Goal: Complete application form: Complete application form

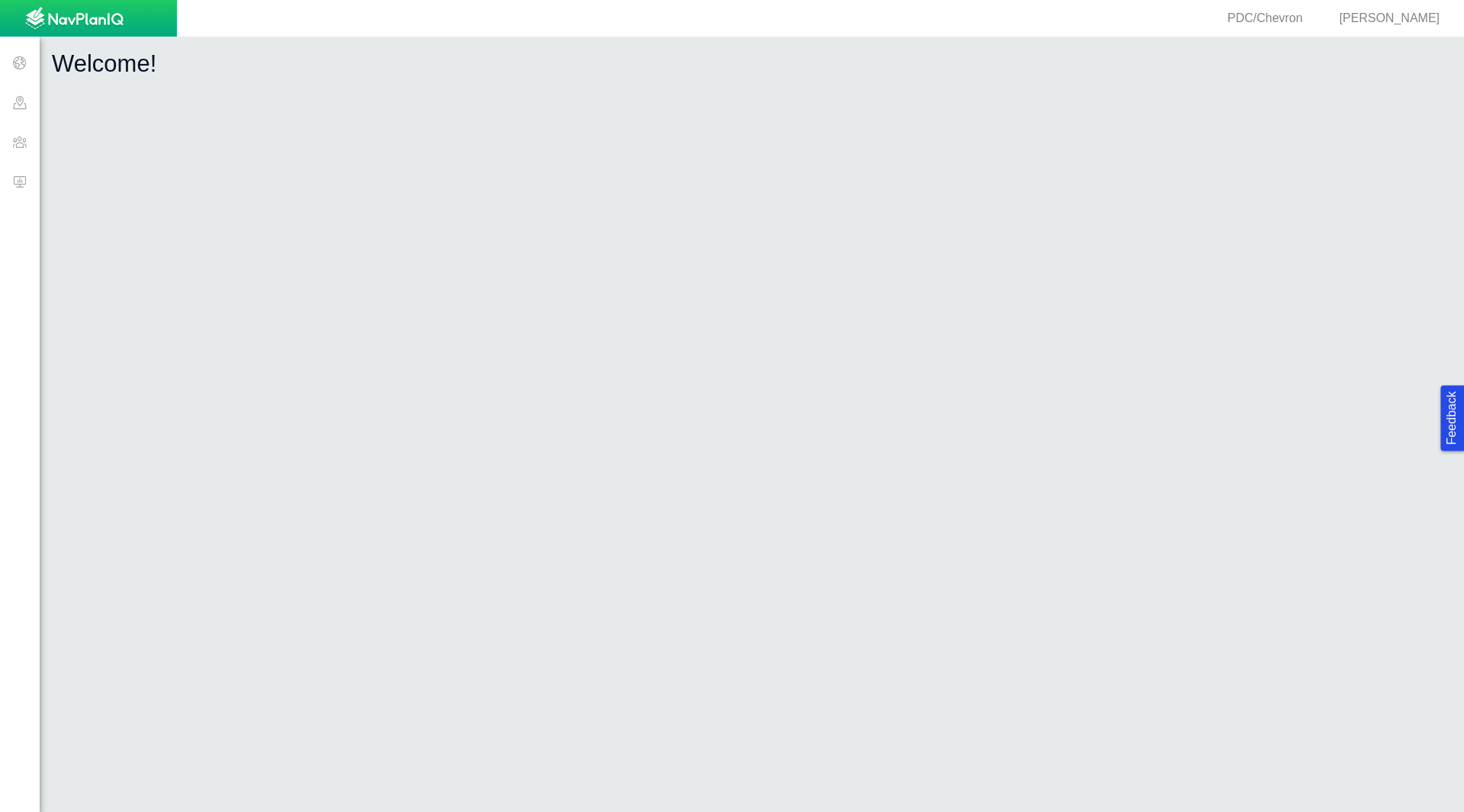
click at [30, 140] on span at bounding box center [20, 141] width 39 height 39
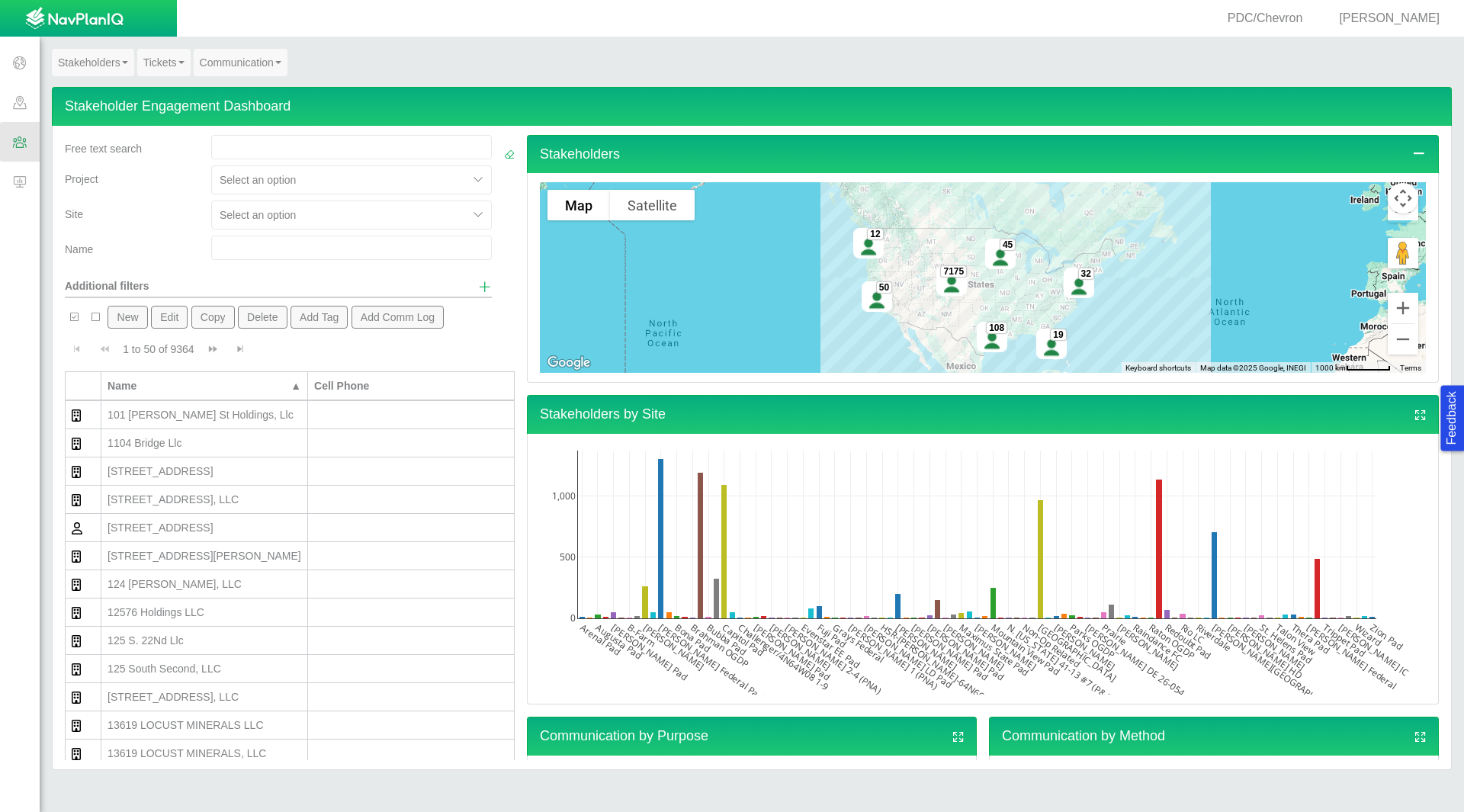
click at [250, 239] on input "text" at bounding box center [352, 248] width 281 height 24
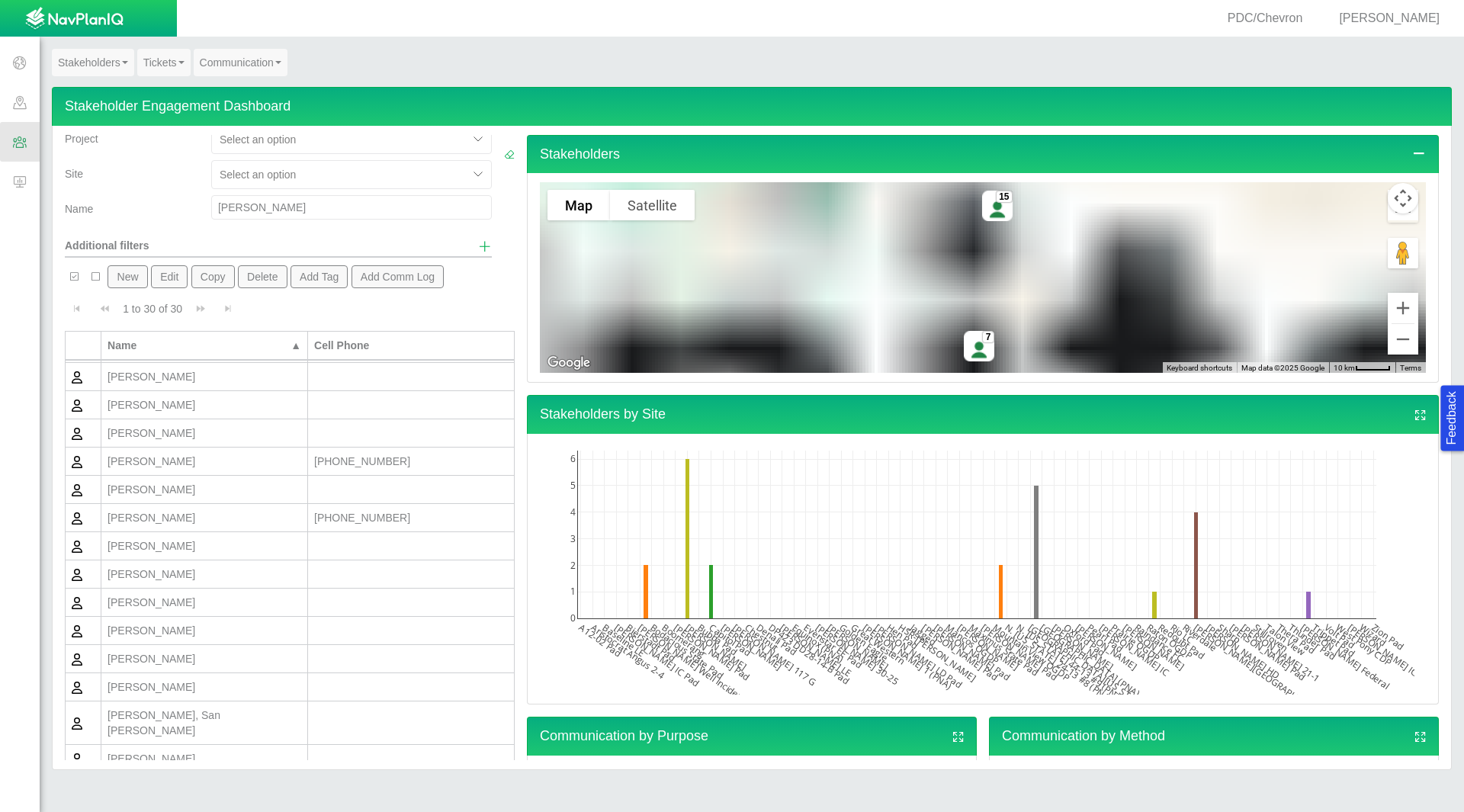
scroll to position [76, 0]
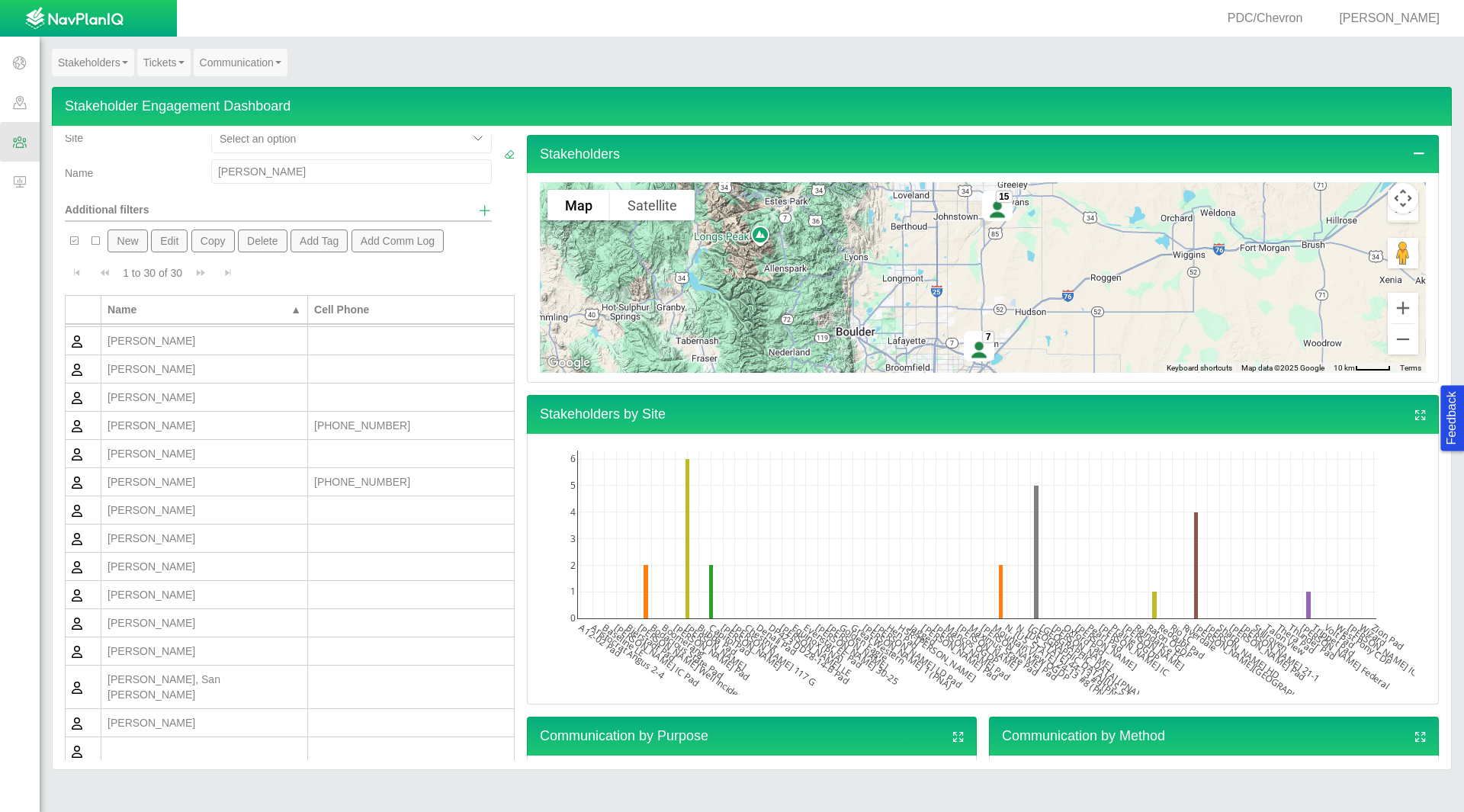
click at [194, 425] on div "[PERSON_NAME]" at bounding box center [204, 426] width 194 height 15
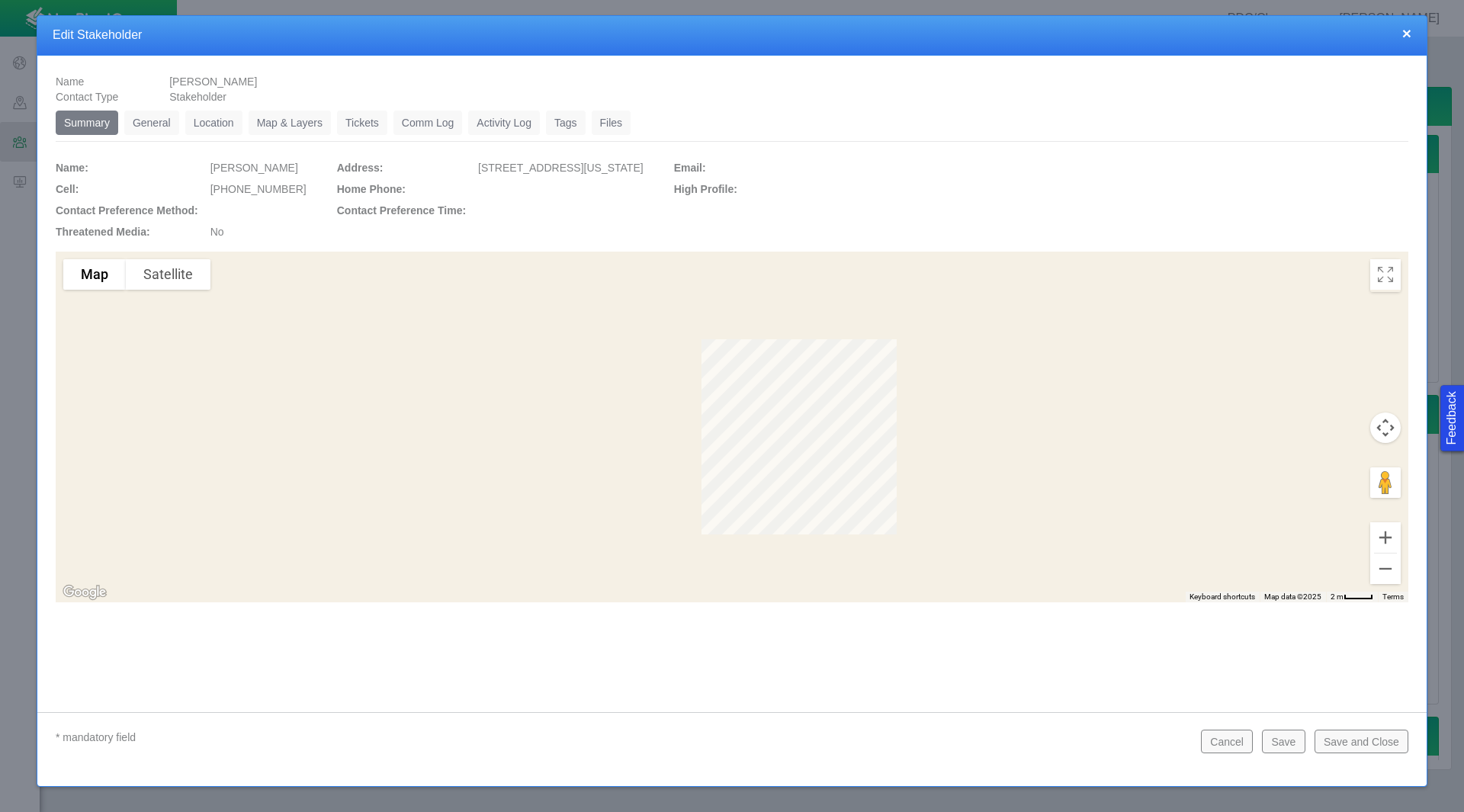
click at [364, 124] on link "Tickets" at bounding box center [362, 122] width 51 height 24
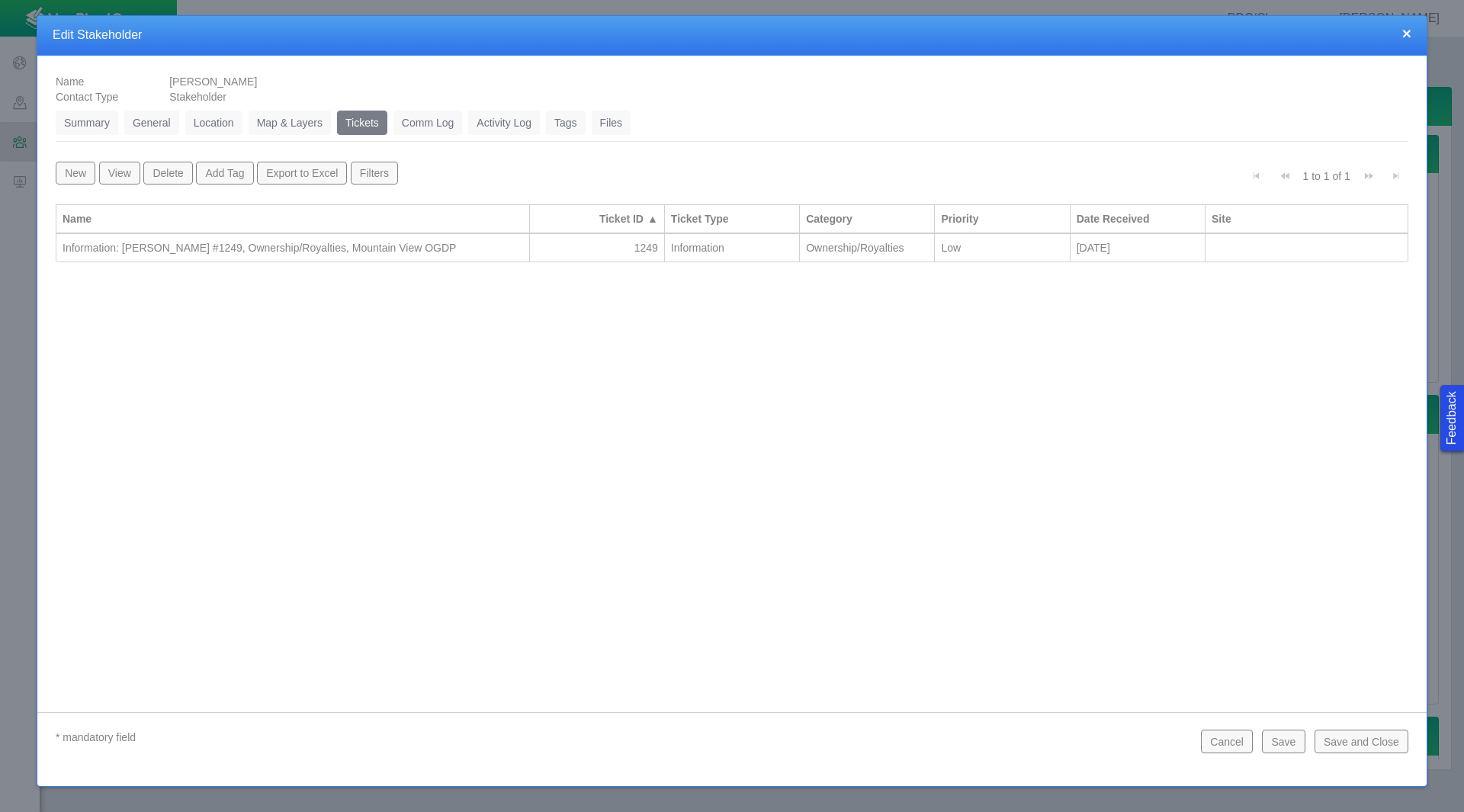
click at [1328, 746] on button "Save and Close" at bounding box center [1360, 741] width 93 height 23
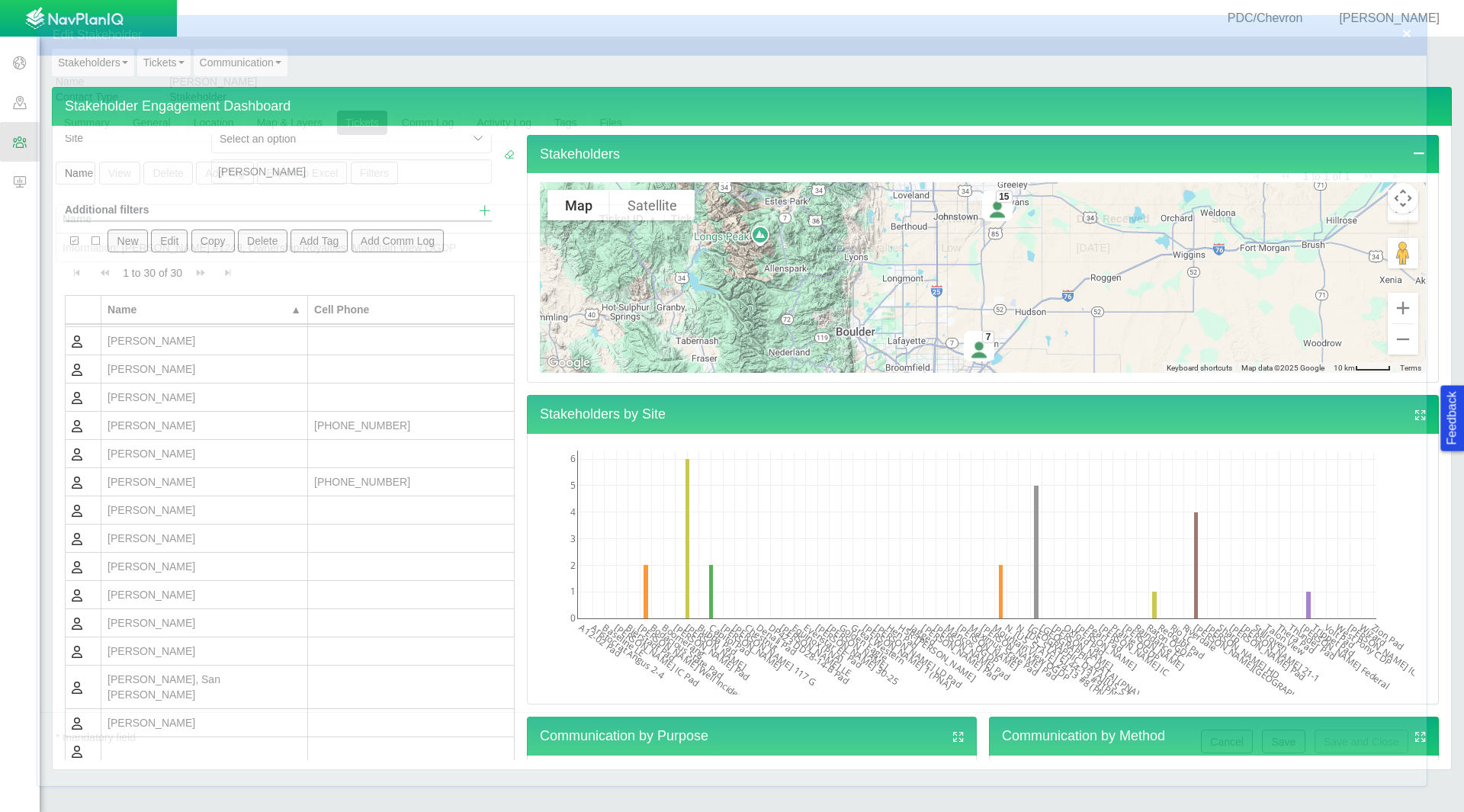
scroll to position [0, 0]
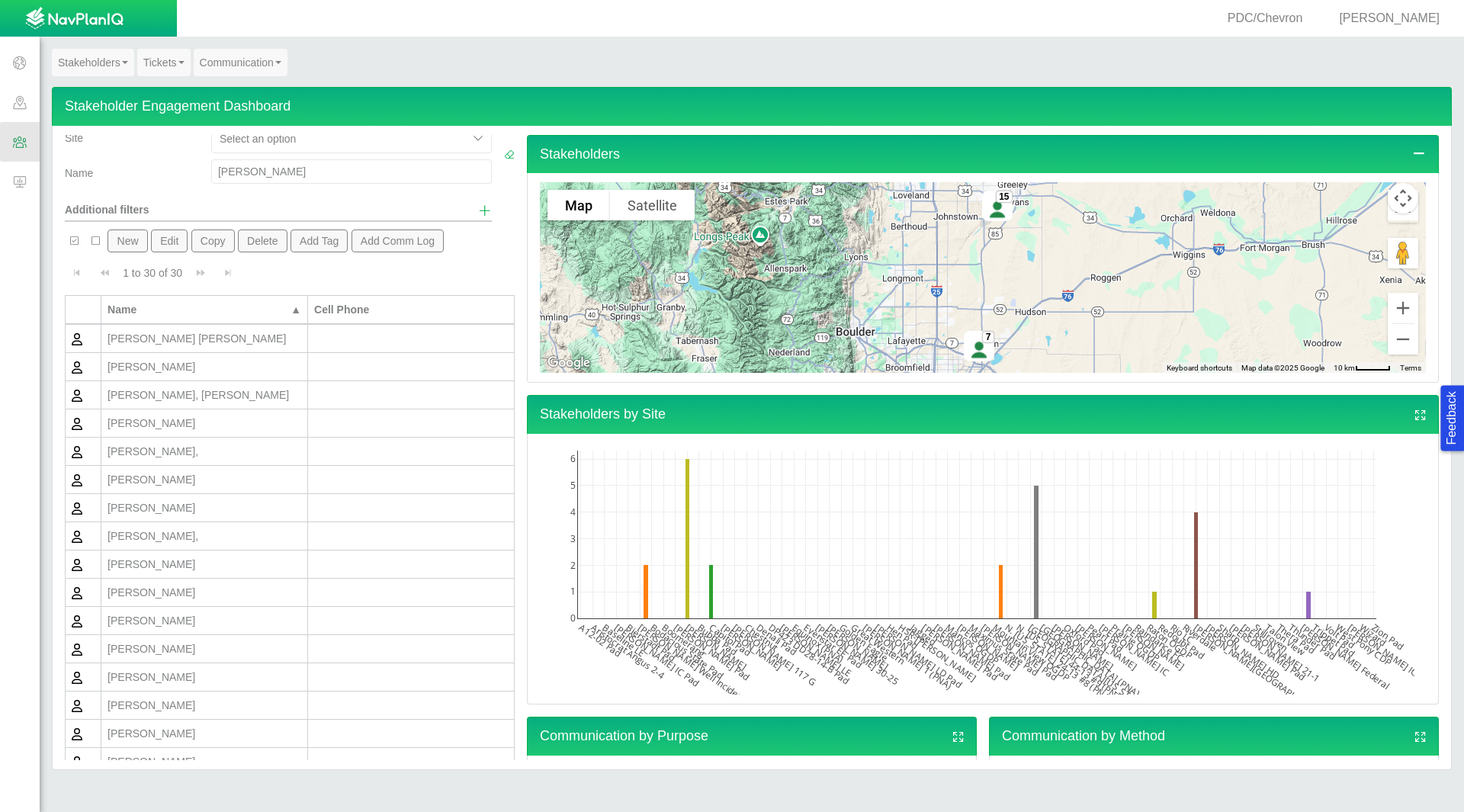
drag, startPoint x: 269, startPoint y: 170, endPoint x: 196, endPoint y: 170, distance: 73.0
click at [200, 170] on div "[PERSON_NAME]" at bounding box center [351, 171] width 303 height 24
type input "[PERSON_NAME]"
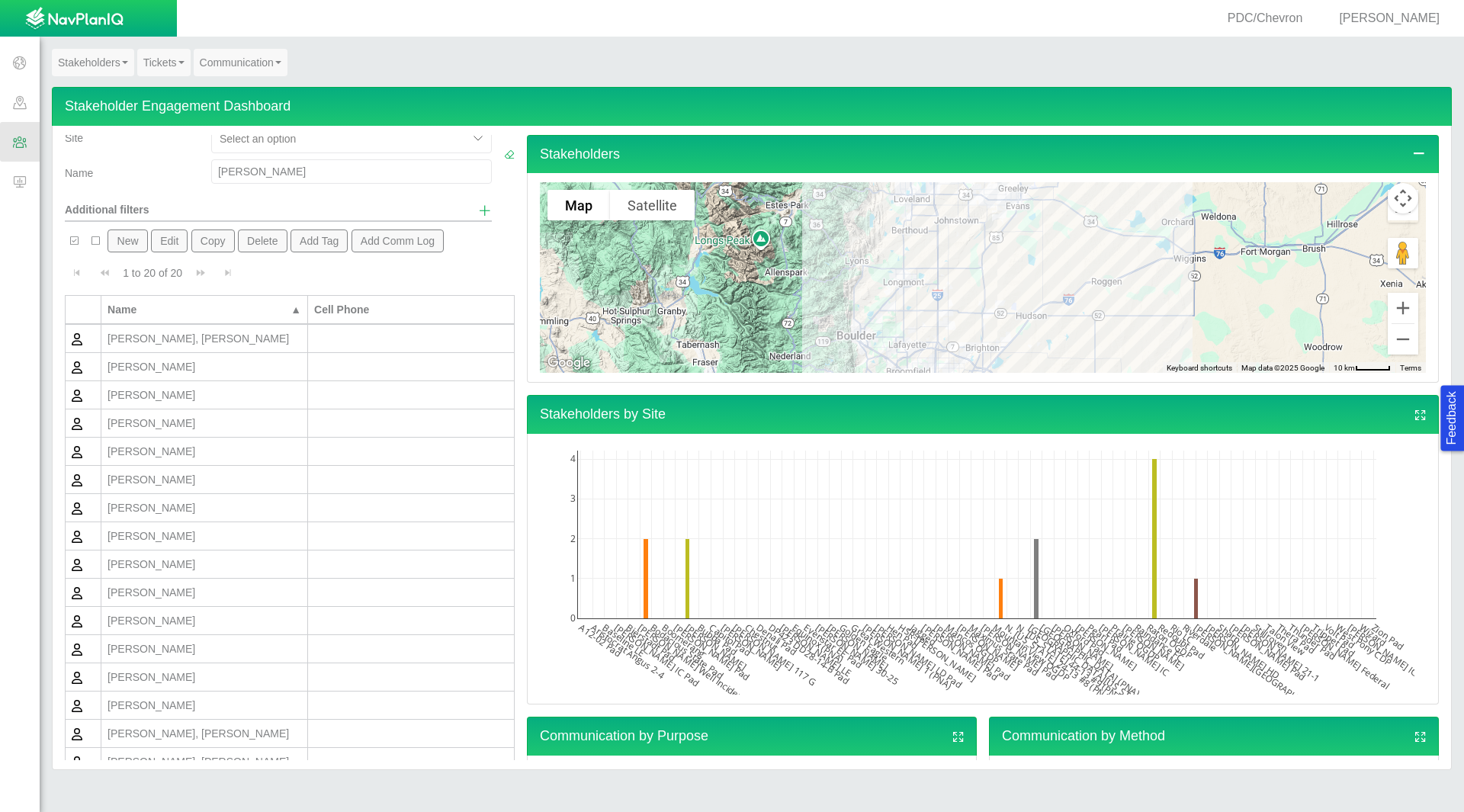
click at [134, 228] on div "New Edit Copy Delete Add Tag Add Comm Log 1 to 20 of 20 Currently showing 1 to …" at bounding box center [290, 514] width 450 height 585
click at [134, 243] on button "New" at bounding box center [127, 241] width 39 height 23
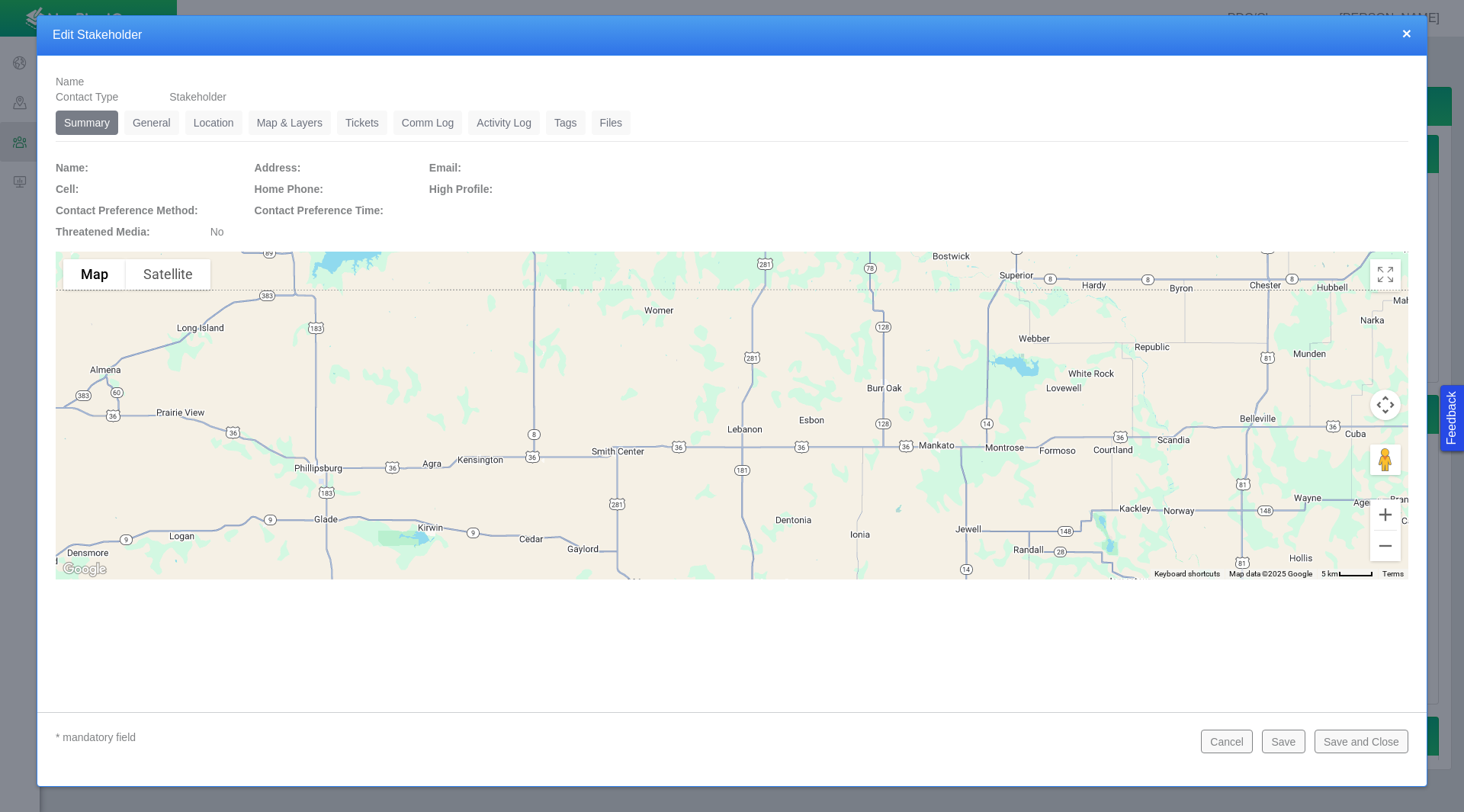
click at [151, 117] on link "General" at bounding box center [152, 122] width 55 height 24
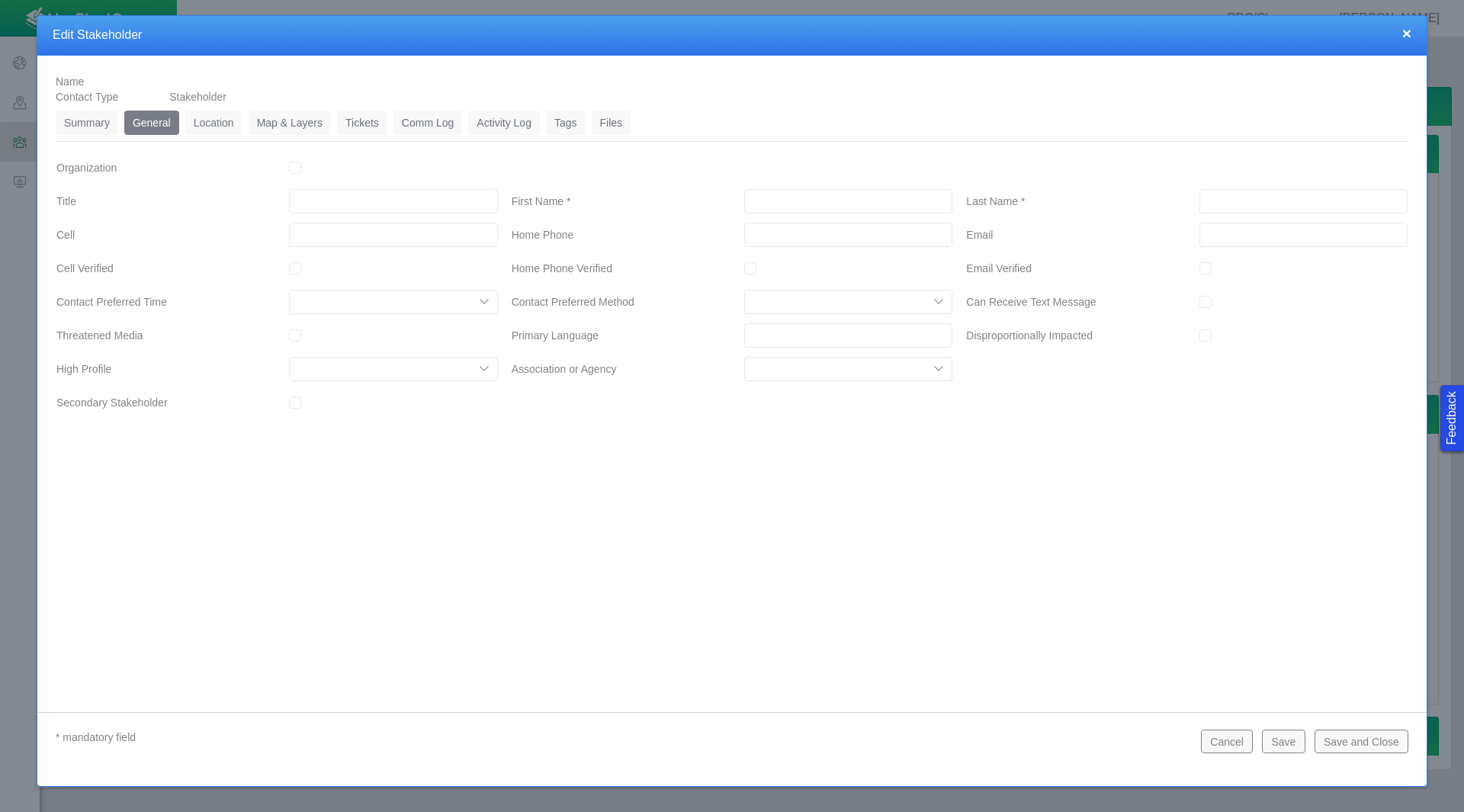
click at [799, 201] on input "First Name *" at bounding box center [848, 201] width 208 height 24
click at [799, 202] on input "[PERSON_NAME]" at bounding box center [848, 201] width 208 height 24
type input "[PERSON_NAME]"
type input "[PHONE_NUMBER]"
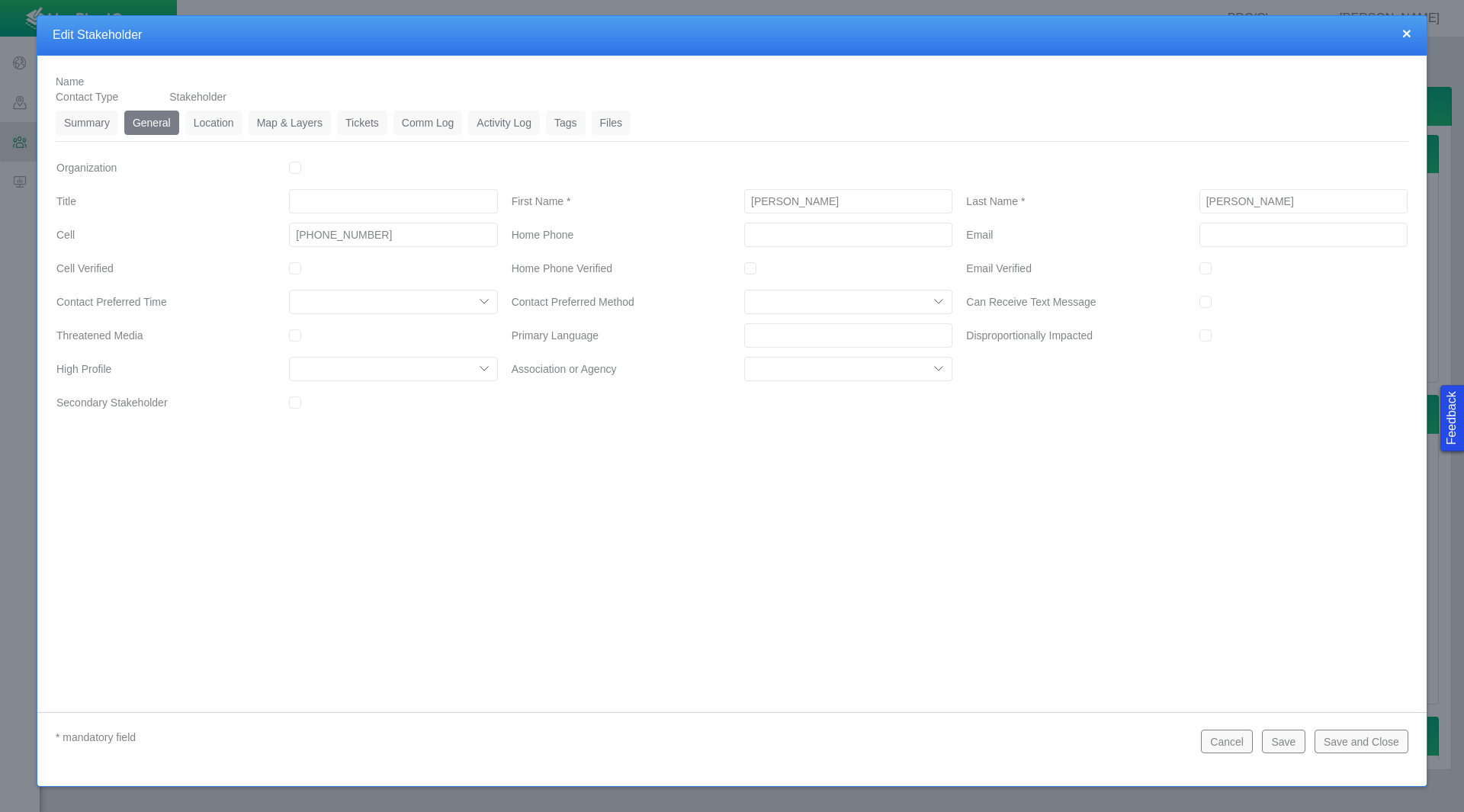
click at [212, 124] on link "Location" at bounding box center [213, 122] width 57 height 24
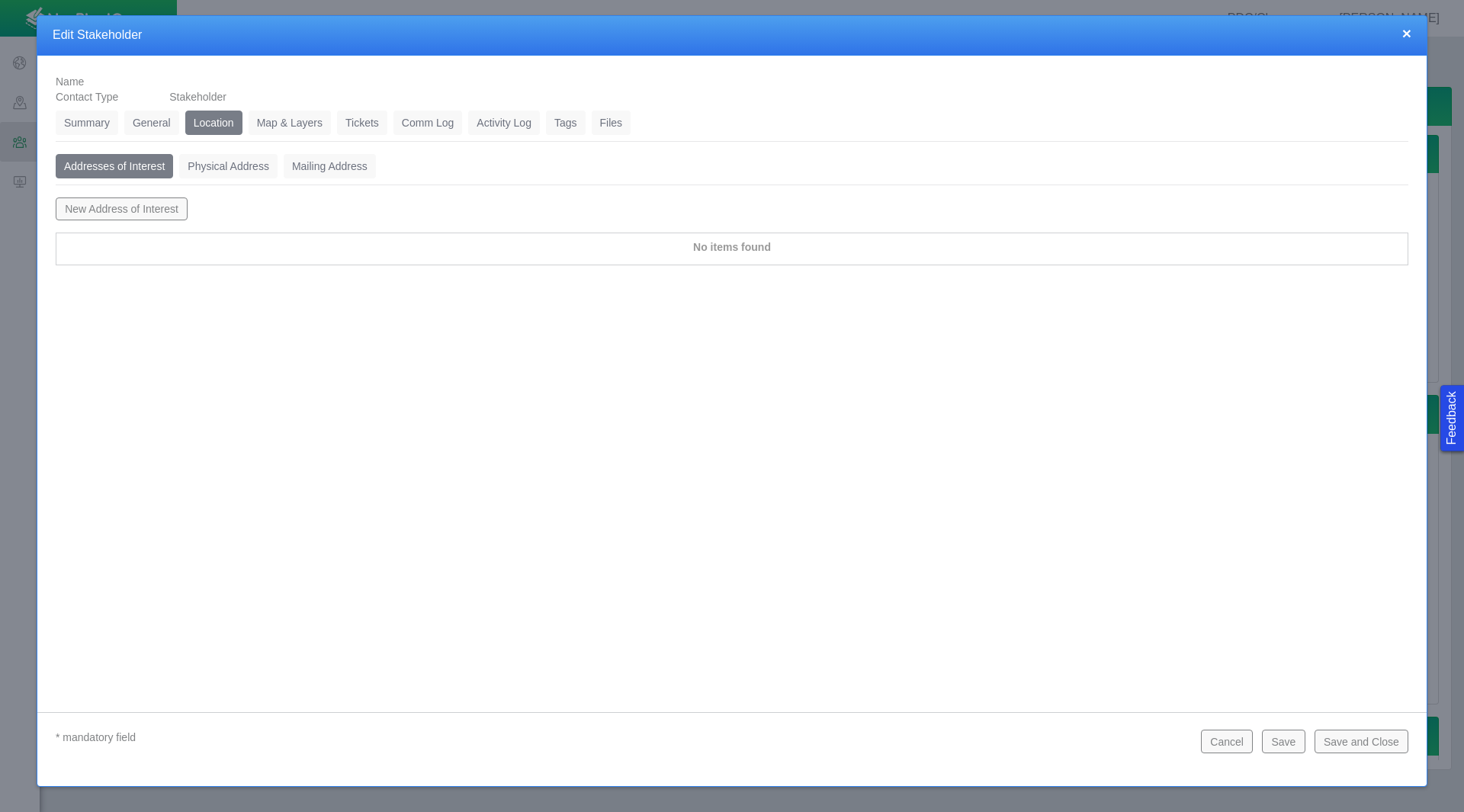
click at [113, 207] on button "New Address of Interest" at bounding box center [122, 209] width 132 height 23
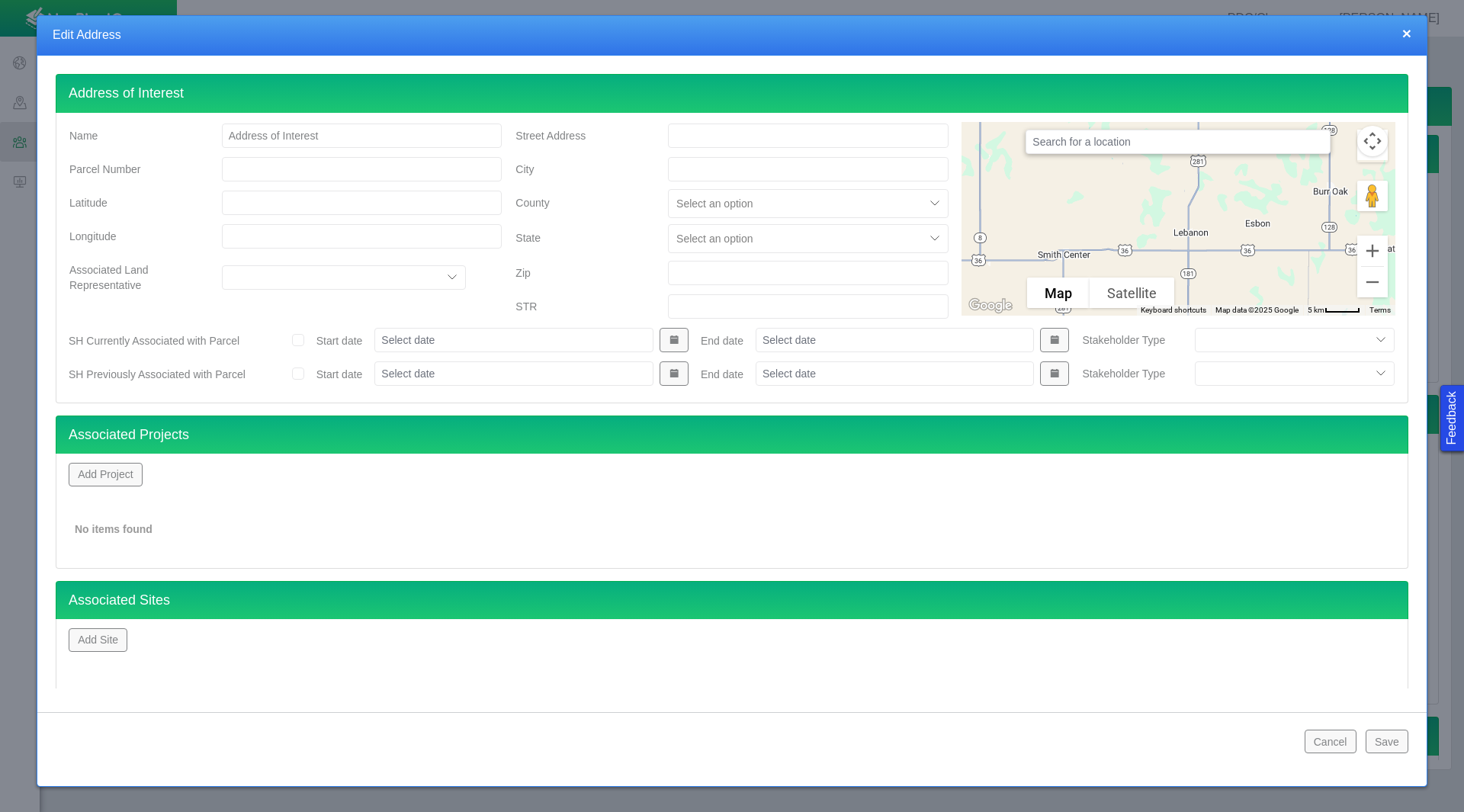
click at [823, 132] on input "Street Address" at bounding box center [809, 135] width 281 height 24
type input "[STREET_ADDRESS][PERSON_NAME]"
type input "[GEOGRAPHIC_DATA]"
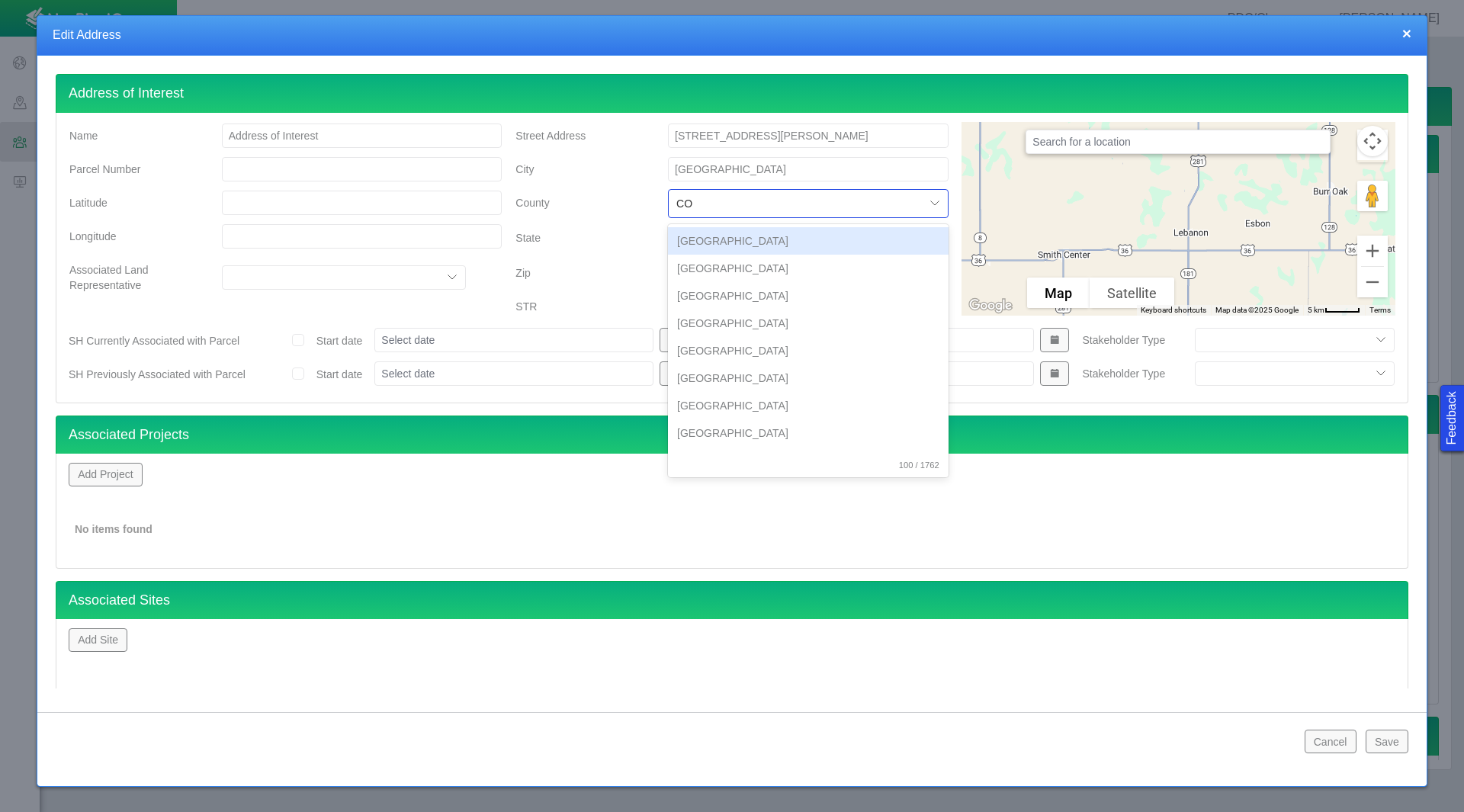
type input "C"
type input "WELD"
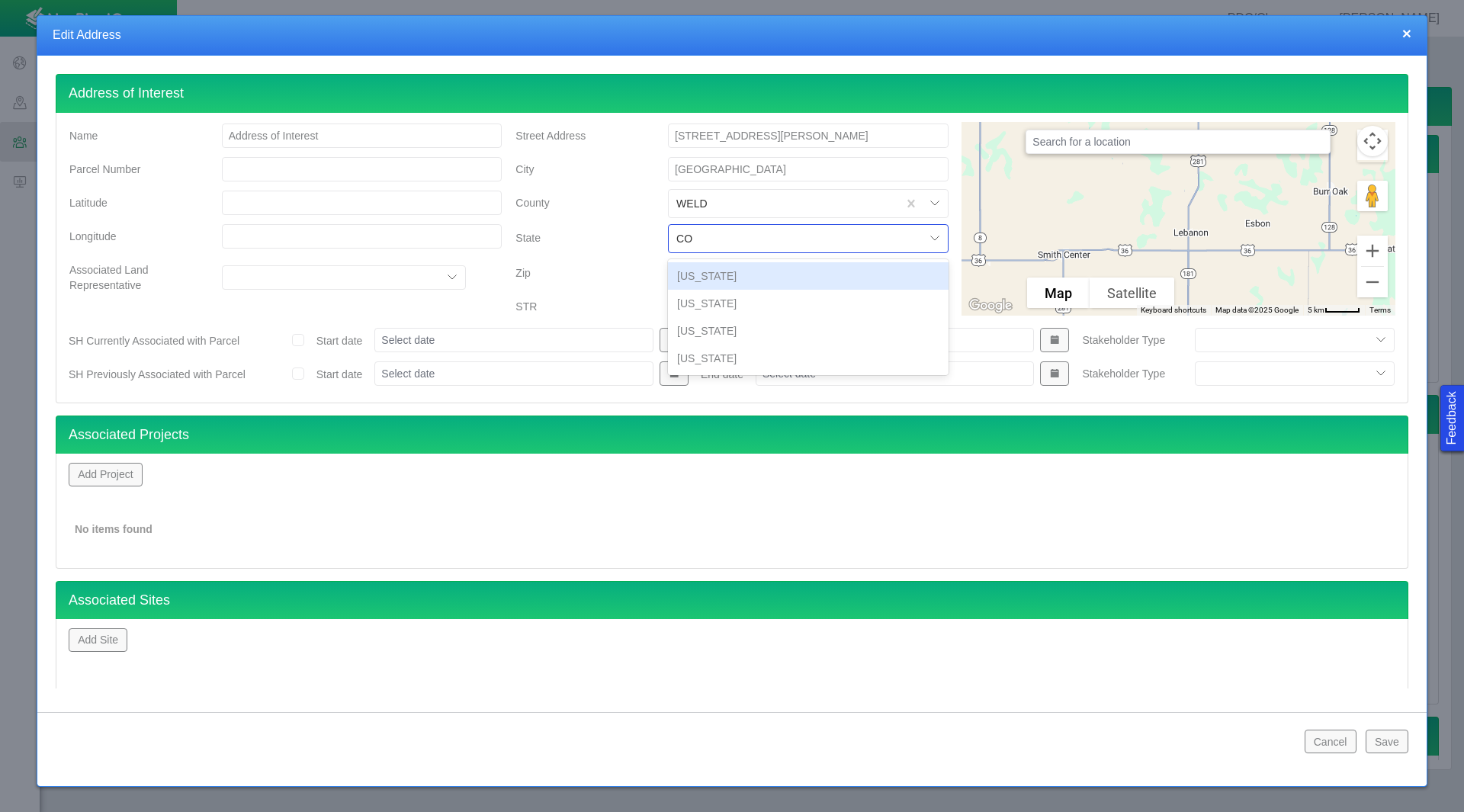
type input "COL"
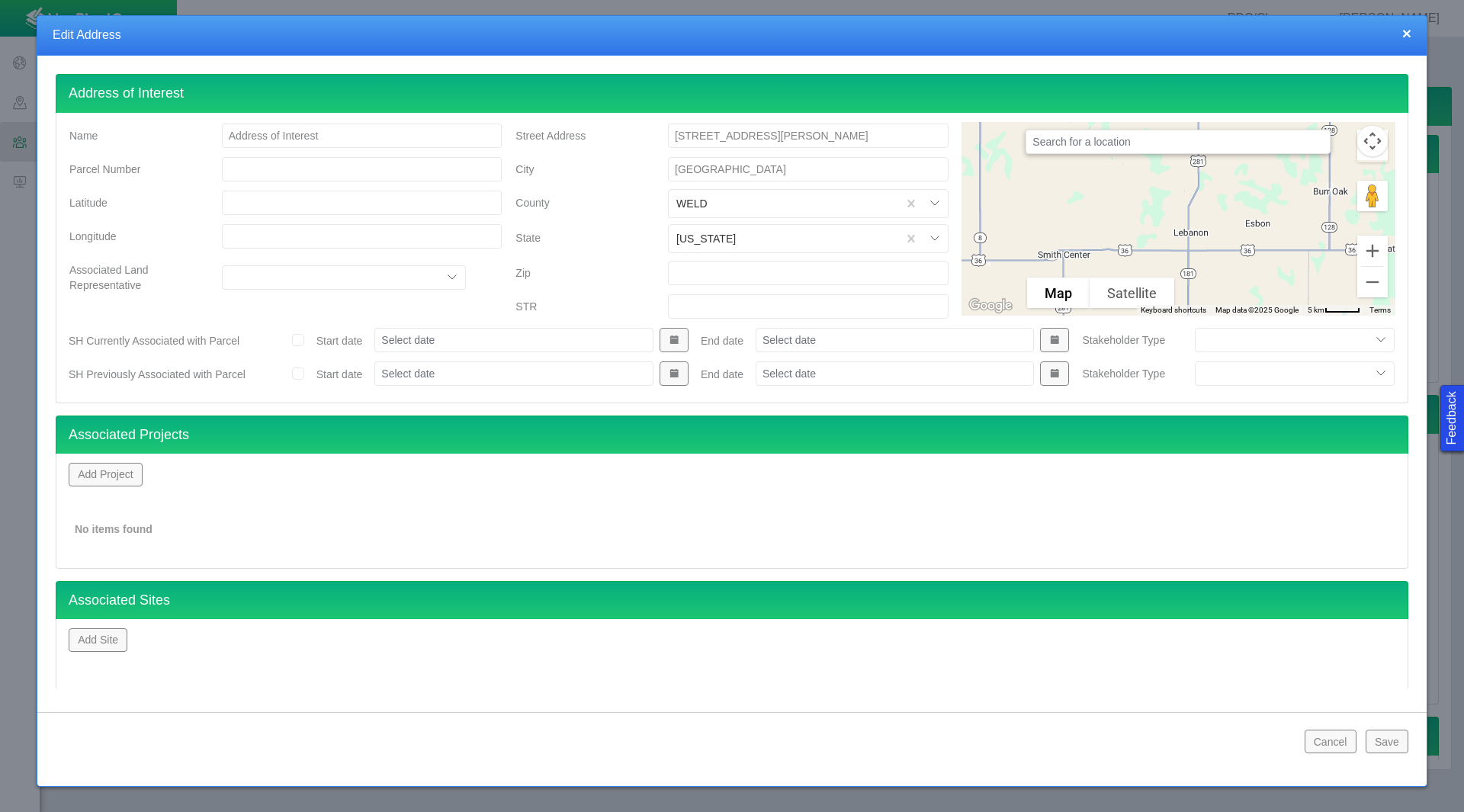
click at [108, 475] on button "Add Project" at bounding box center [105, 474] width 74 height 23
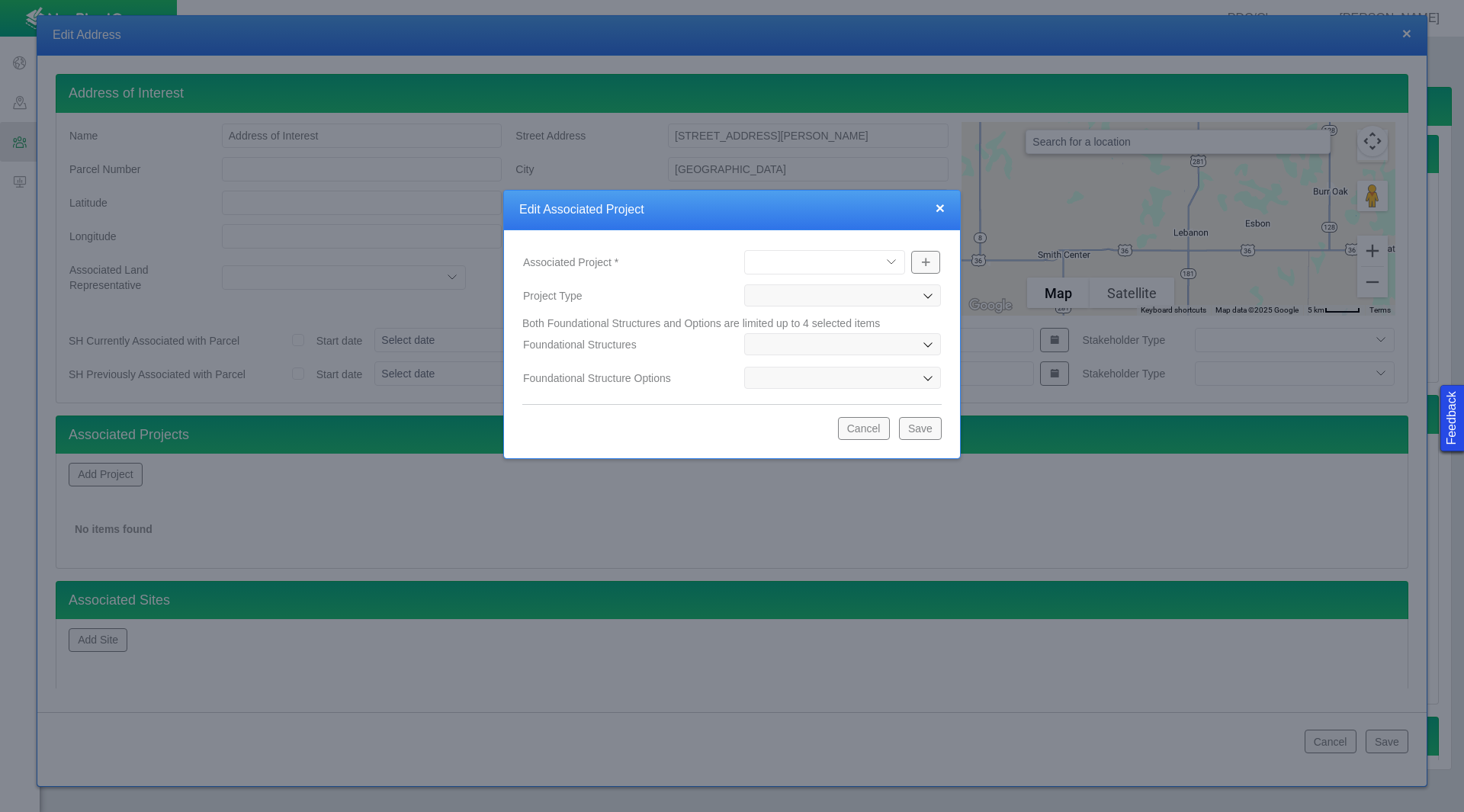
click at [772, 261] on select "[PERSON_NAME] Well Incident Brahman OGDP [GEOGRAPHIC_DATA] OGDP [GEOGRAPHIC_DAT…" at bounding box center [825, 262] width 161 height 24
click at [744, 250] on select "[PERSON_NAME] Well Incident Brahman OGDP [GEOGRAPHIC_DATA] OGDP [GEOGRAPHIC_DAT…" at bounding box center [825, 262] width 161 height 24
select select "48976645948102621"
click at [926, 427] on button "Save" at bounding box center [920, 428] width 43 height 23
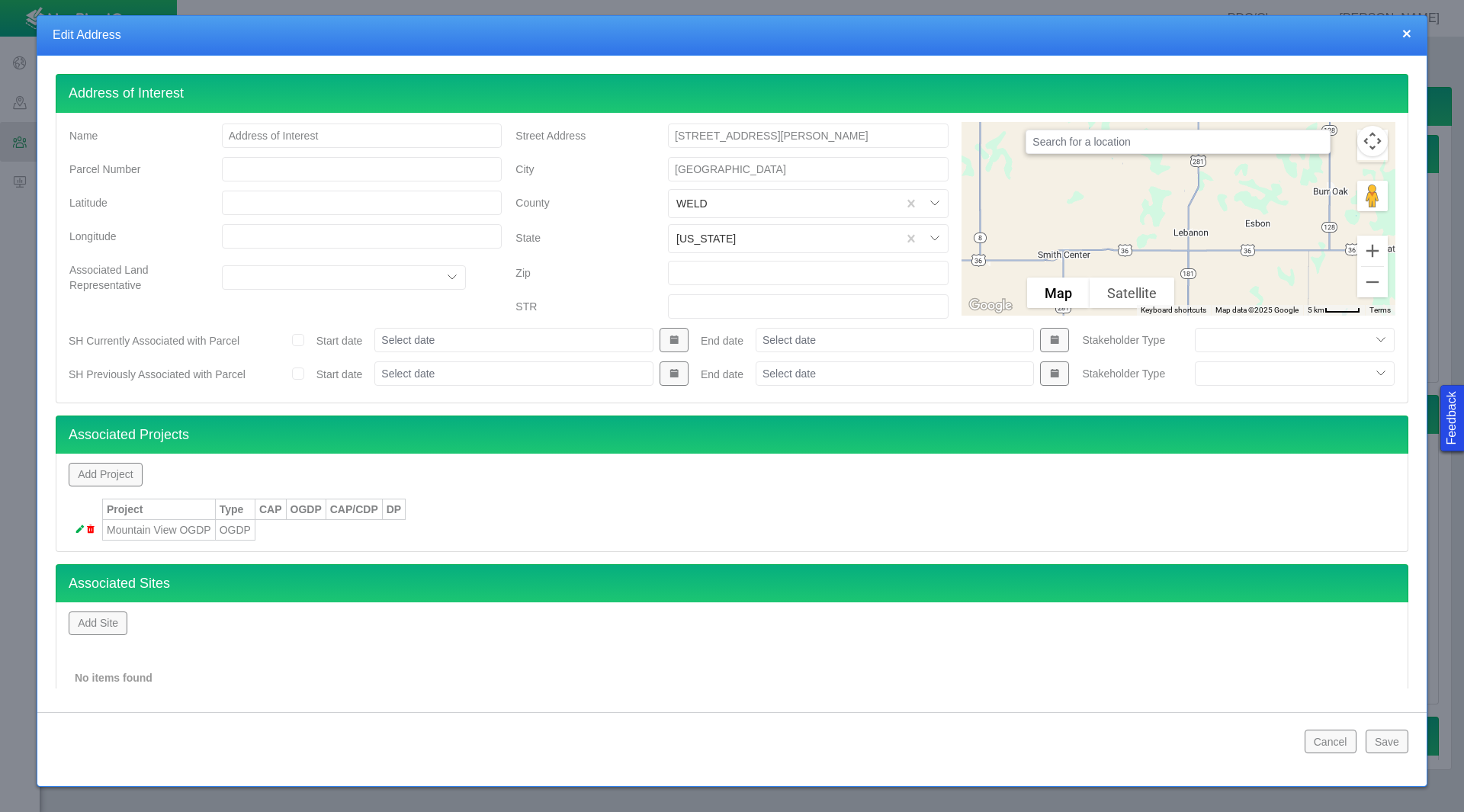
click at [1381, 740] on button "Save" at bounding box center [1387, 741] width 43 height 23
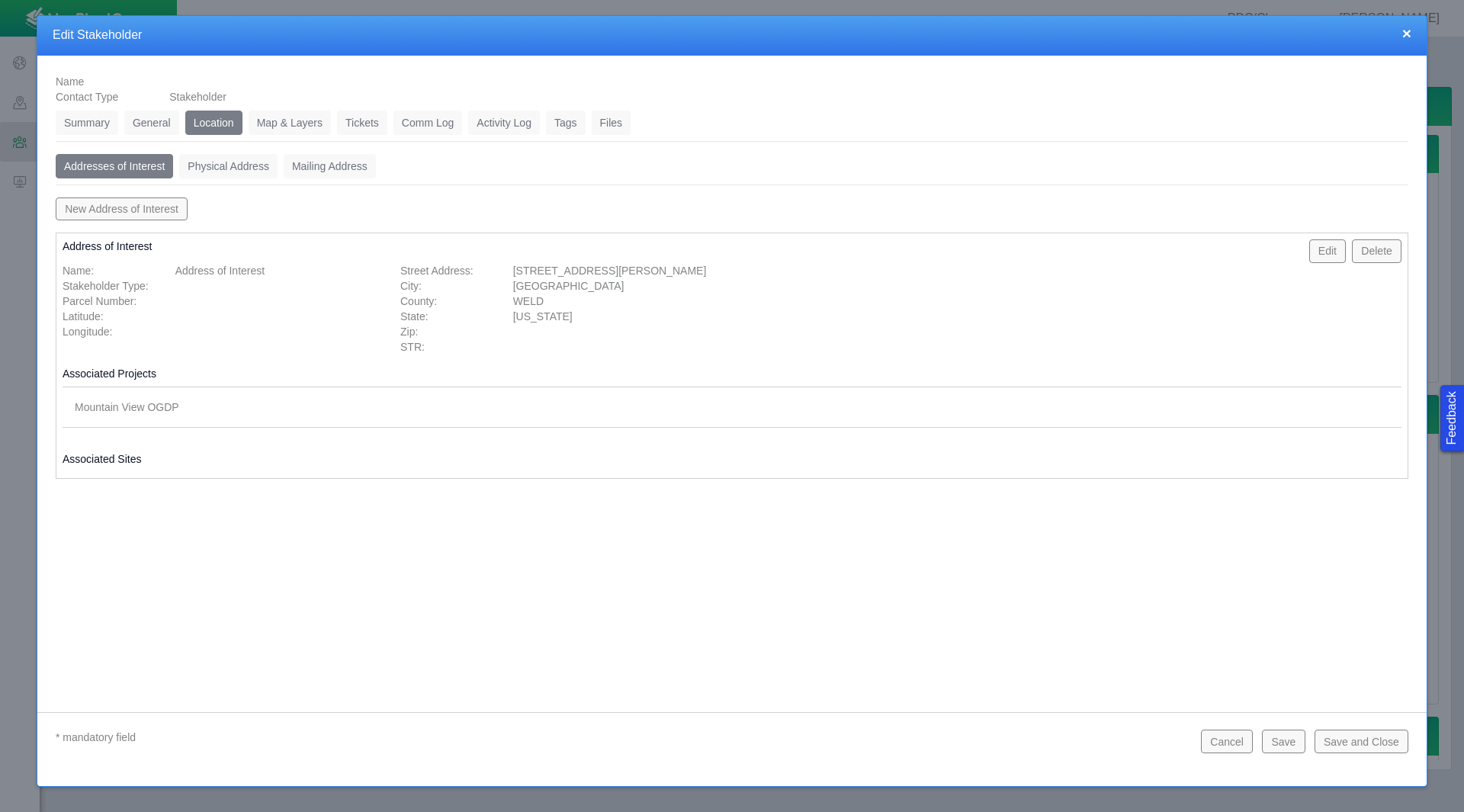
click at [1300, 743] on button "Save" at bounding box center [1283, 741] width 43 height 23
click at [377, 124] on link "Tickets" at bounding box center [362, 122] width 51 height 24
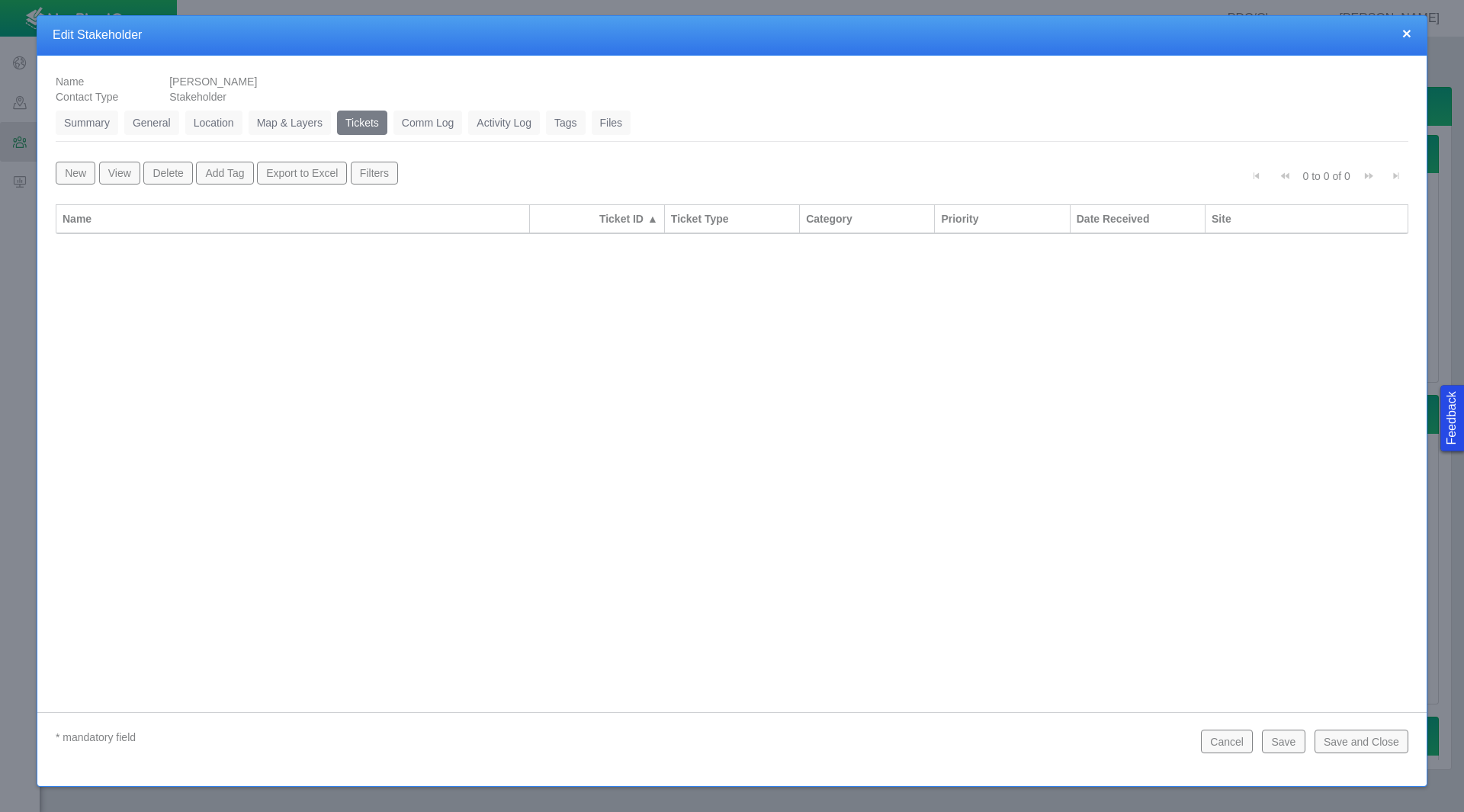
click at [75, 166] on button "New" at bounding box center [75, 173] width 39 height 23
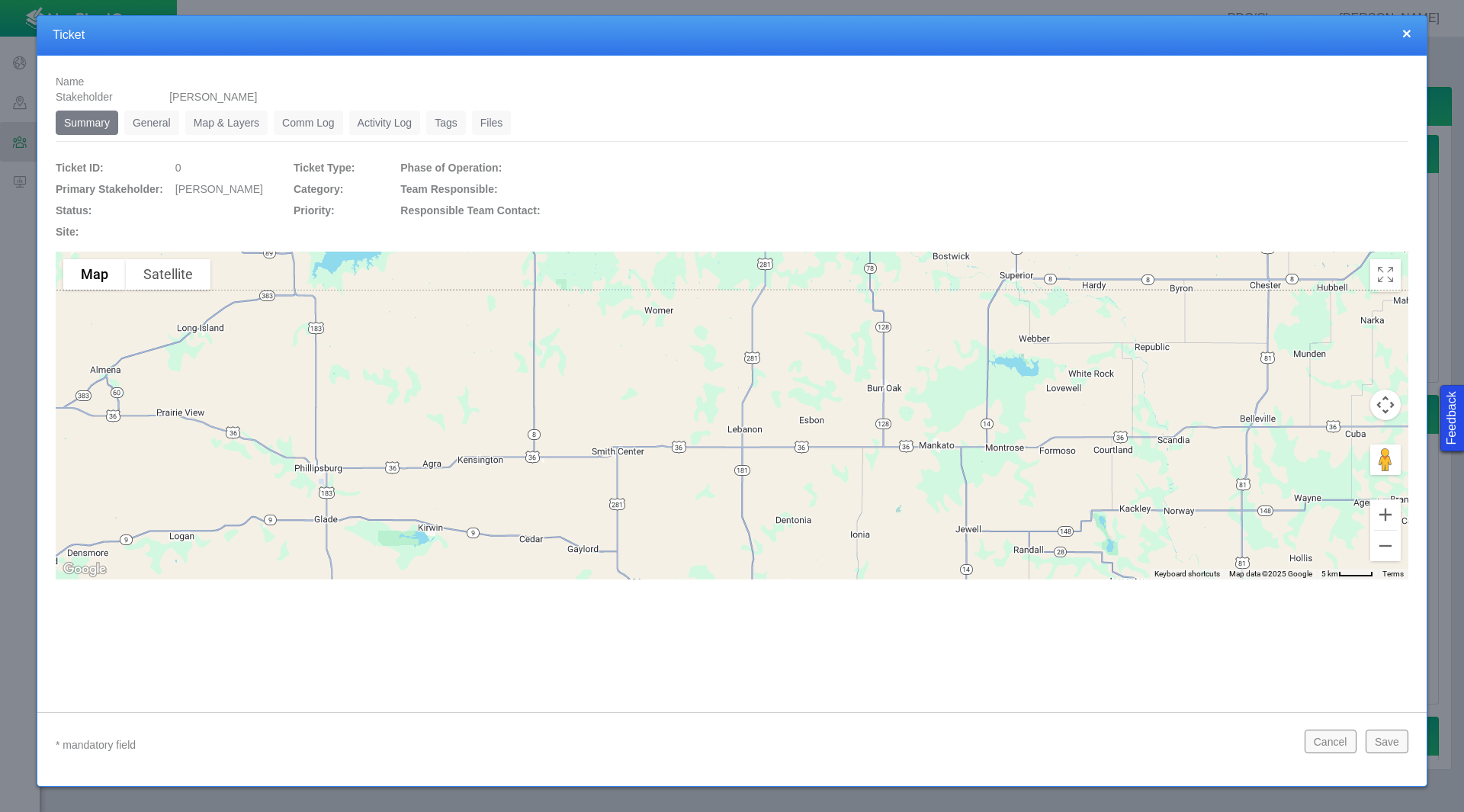
click at [145, 121] on link "General" at bounding box center [152, 122] width 55 height 24
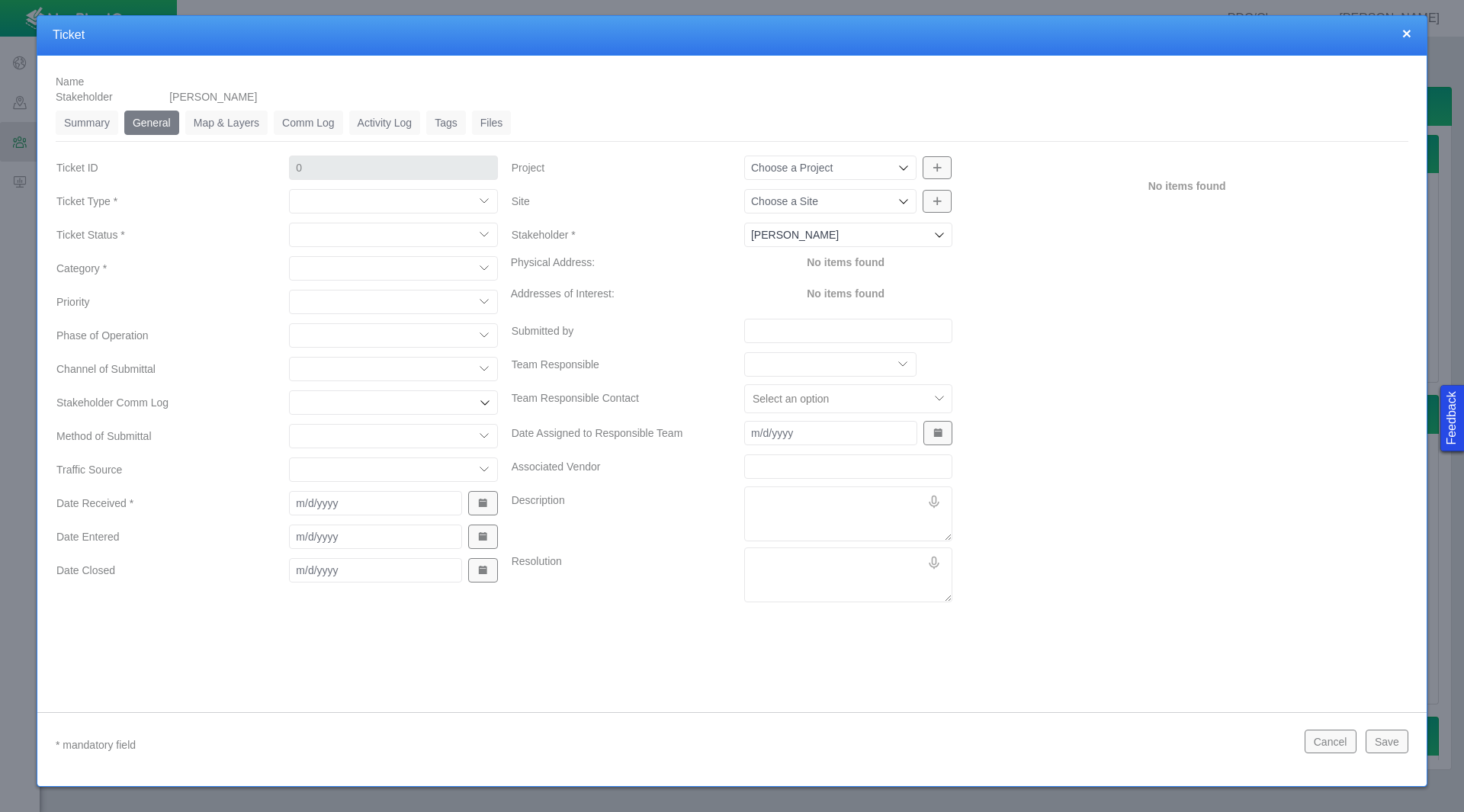
click at [361, 198] on select "Compliment Grievance Grievance Non-Op Information" at bounding box center [392, 201] width 208 height 24
click at [289, 189] on select "Compliment Grievance Grievance Non-Op Information" at bounding box center [392, 201] width 208 height 24
select select "149744687610124333"
click at [371, 225] on select "Closed (resolved) Closed (unreasonable) Closed (unresolved) Open (assigned) Ope…" at bounding box center [392, 235] width 208 height 24
select select "150870587516967847"
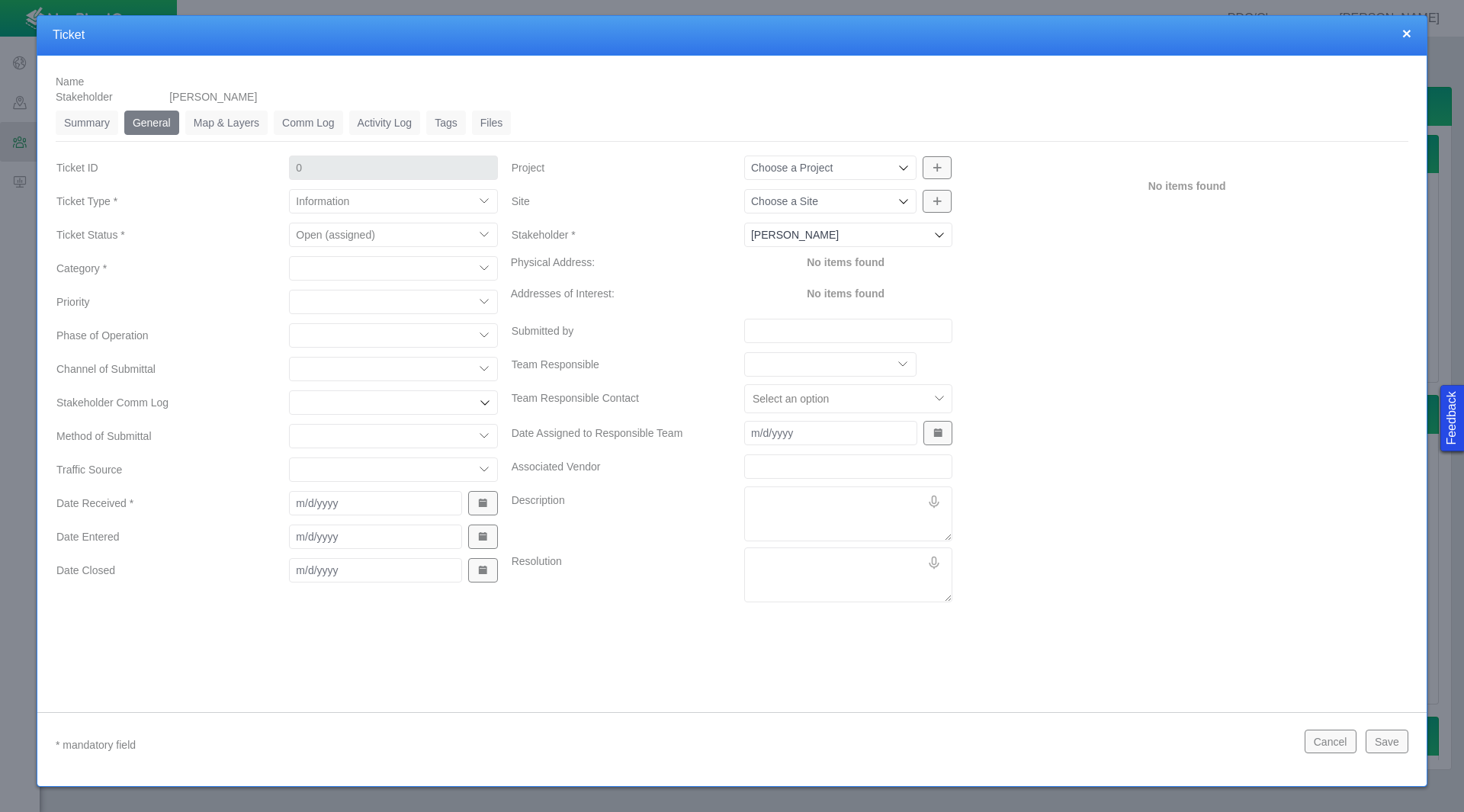
click at [289, 223] on select "Closed (resolved) Closed (unreasonable) Closed (unresolved) Open (assigned) Ope…" at bounding box center [392, 235] width 208 height 24
click at [350, 272] on select "Access Aesthetics Ag/Crops Air Quality Claims Clean-up/Remediation Communicatio…" at bounding box center [392, 268] width 208 height 24
select select "31806672369092319"
click at [289, 256] on select "Access Aesthetics Ag/Crops Air Quality Claims Clean-up/Remediation Communicatio…" at bounding box center [392, 268] width 208 height 24
click at [351, 305] on select "High Medium Low" at bounding box center [392, 302] width 208 height 24
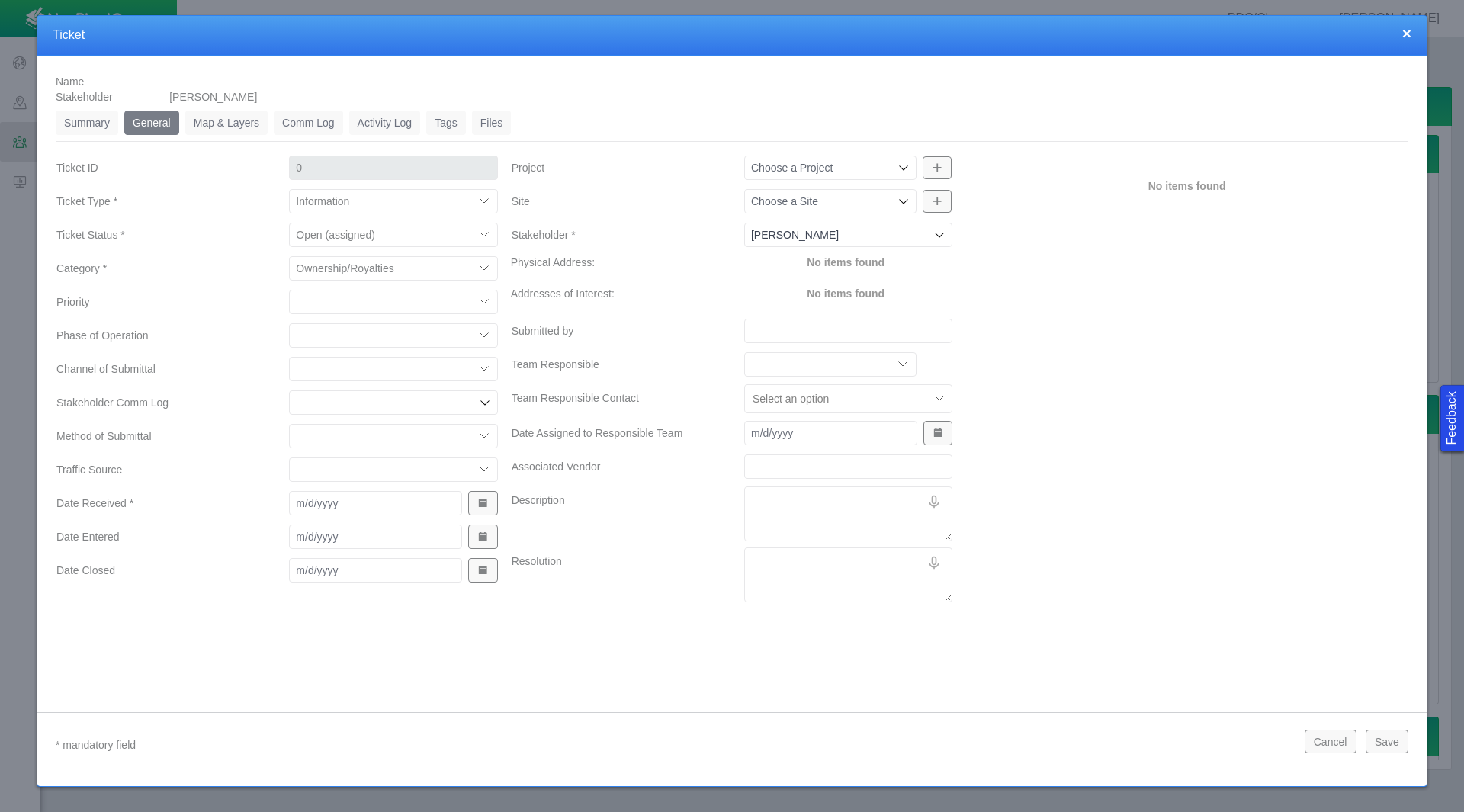
select select "Low"
click at [289, 290] on select "High Medium Low" at bounding box center [392, 302] width 208 height 24
click at [342, 340] on select "Completions Drilling Production Reclamation Planning/Permitting Workover P&A Un…" at bounding box center [392, 335] width 208 height 24
select select "92605267337849156"
click at [289, 323] on select "Completions Drilling Production Reclamation Planning/Permitting Workover P&A Un…" at bounding box center [392, 335] width 208 height 24
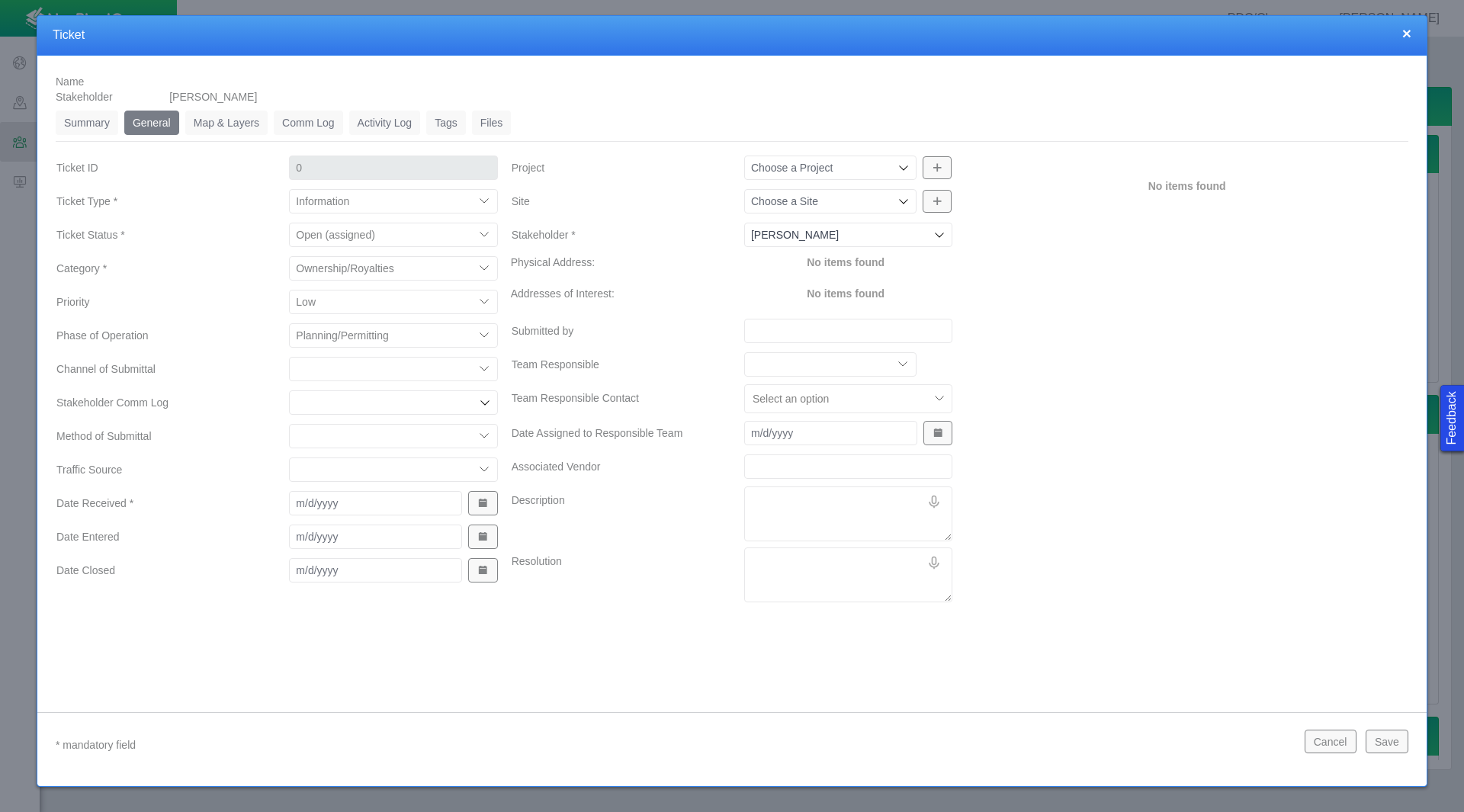
click at [337, 366] on select "ECMC Community Relations LGD Website/Microsite HSE Local Elected Official Surfa…" at bounding box center [392, 369] width 208 height 24
select select "81909218222848354"
click at [289, 357] on select "ECMC Community Relations LGD Website/Microsite HSE Local Elected Official Surfa…" at bounding box center [392, 369] width 208 height 24
click at [338, 433] on select "Email In Person Mail Phone" at bounding box center [392, 436] width 208 height 24
select select "155092712167575582"
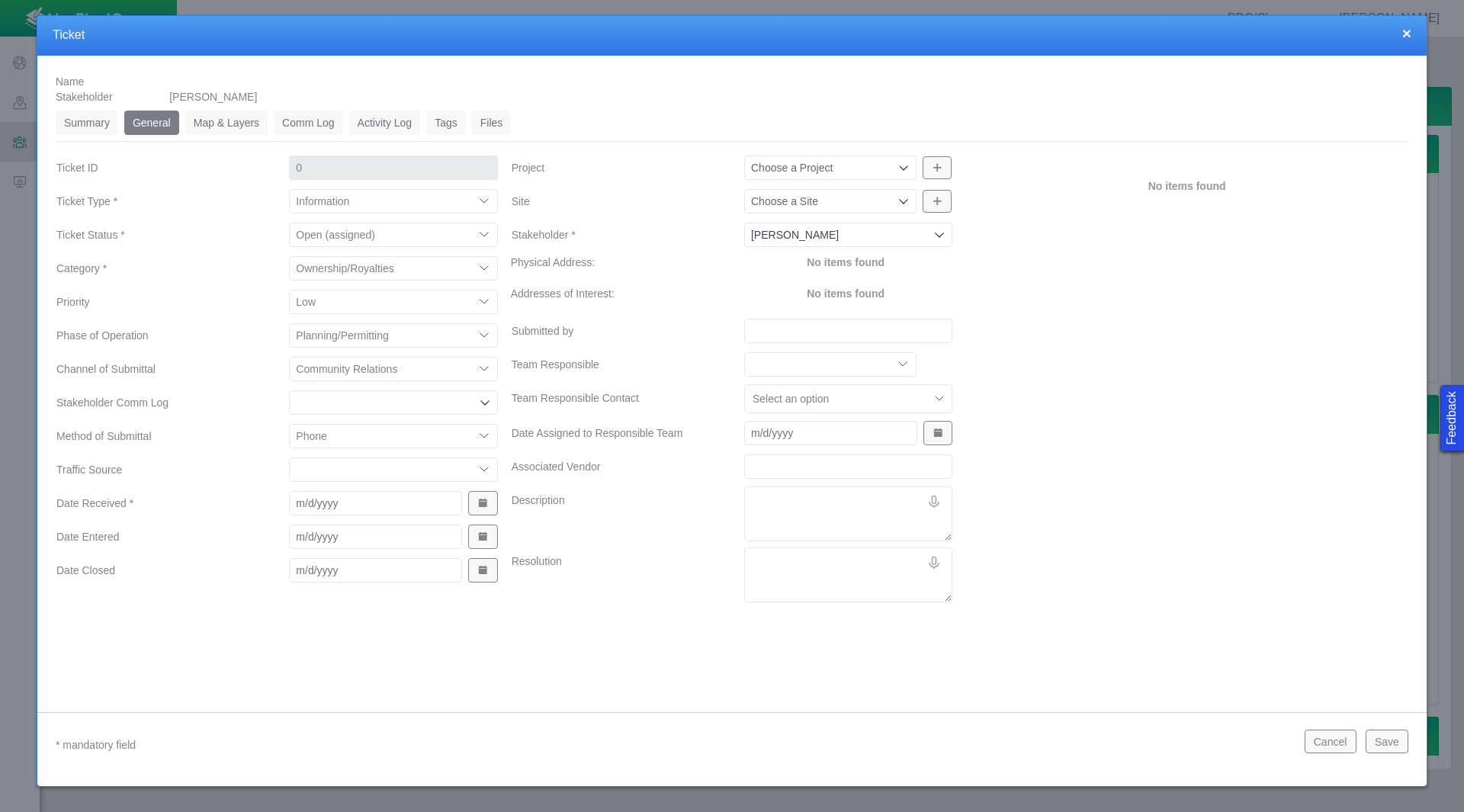
click at [289, 424] on select "Email In Person Mail Phone" at bounding box center [392, 436] width 208 height 24
click at [373, 463] on select "ECMC Proactive Engagement Local Government Website Courtesy Communication Commu…" at bounding box center [392, 469] width 208 height 24
click at [487, 505] on span "Show Date Picker" at bounding box center [482, 503] width 10 height 10
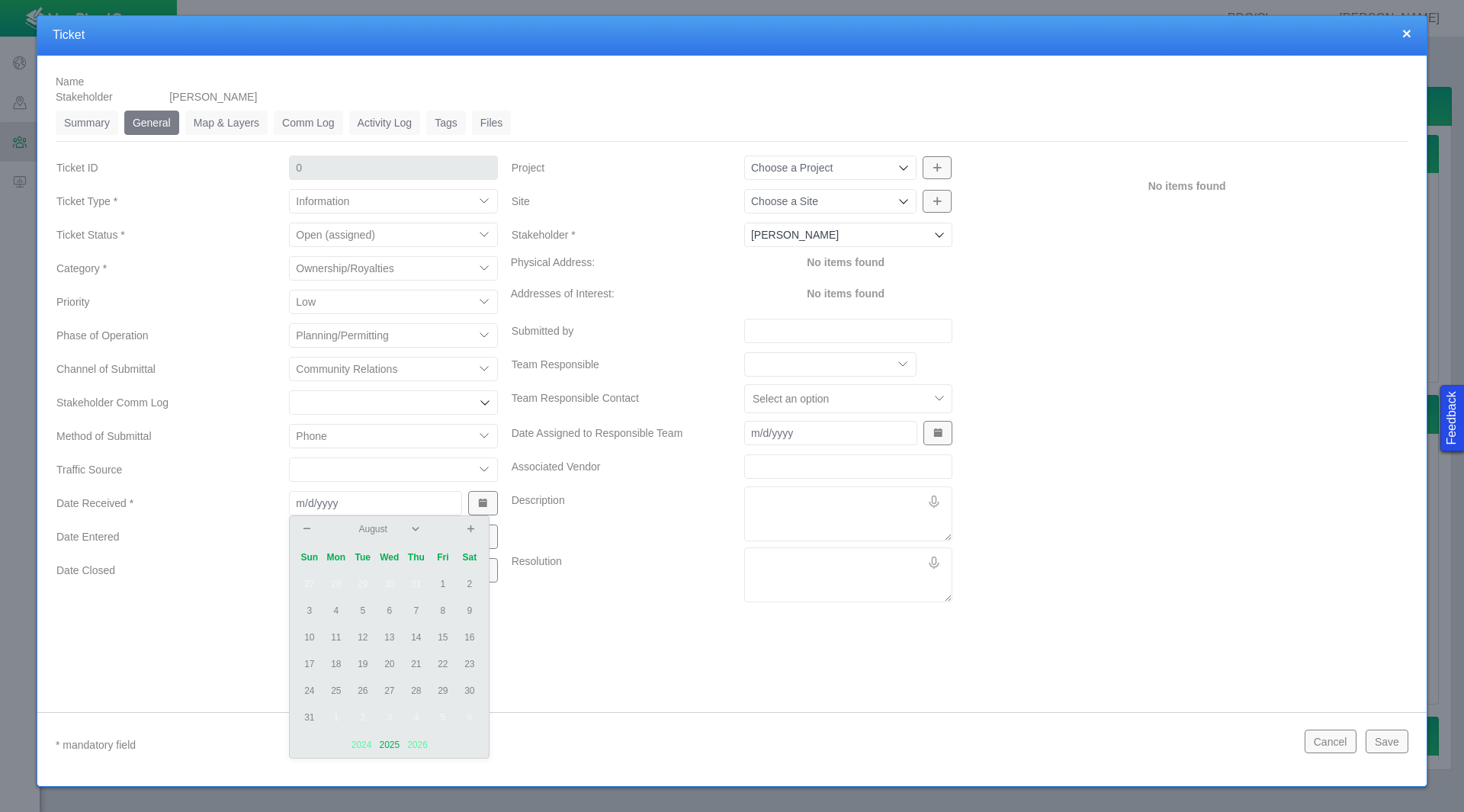
click at [394, 660] on td "20" at bounding box center [389, 664] width 27 height 27
type input "[DATE]"
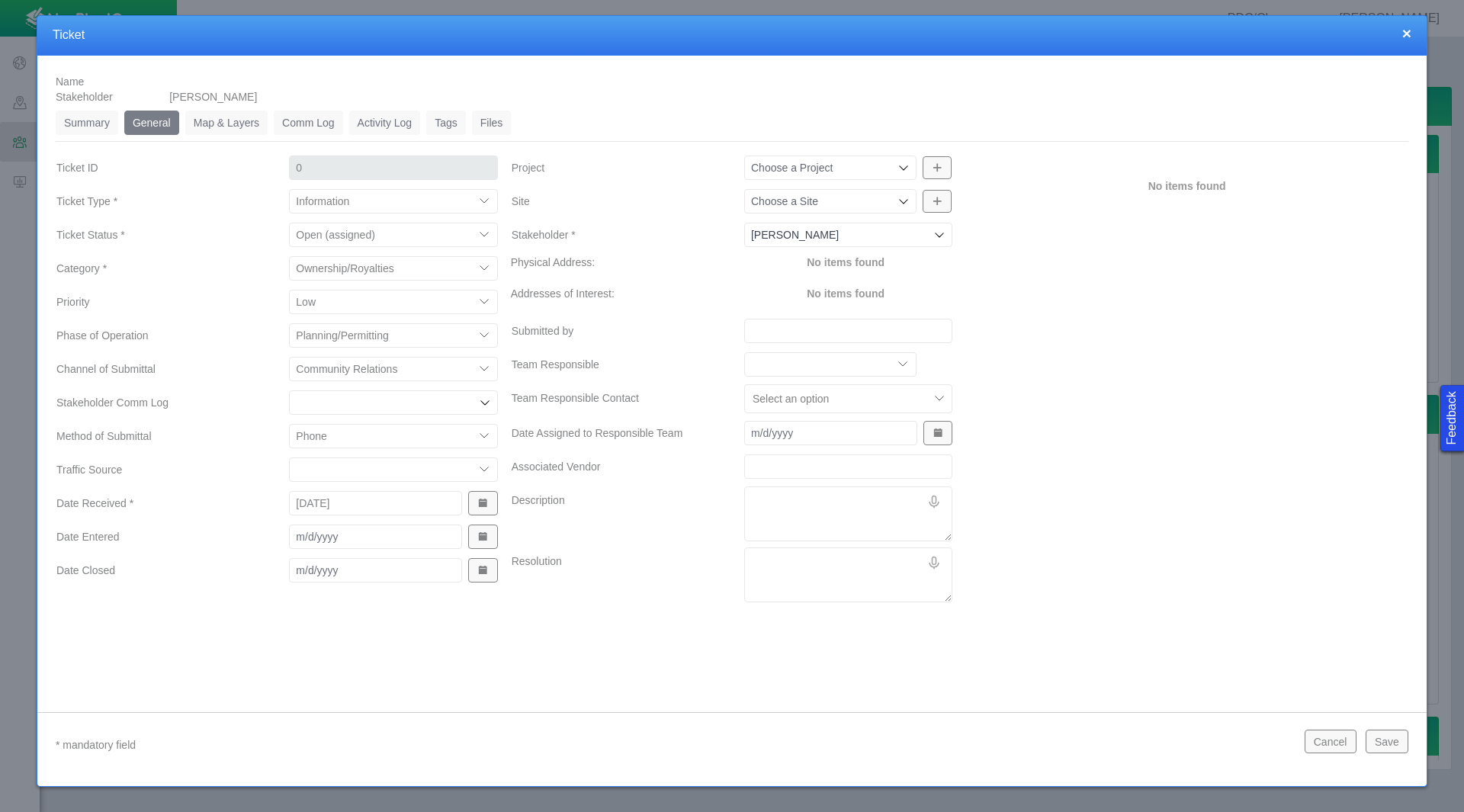
drag, startPoint x: 481, startPoint y: 533, endPoint x: 477, endPoint y: 544, distance: 11.7
click at [481, 533] on span "Show Date Picker" at bounding box center [482, 536] width 10 height 10
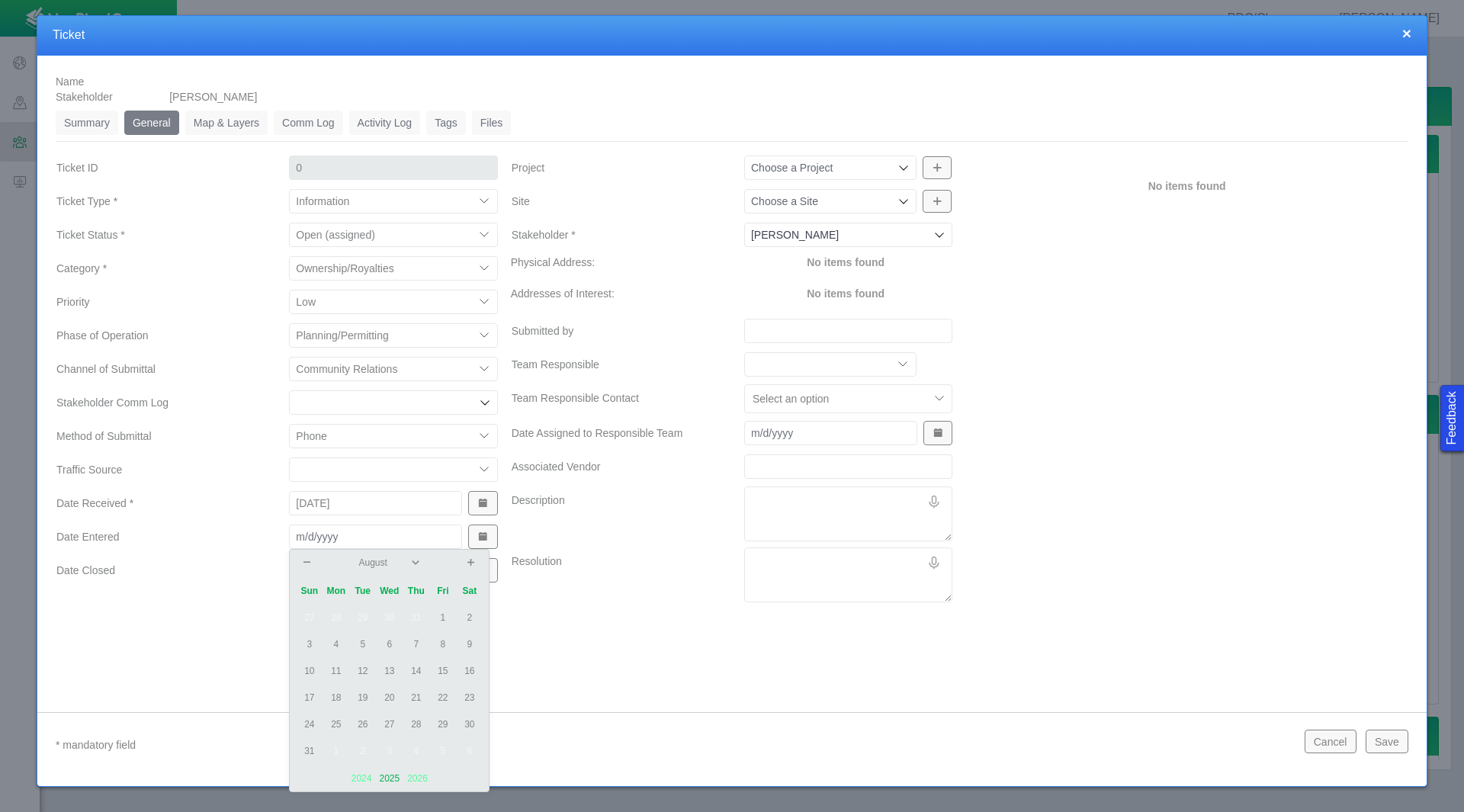
click at [419, 694] on td "21" at bounding box center [415, 697] width 27 height 27
type input "[DATE]"
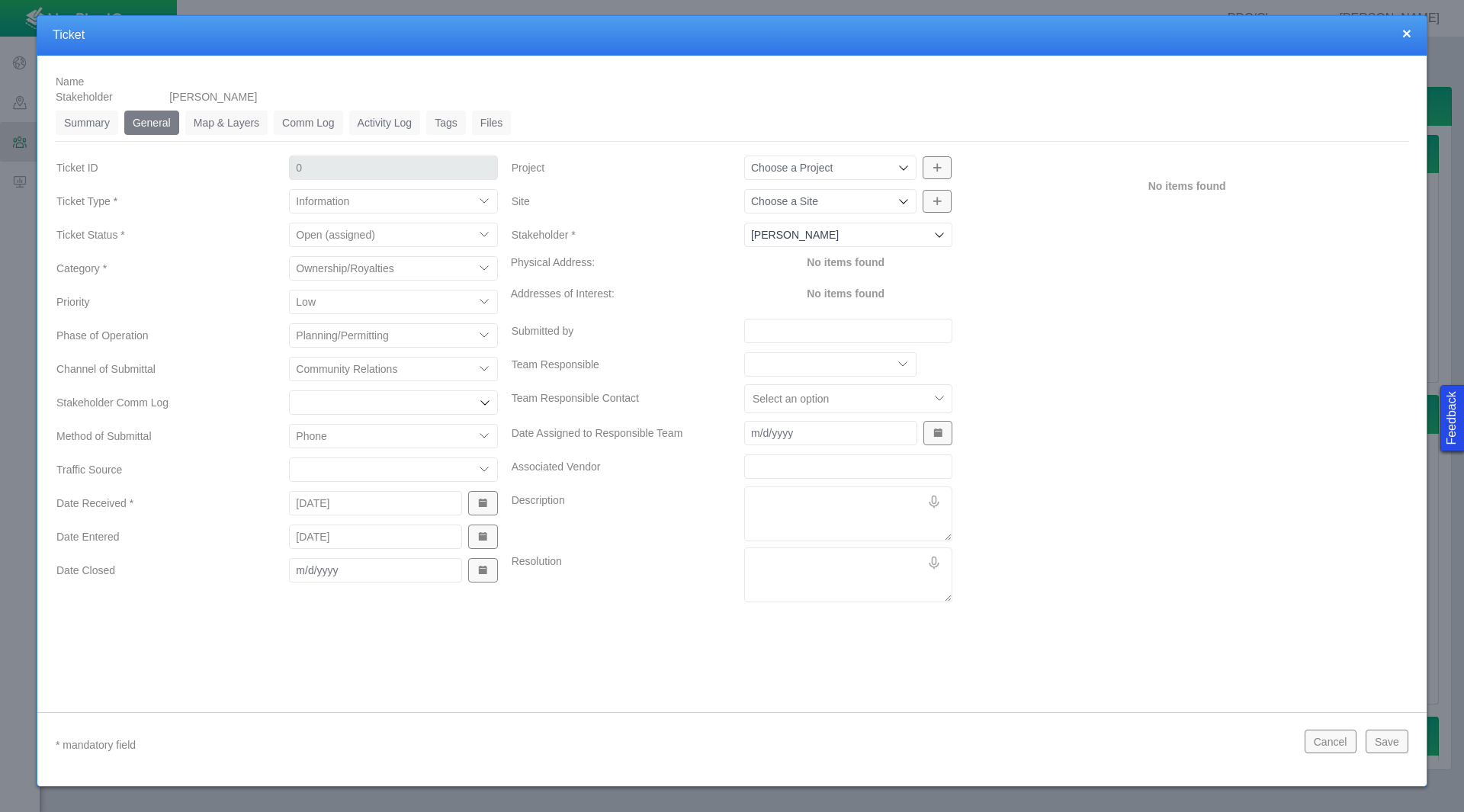
click at [879, 160] on input "Project" at bounding box center [822, 168] width 143 height 15
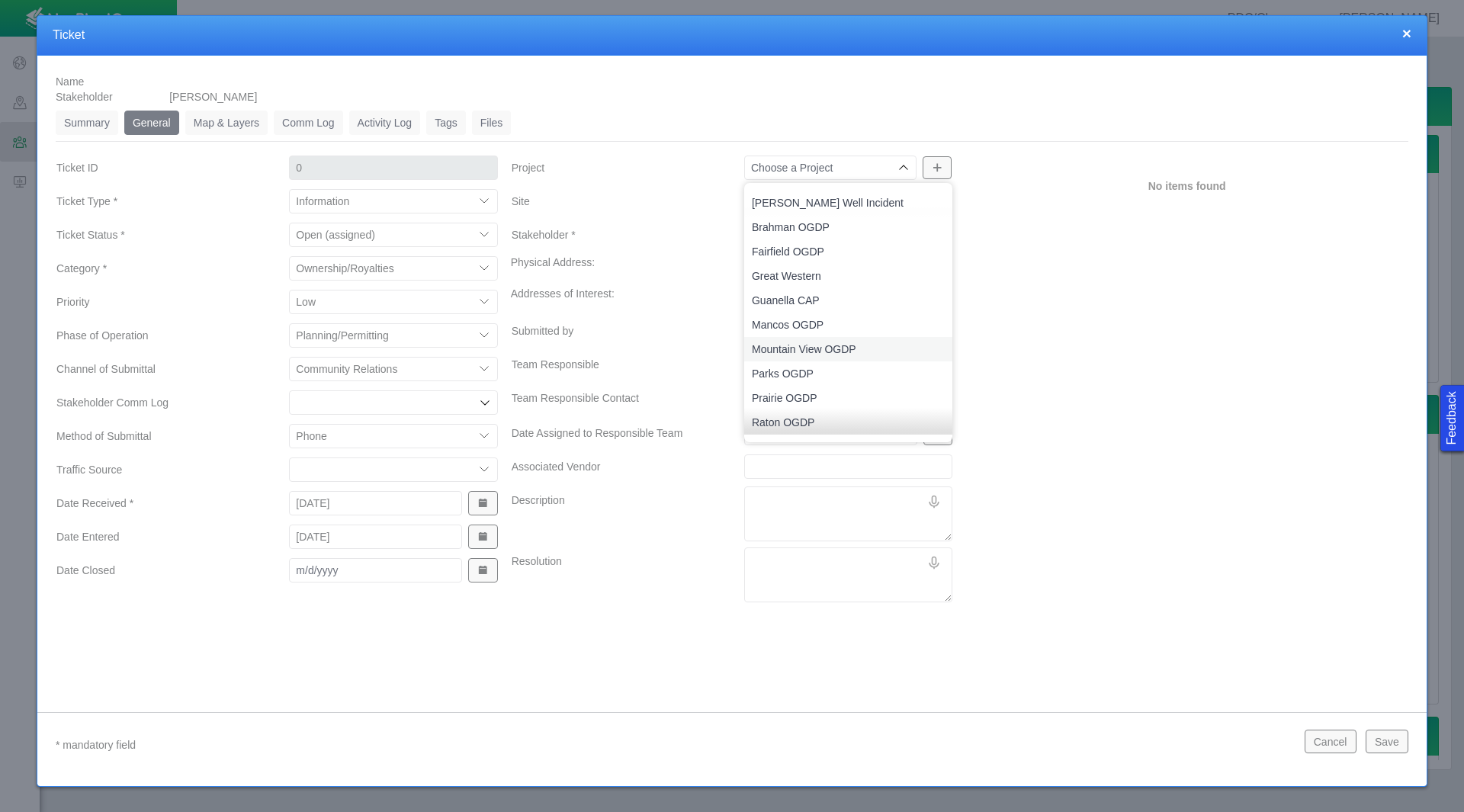
click at [849, 346] on span "Mountain View OGDP" at bounding box center [848, 349] width 193 height 15
type input "Mountain View OGDP"
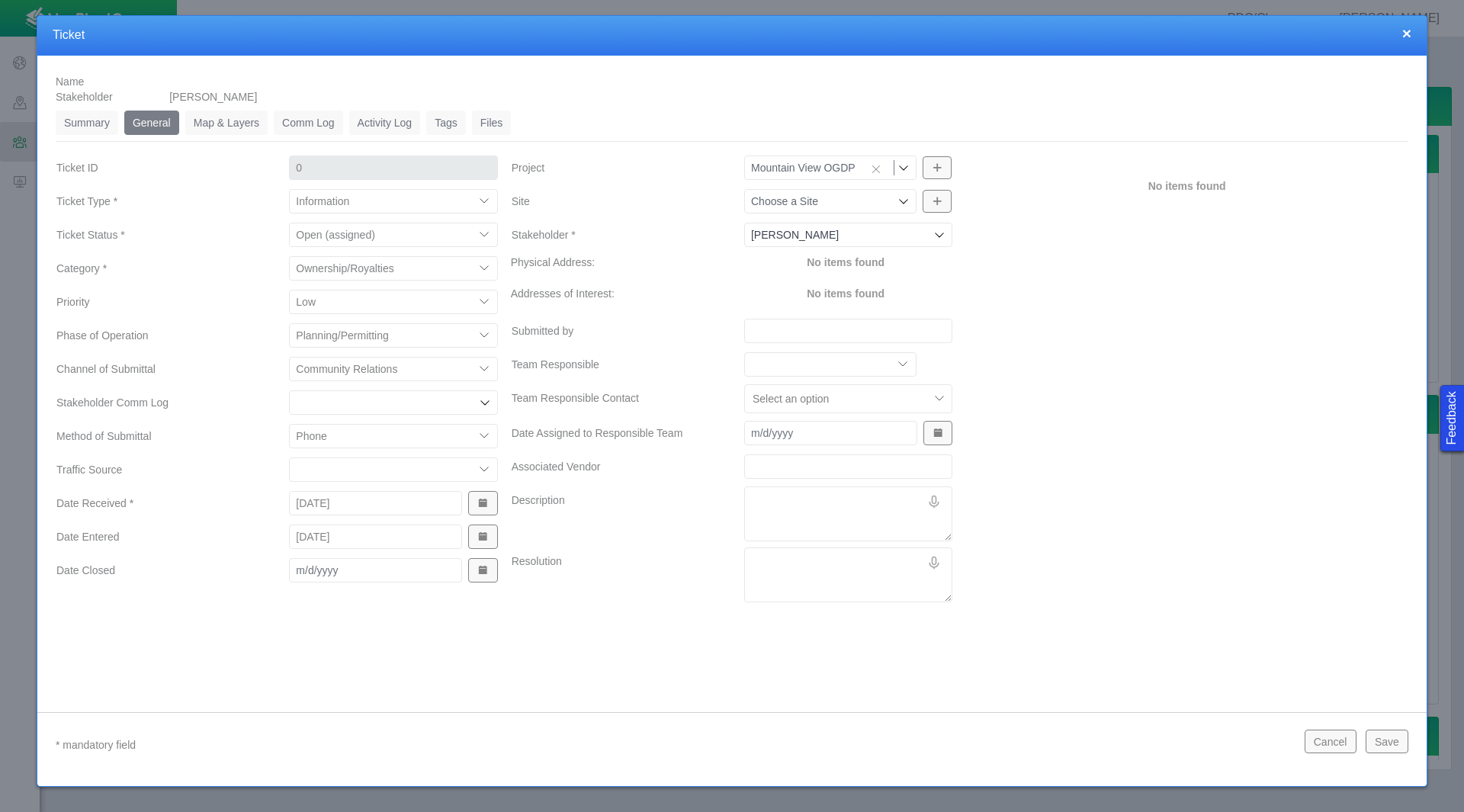
type input "1250"
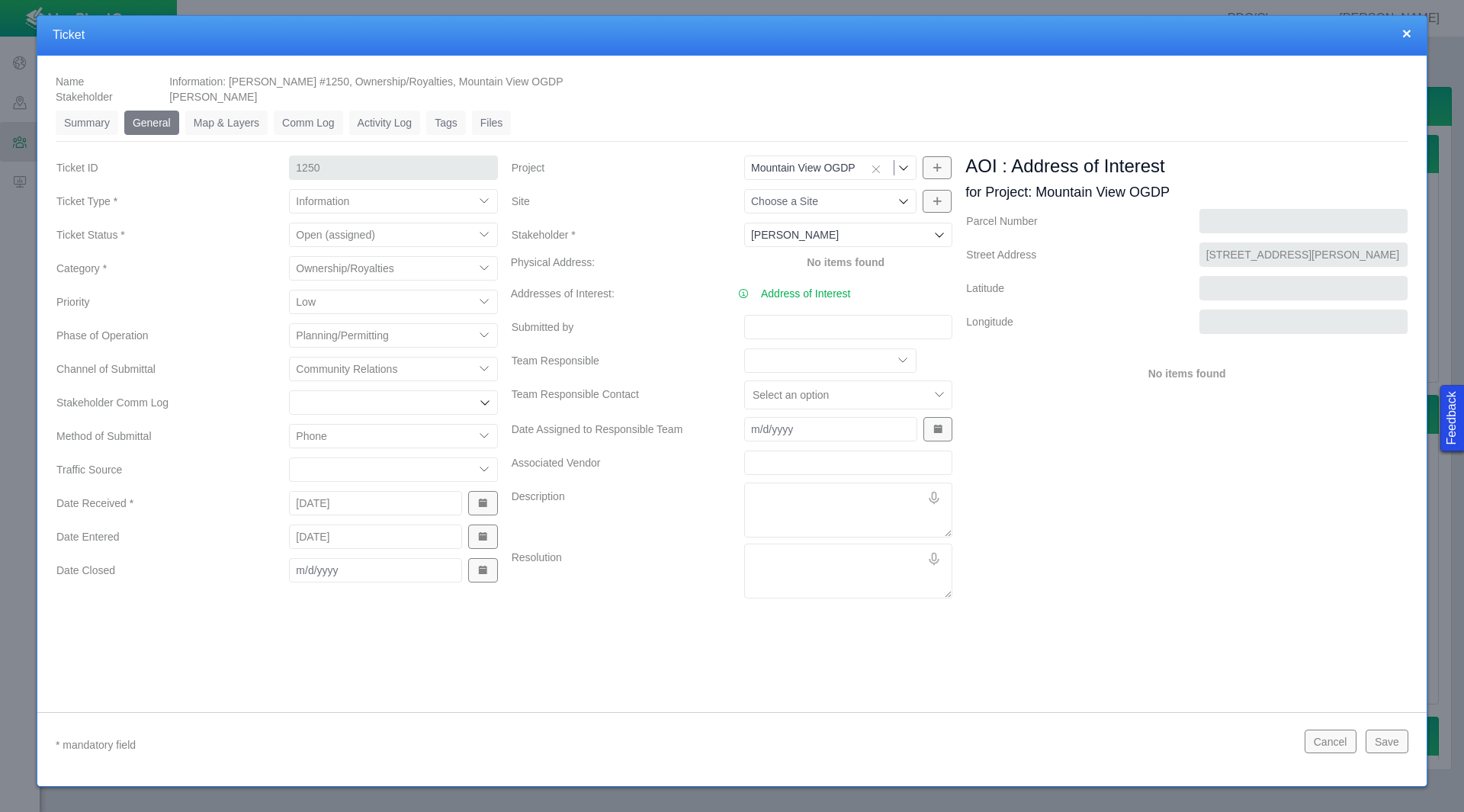
click at [846, 330] on input "Submitted by" at bounding box center [848, 327] width 208 height 24
type input "[PERSON_NAME]"
click at [849, 503] on textarea "Description" at bounding box center [848, 510] width 208 height 55
type textarea "x"
type textarea "A"
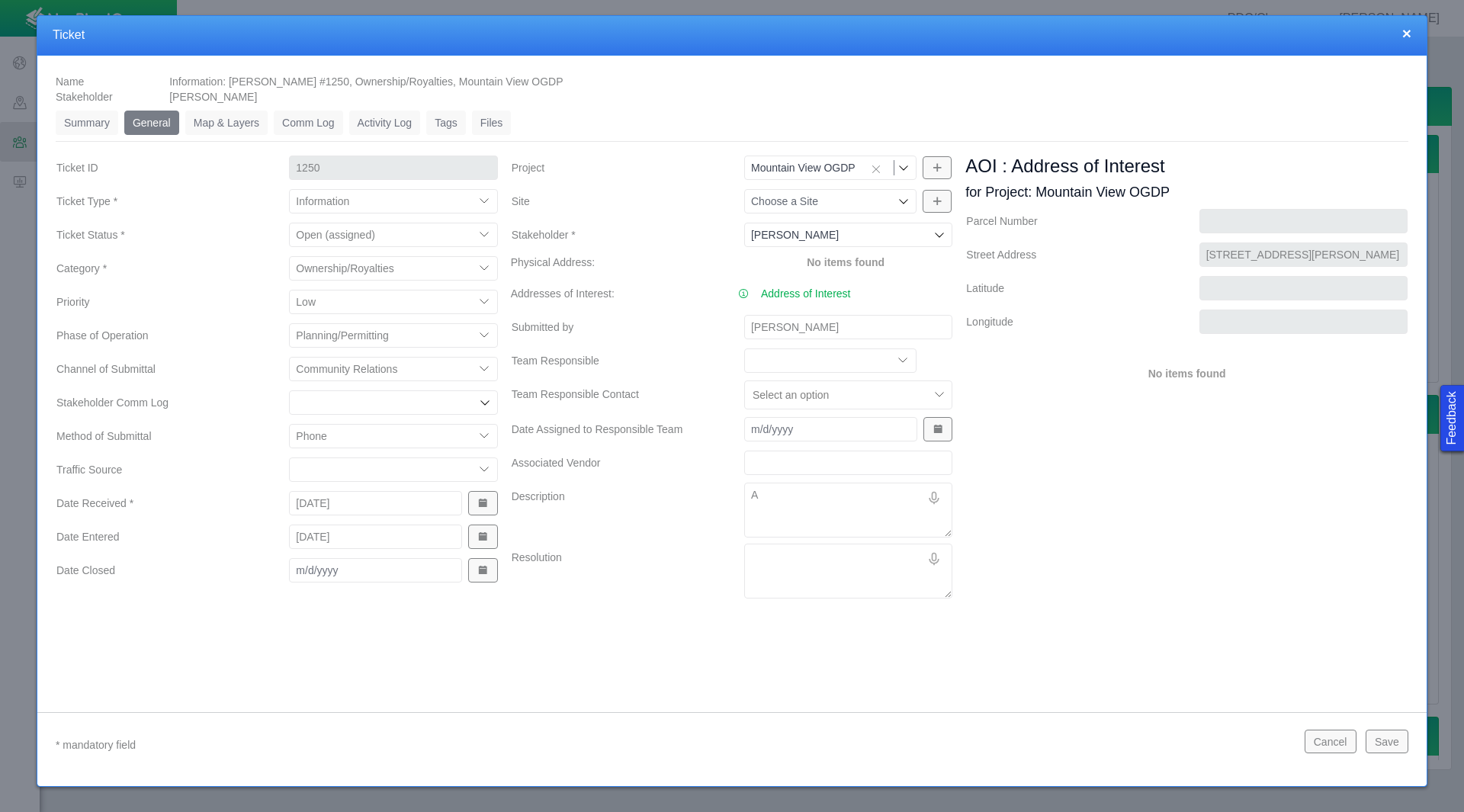
type textarea "x"
type textarea "An"
type textarea "x"
type textarea "Ans"
type textarea "x"
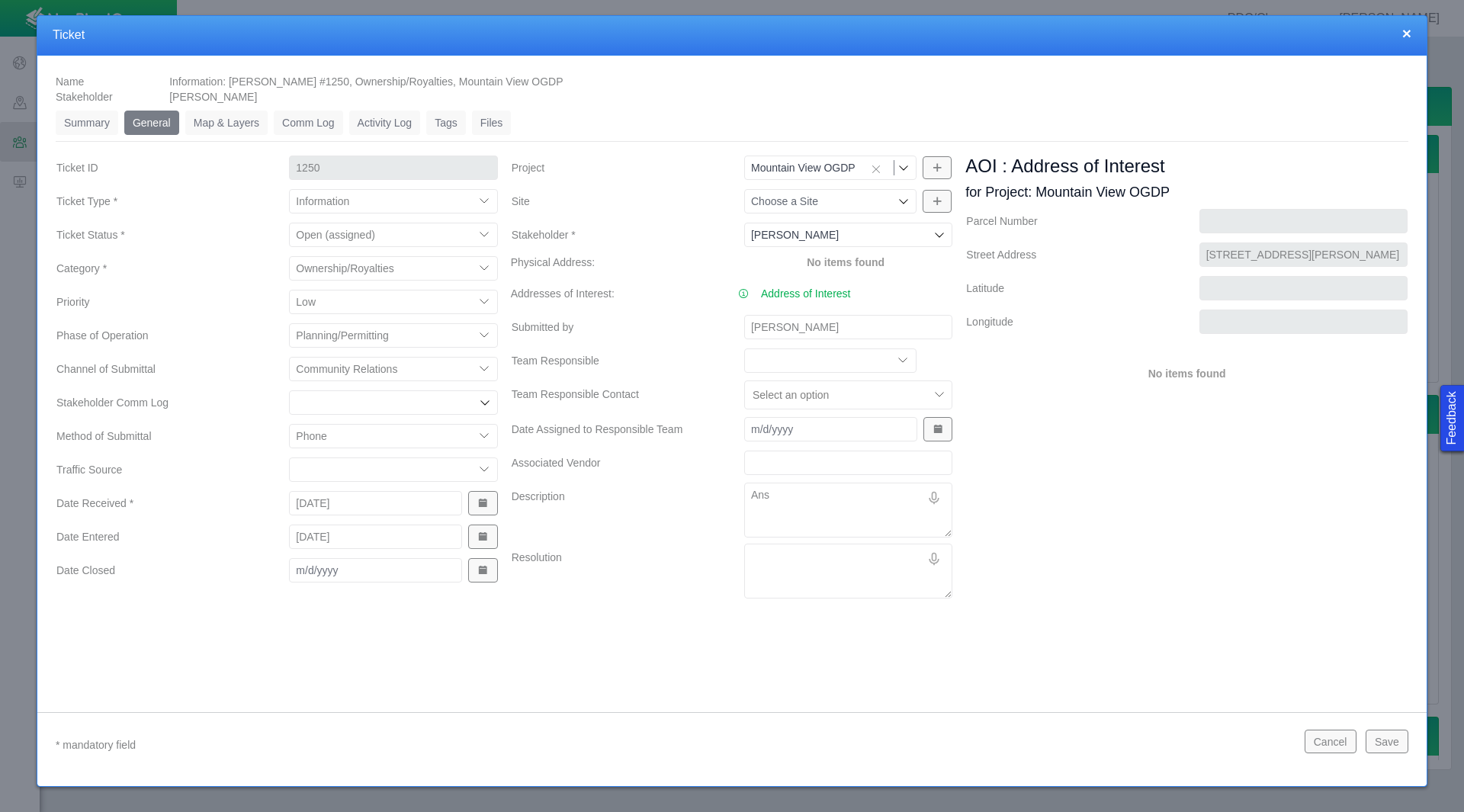
type textarea "Answ"
type textarea "x"
type textarea "Ans"
type textarea "x"
type textarea "An"
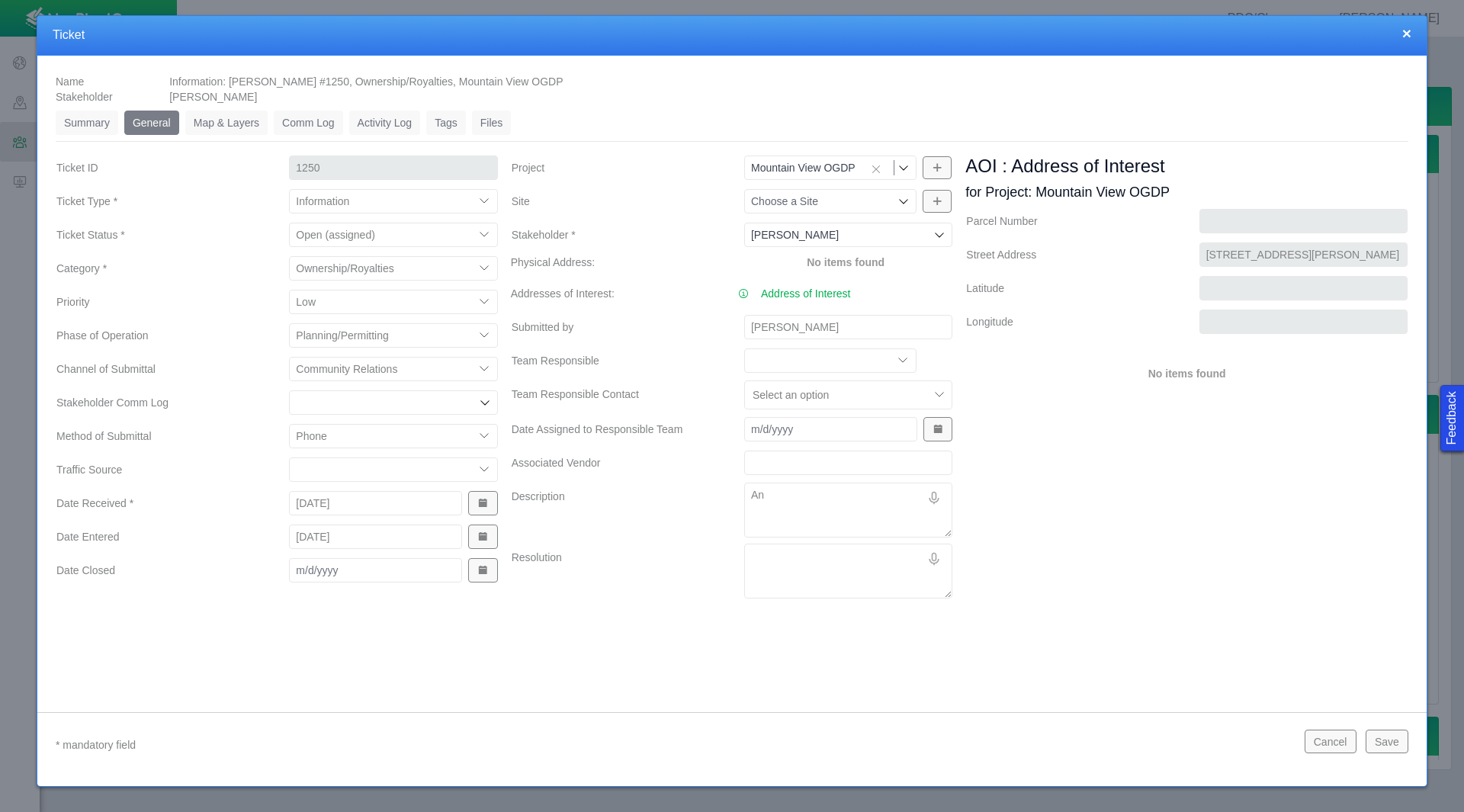
type textarea "x"
type textarea "And"
type textarea "x"
type textarea "Andr"
type textarea "x"
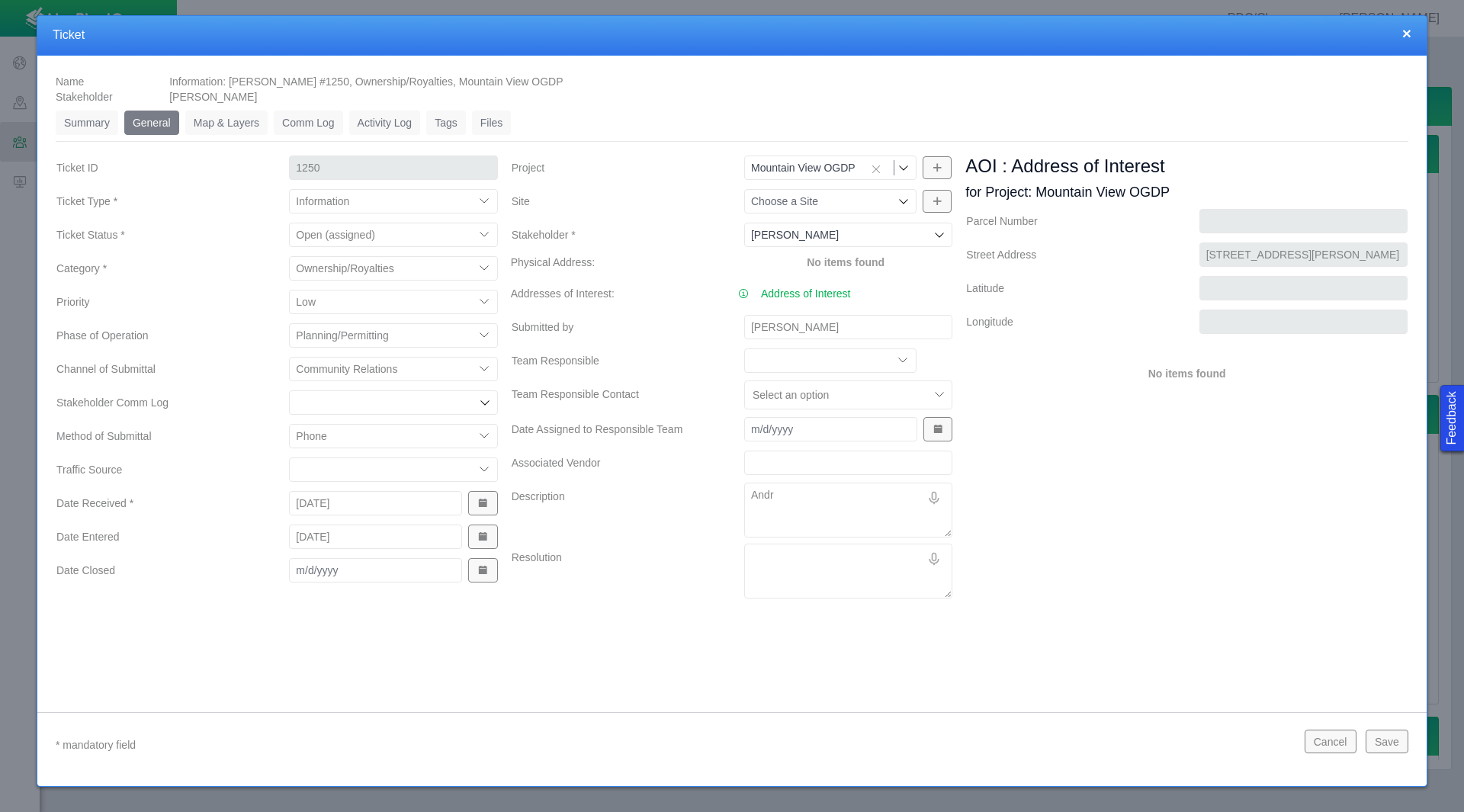
type textarea "[PERSON_NAME]"
type textarea "x"
type textarea "[PERSON_NAME]"
type textarea "x"
type textarea "[PERSON_NAME]"
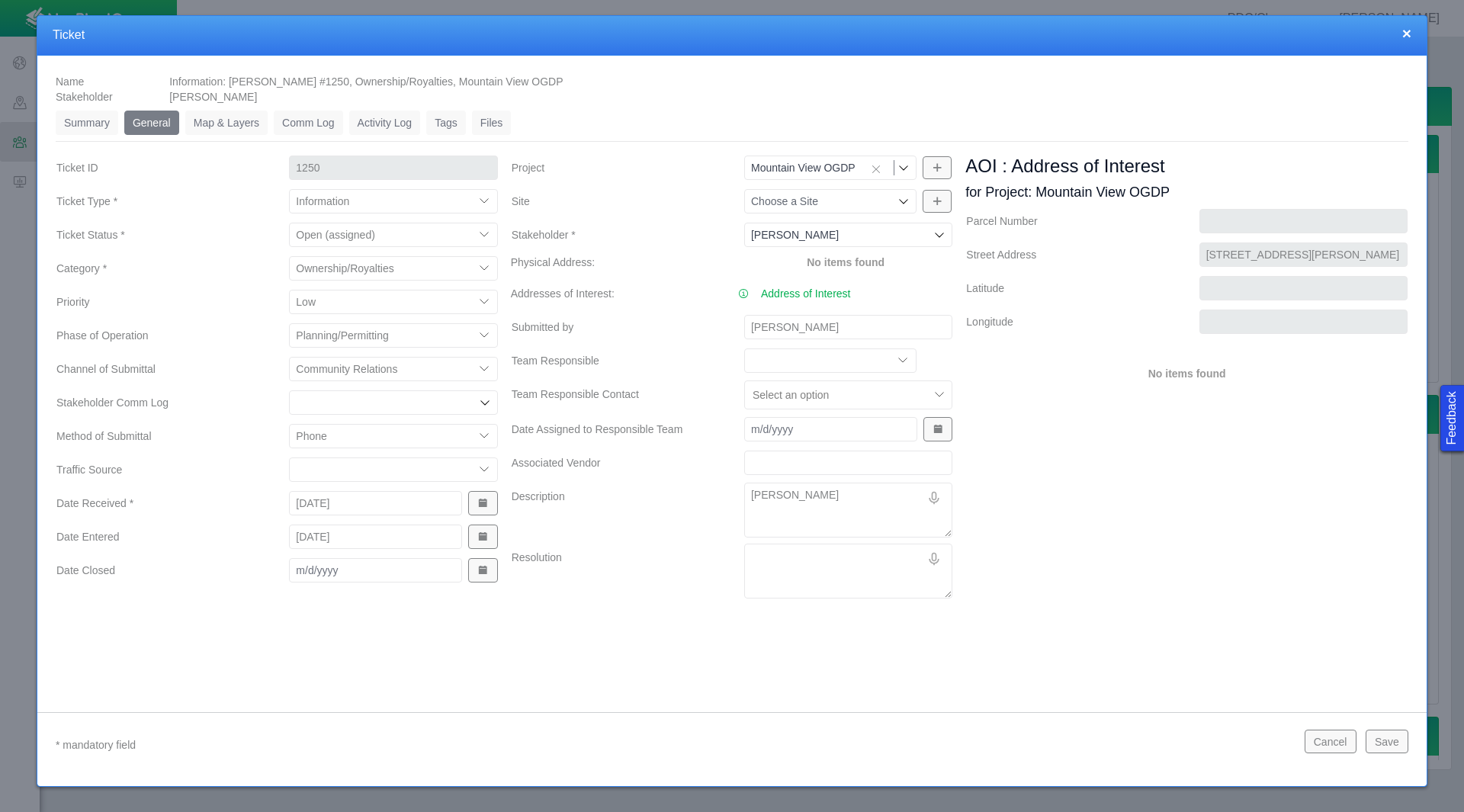
type textarea "x"
type textarea "[PERSON_NAME]"
type textarea "x"
type textarea "[PERSON_NAME]"
type textarea "x"
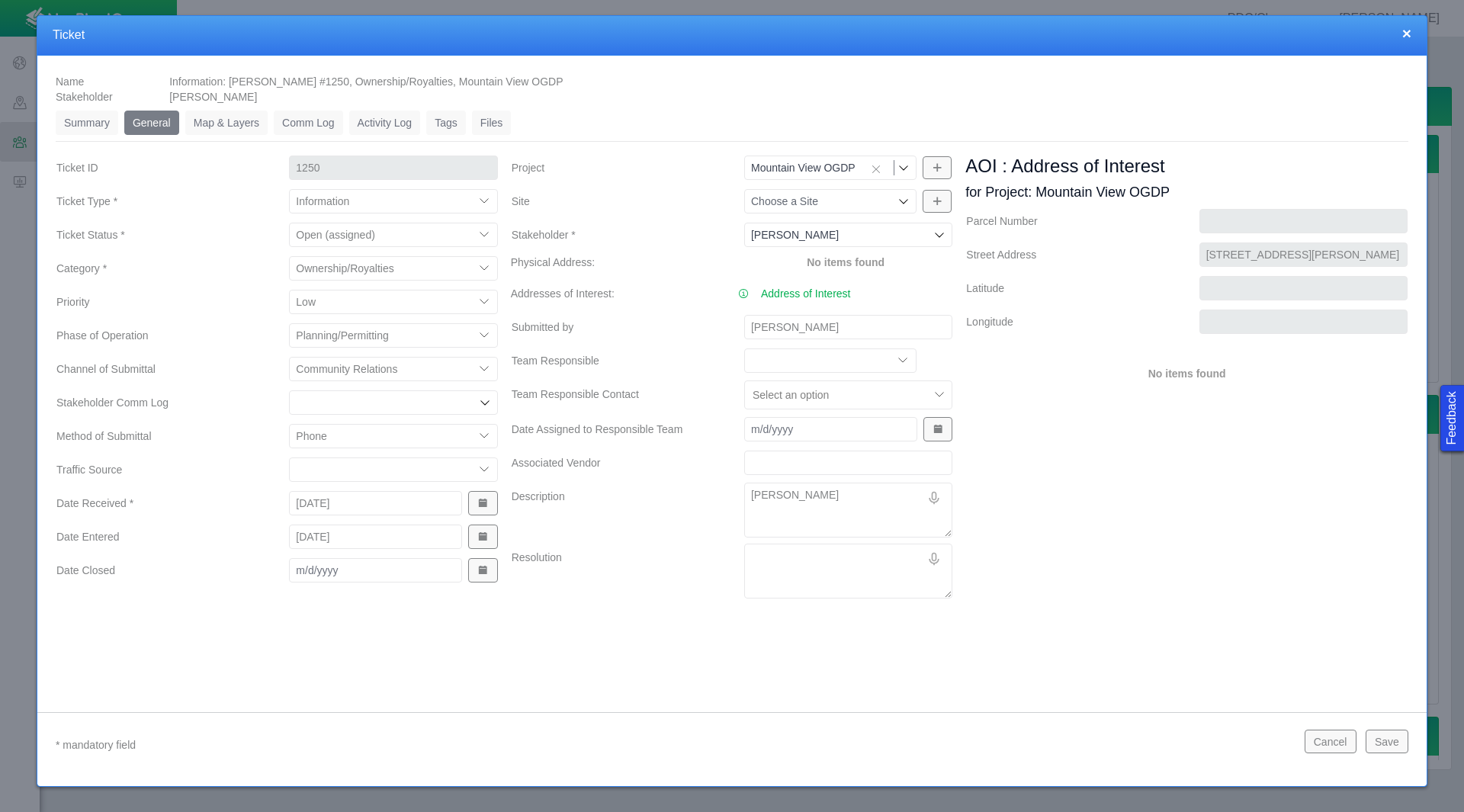
type textarea "[PERSON_NAME]"
type textarea "x"
type textarea "[PERSON_NAME] want"
type textarea "x"
type textarea "[PERSON_NAME]"
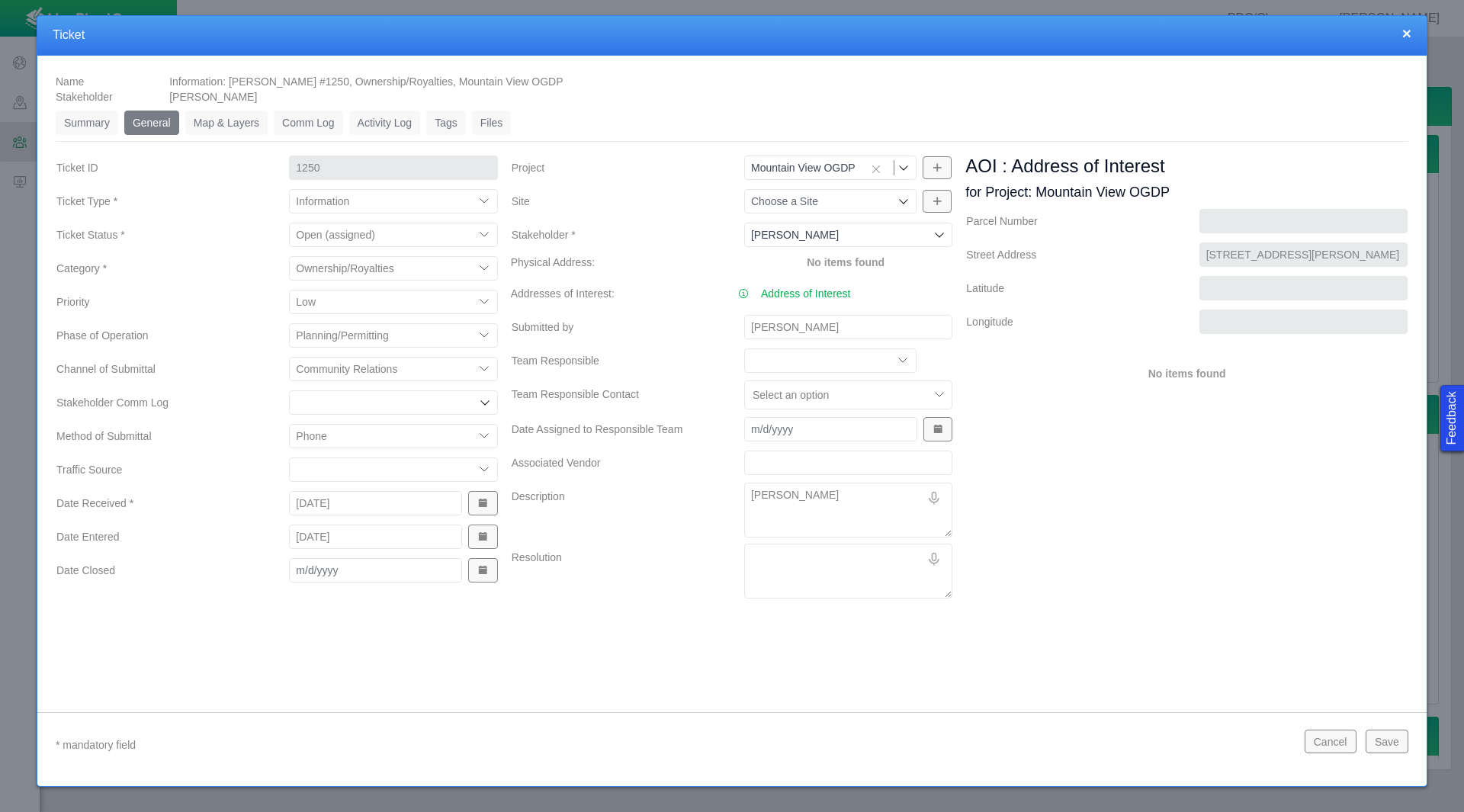
type textarea "x"
type textarea "[PERSON_NAME] wanted"
type textarea "x"
type textarea "[PERSON_NAME] wanted"
type textarea "x"
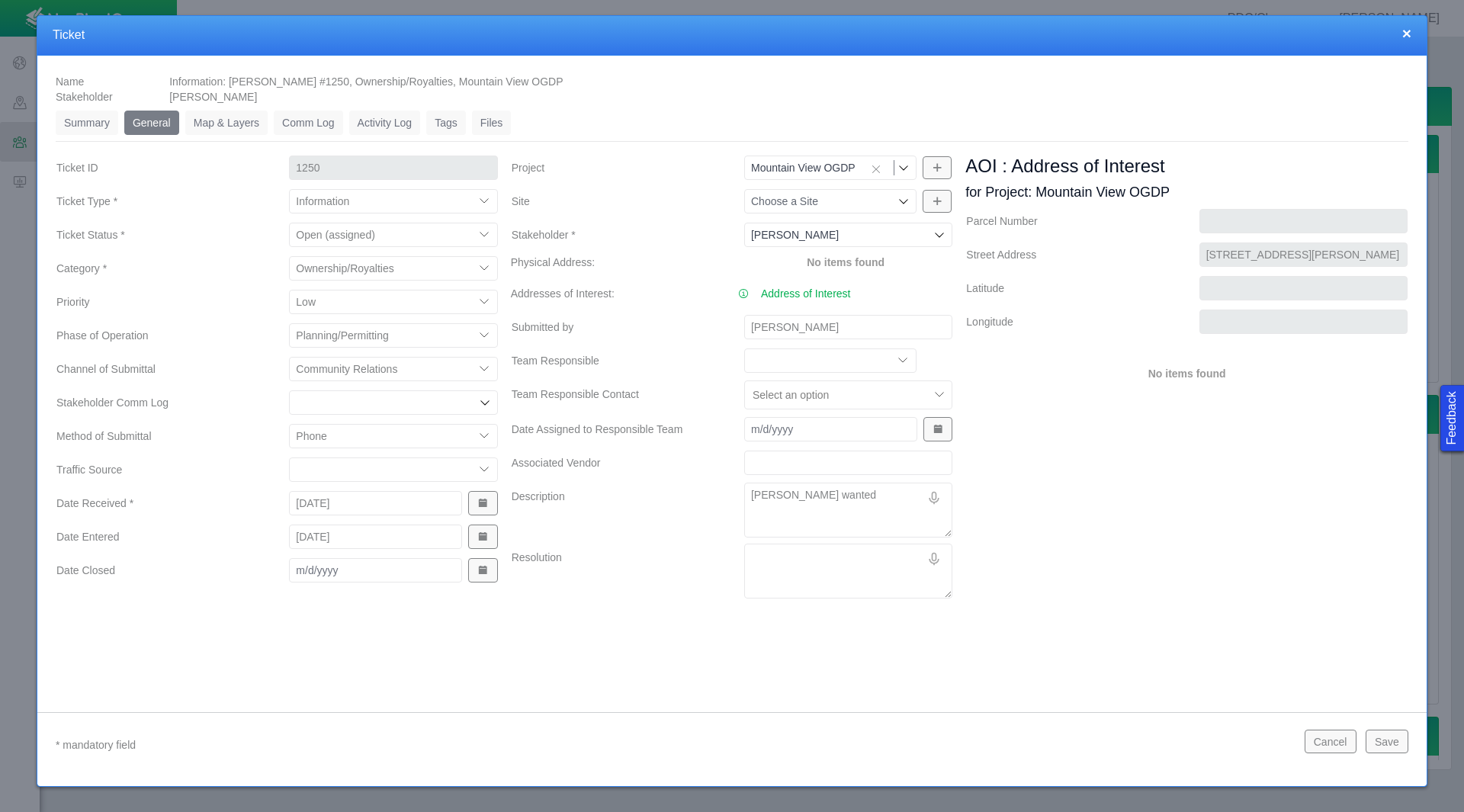
type textarea "[PERSON_NAME] wanted m"
type textarea "x"
type textarea "[PERSON_NAME] wanted mo"
type textarea "x"
type textarea "[PERSON_NAME] wanted mor"
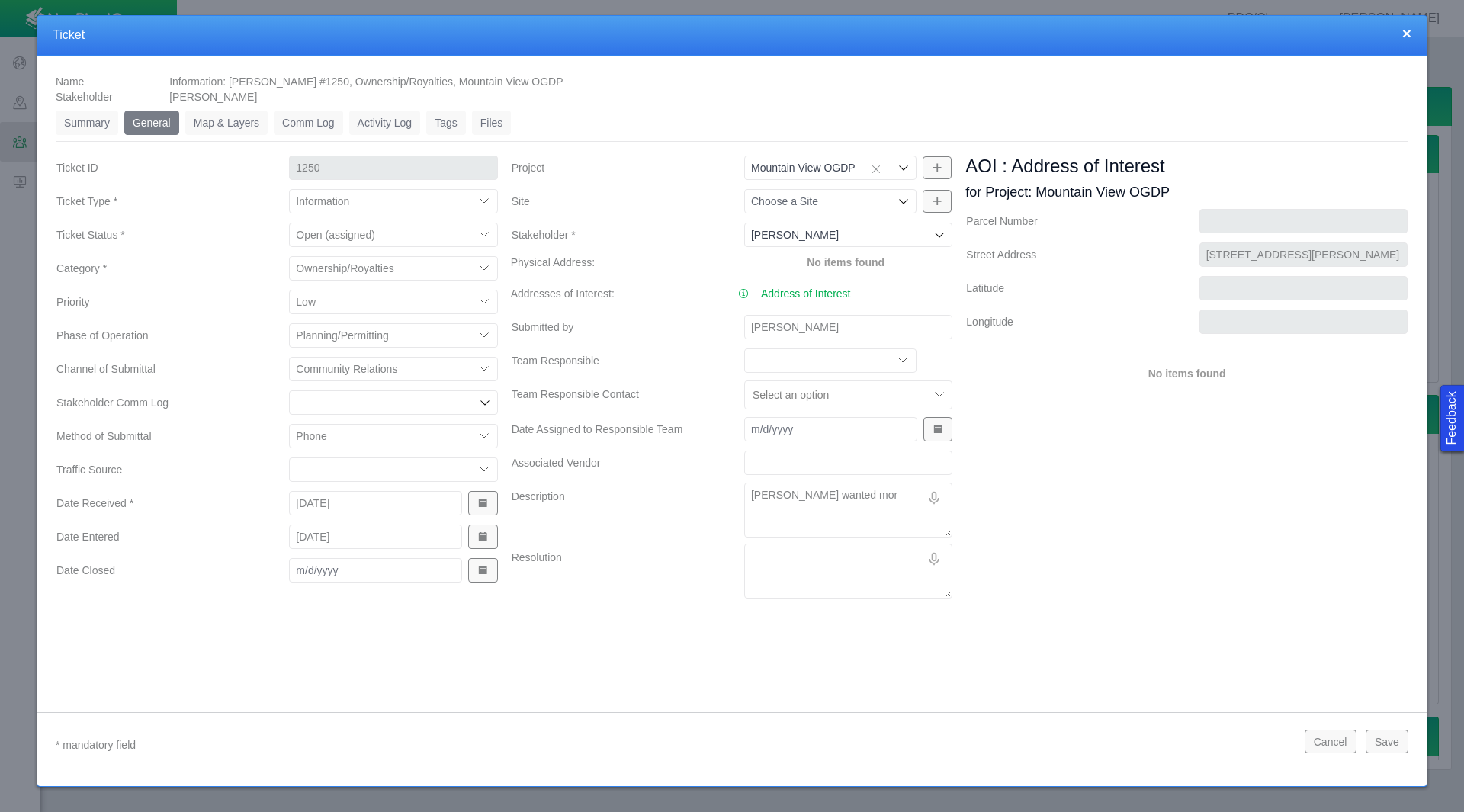
type textarea "x"
type textarea "[PERSON_NAME] wanted more"
type textarea "x"
type textarea "[PERSON_NAME] wanted more"
type textarea "x"
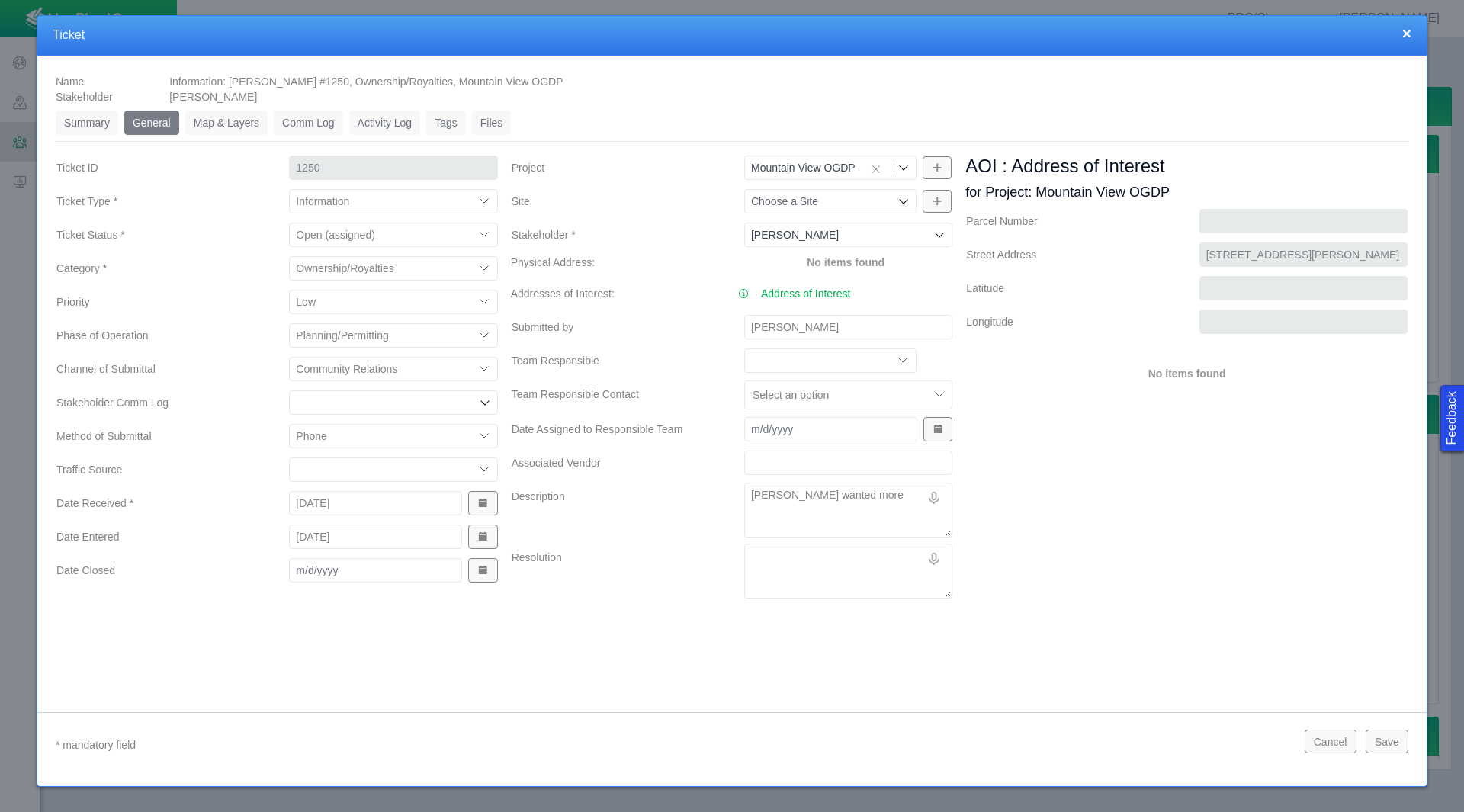
type textarea "[PERSON_NAME] wanted more i"
type textarea "x"
type textarea "[PERSON_NAME] wanted more in"
type textarea "x"
type textarea "[PERSON_NAME] wanted more inf"
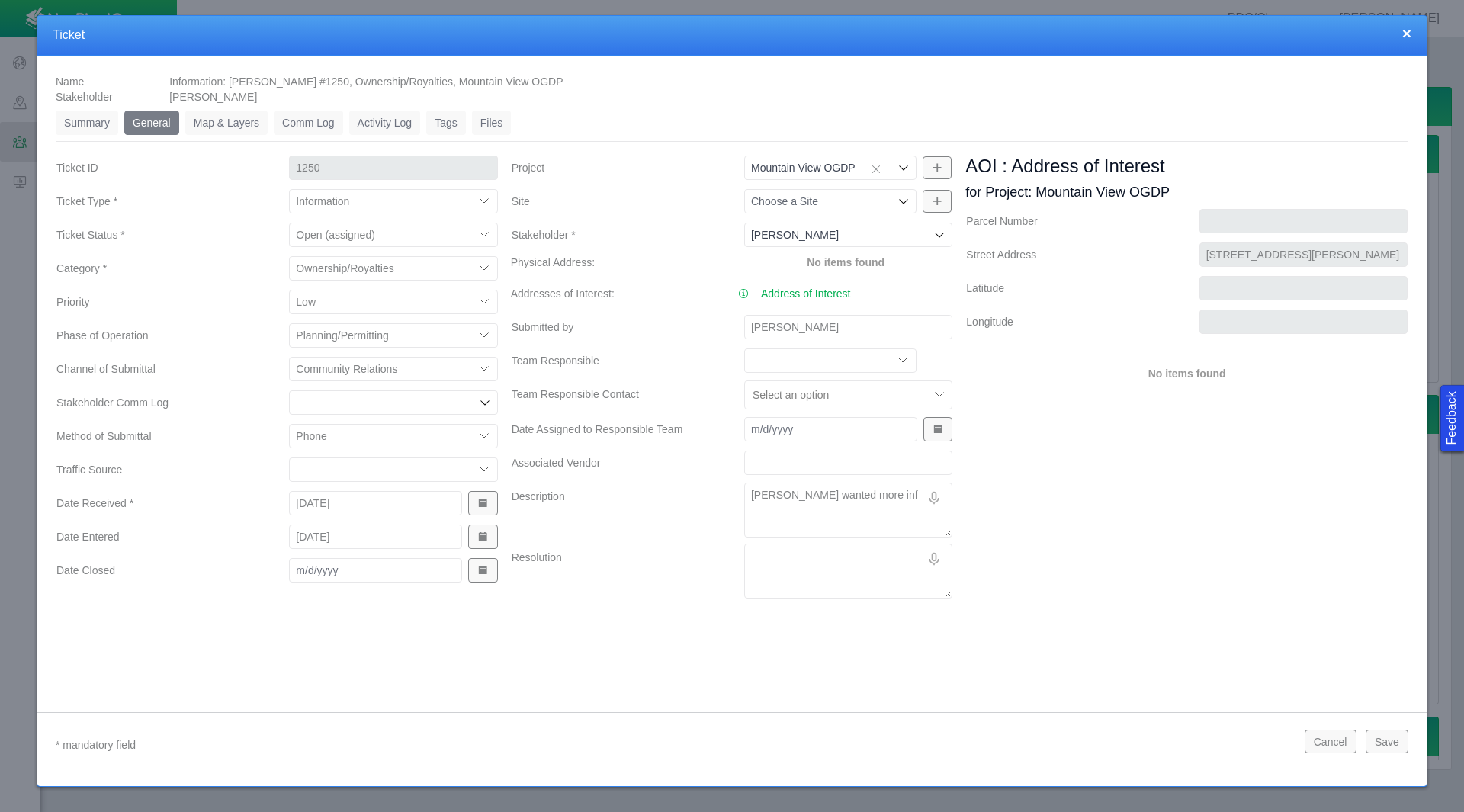
type textarea "x"
type textarea "[PERSON_NAME] wanted more info"
type textarea "x"
type textarea "[PERSON_NAME] wanted more infor"
type textarea "x"
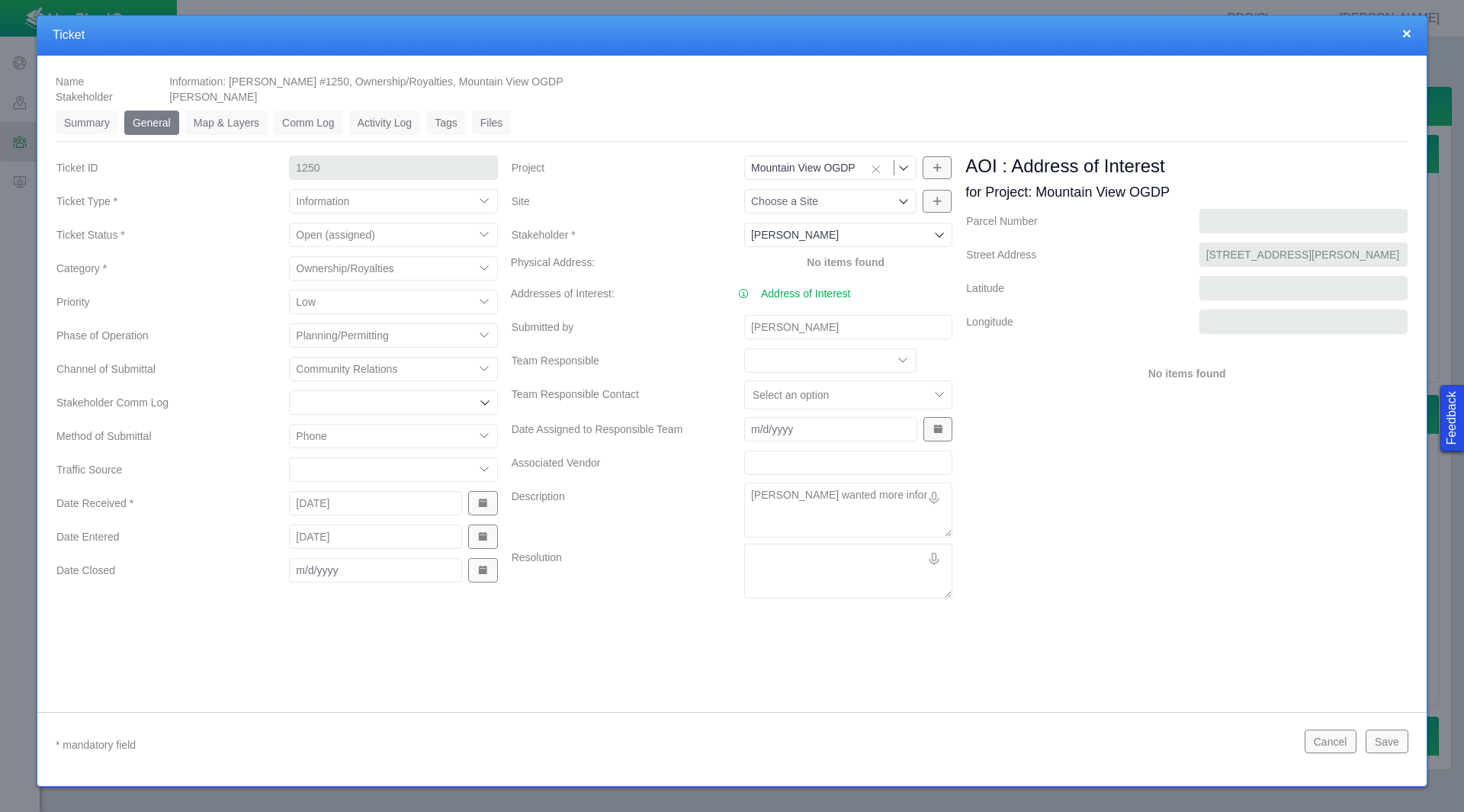
type textarea "[PERSON_NAME] wanted more inform"
type textarea "x"
type textarea "[PERSON_NAME] wanted more informa"
type textarea "x"
type textarea "[PERSON_NAME] wanted more informat"
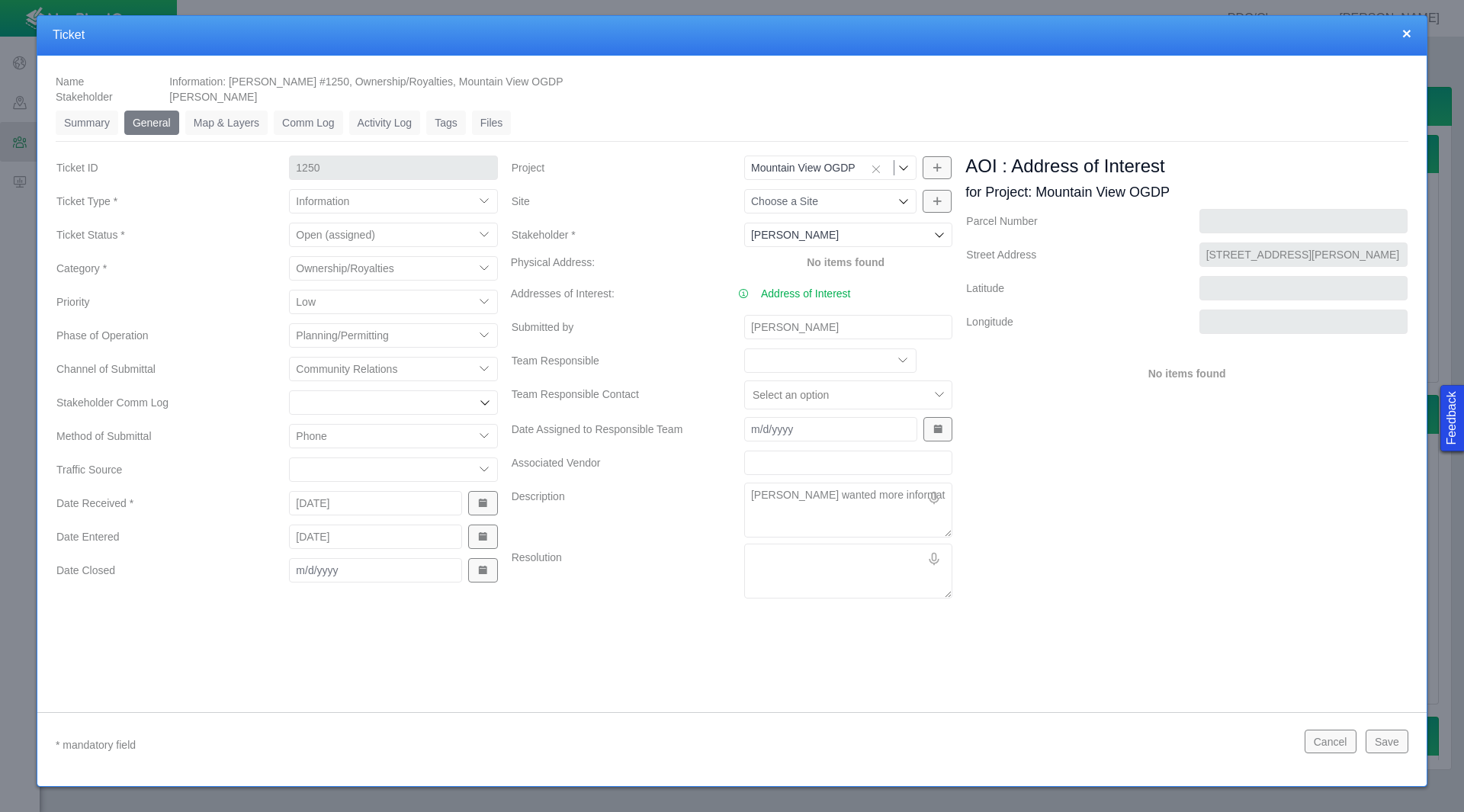
type textarea "x"
type textarea "[PERSON_NAME] wanted more informati"
type textarea "x"
type textarea "[PERSON_NAME] wanted more informatio"
type textarea "x"
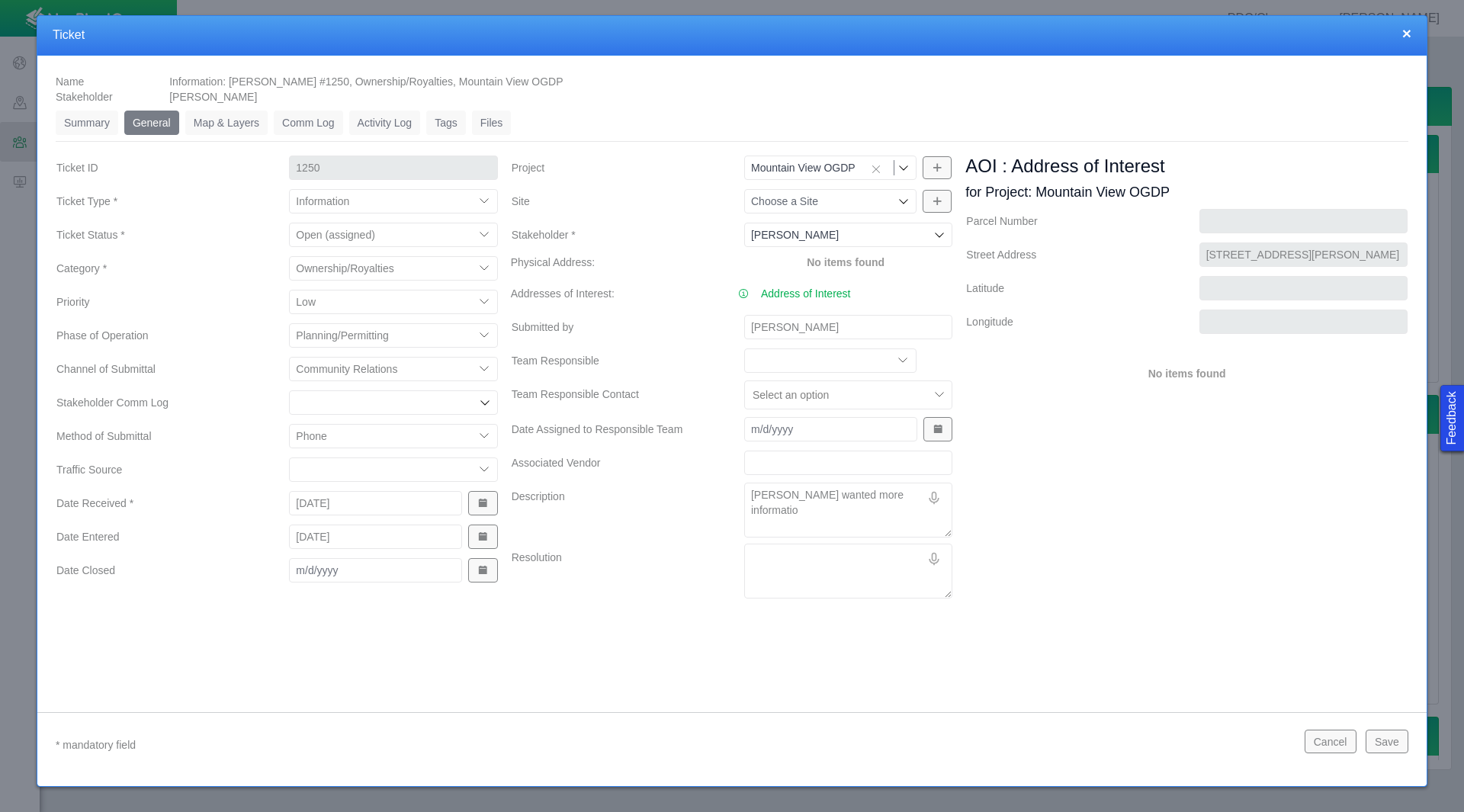
type textarea "[PERSON_NAME] wanted more information"
type textarea "x"
type textarea "[PERSON_NAME] wanted more information"
type textarea "x"
type textarea "[PERSON_NAME] wanted more information o"
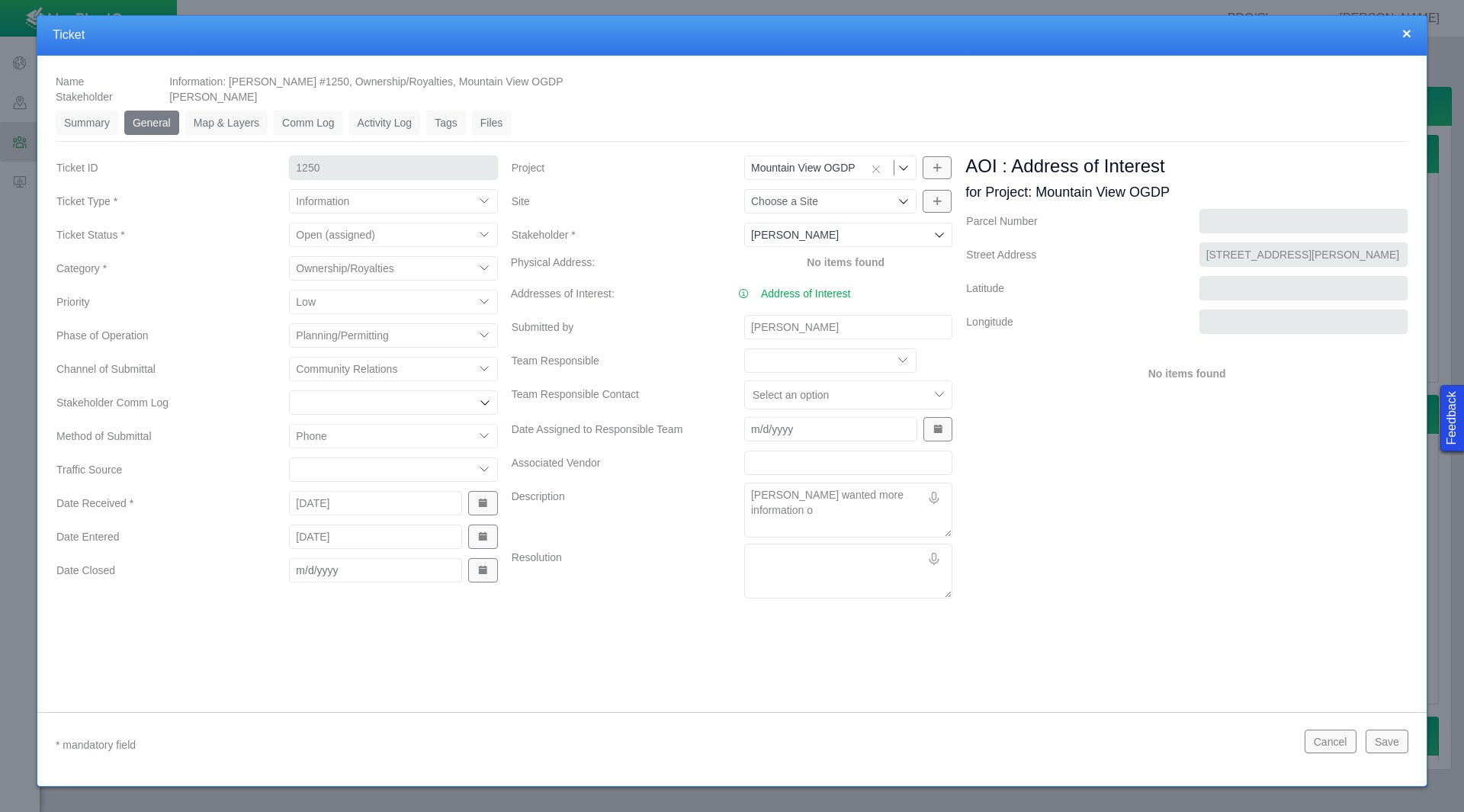
type textarea "x"
type textarea "[PERSON_NAME] wanted more information on"
type textarea "x"
type textarea "[PERSON_NAME] wanted more information on"
type textarea "x"
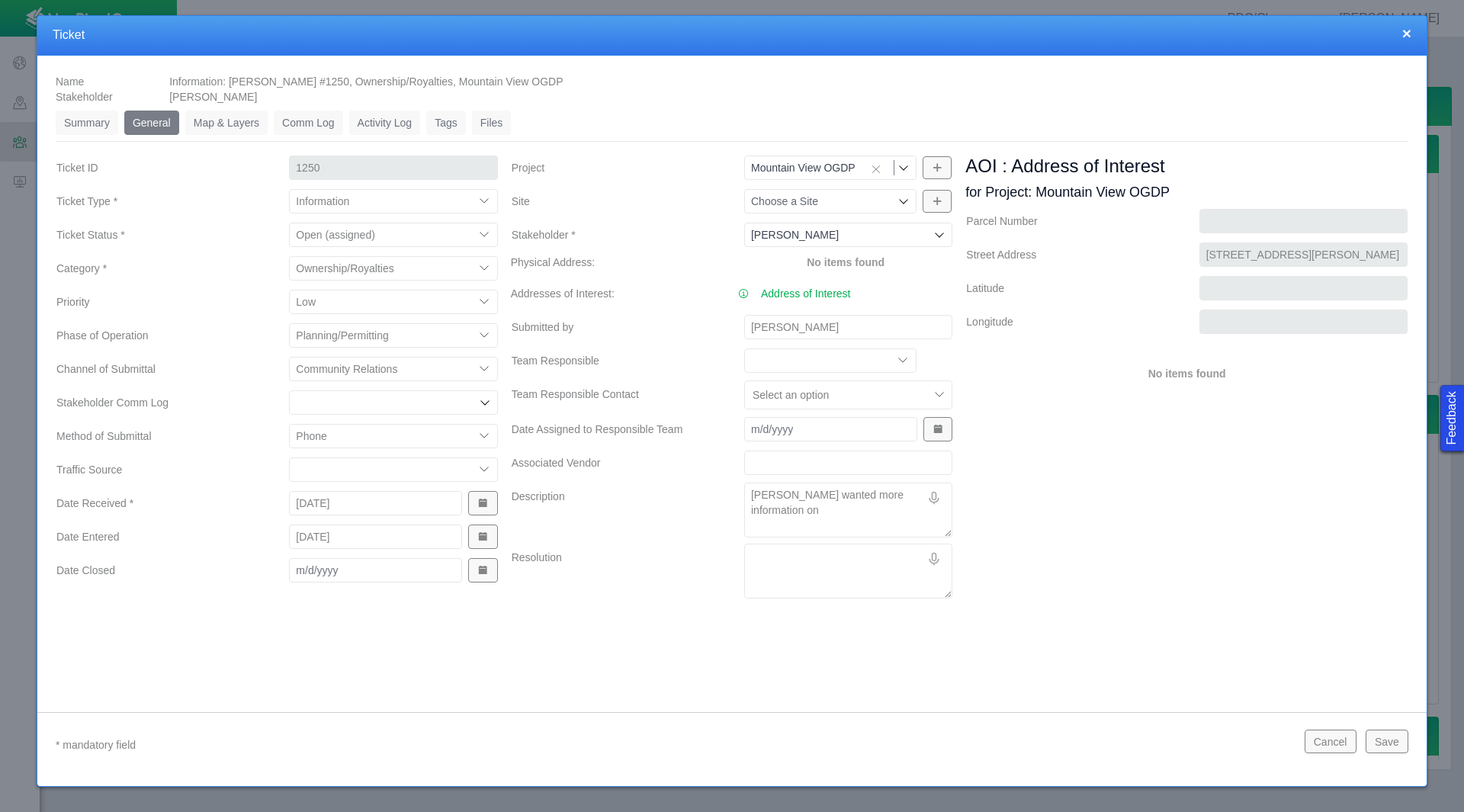
type textarea "[PERSON_NAME] wanted more information on w"
type textarea "x"
type textarea "[PERSON_NAME] wanted more information on wh"
type textarea "x"
type textarea "[PERSON_NAME] wanted more information on wha"
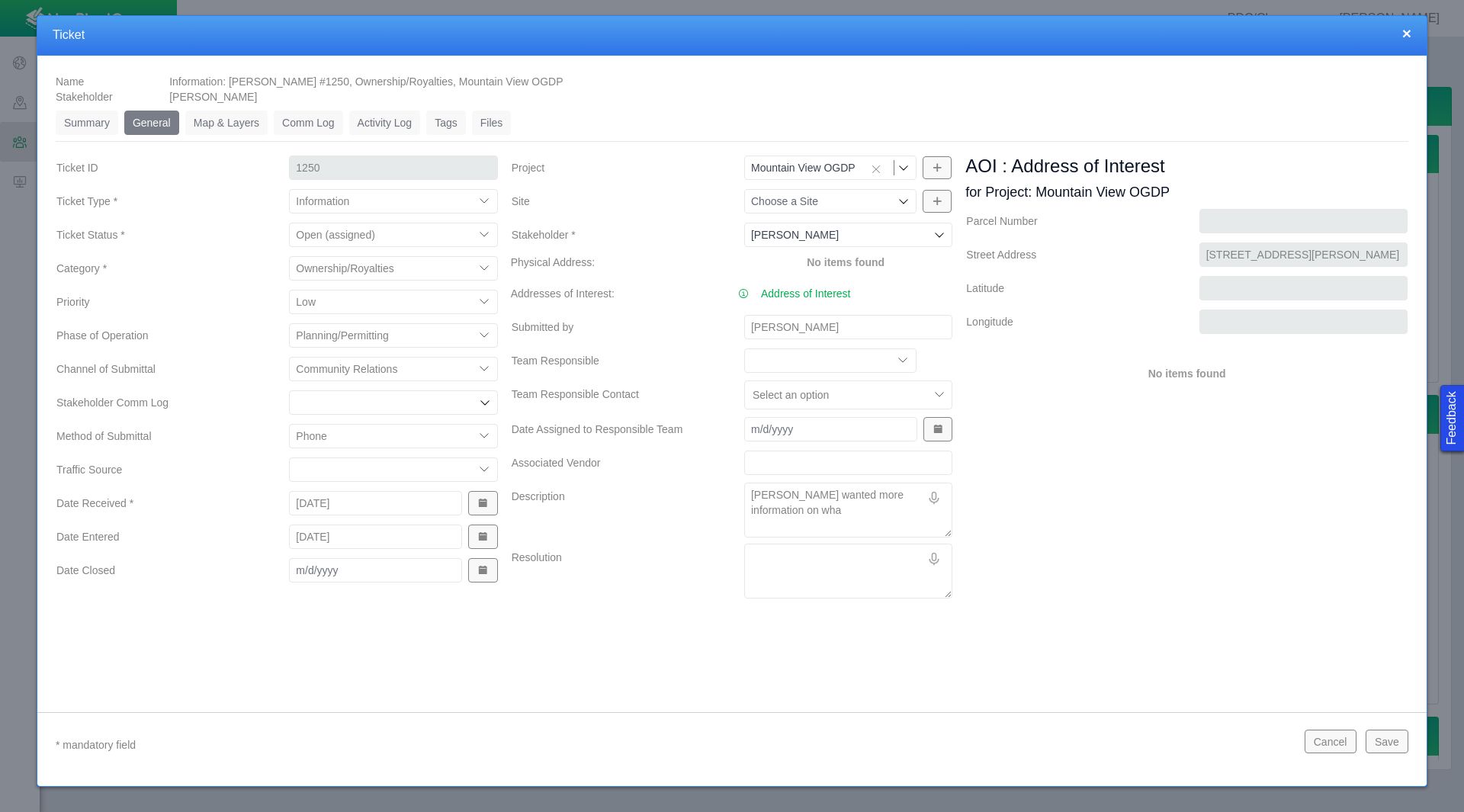
type textarea "x"
type textarea "[PERSON_NAME] wanted more information on what"
type textarea "x"
type textarea "[PERSON_NAME] wanted more information on what"
type textarea "x"
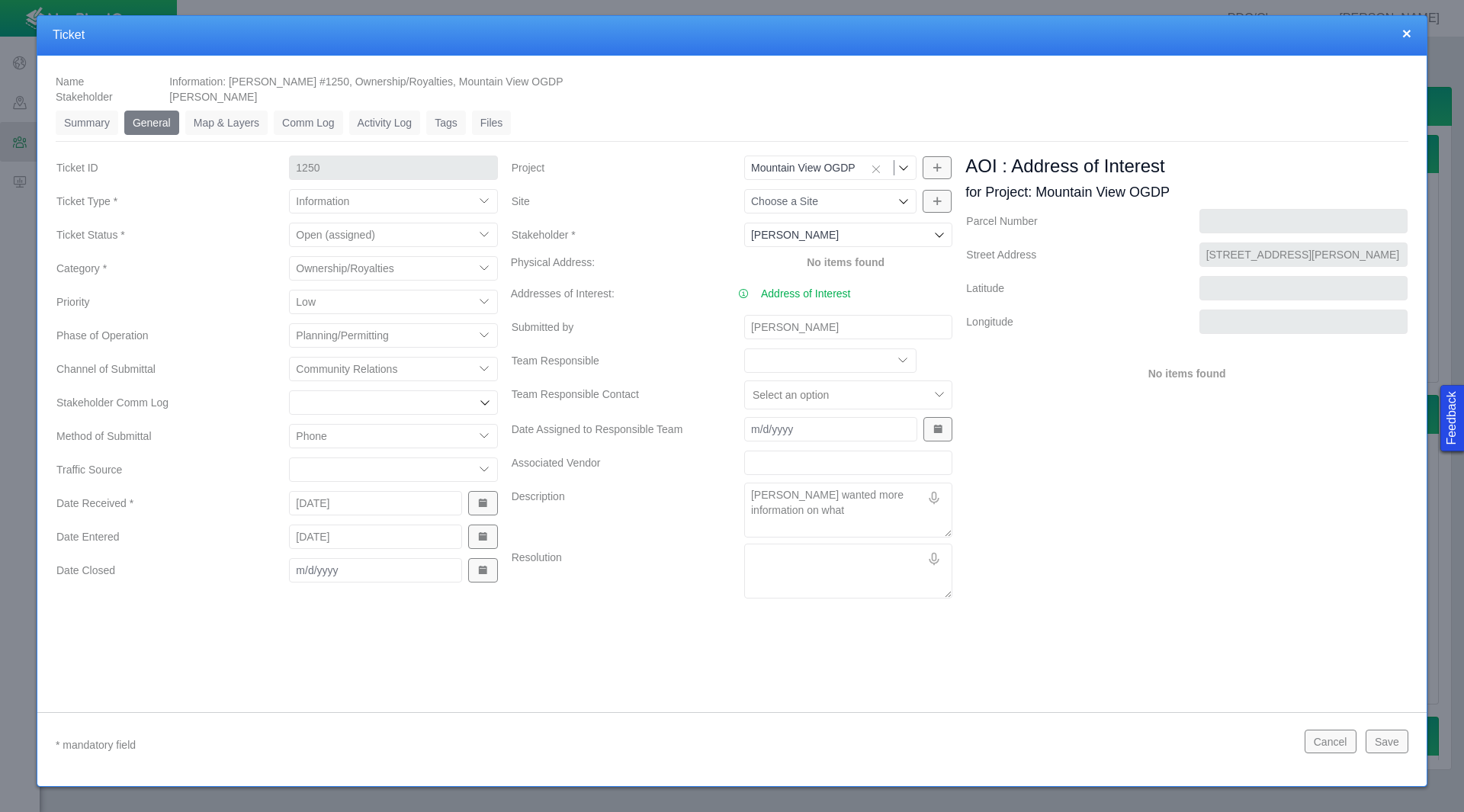
type textarea "[PERSON_NAME] wanted more information on what t"
type textarea "x"
type textarea "[PERSON_NAME] wanted more information on what th"
type textarea "x"
type textarea "[PERSON_NAME] wanted more information on what the"
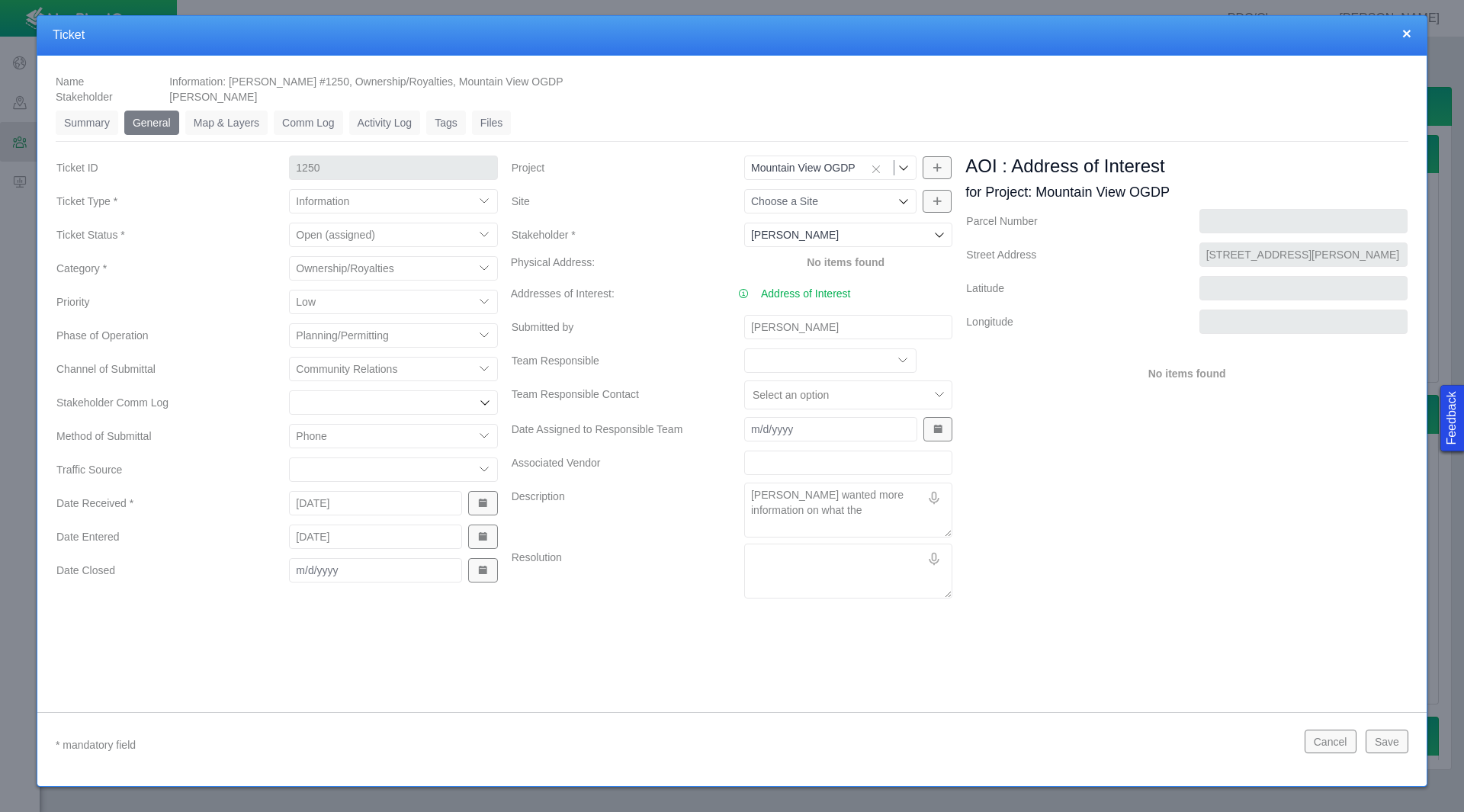
type textarea "x"
type textarea "[PERSON_NAME] wanted more information on what the"
type textarea "x"
type textarea "[PERSON_NAME] wanted more information on what the l"
type textarea "x"
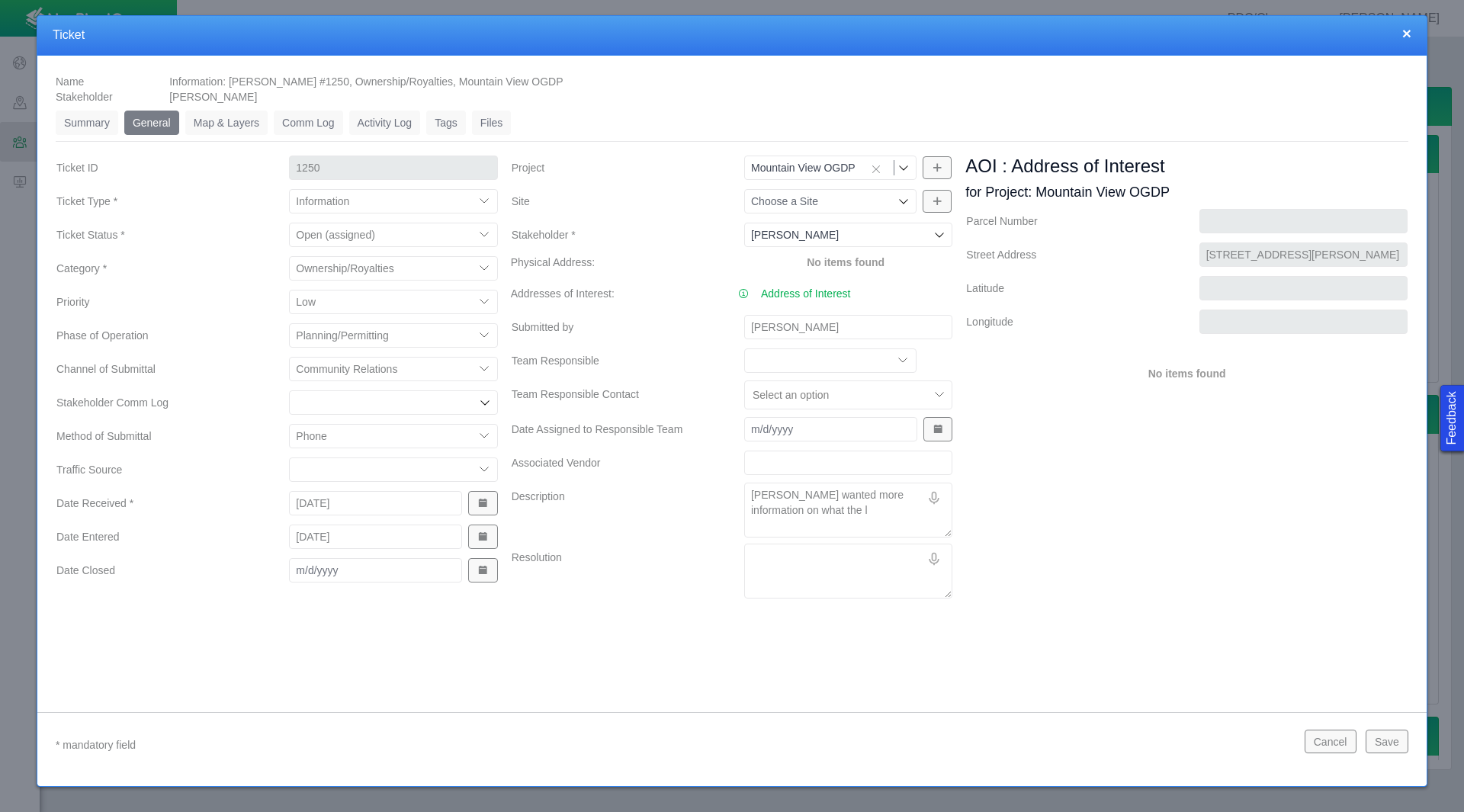
type textarea "[PERSON_NAME] wanted more information on what the le"
type textarea "x"
type textarea "[PERSON_NAME] wanted more information on what the let"
type textarea "x"
type textarea "[PERSON_NAME] wanted more information on what the lett"
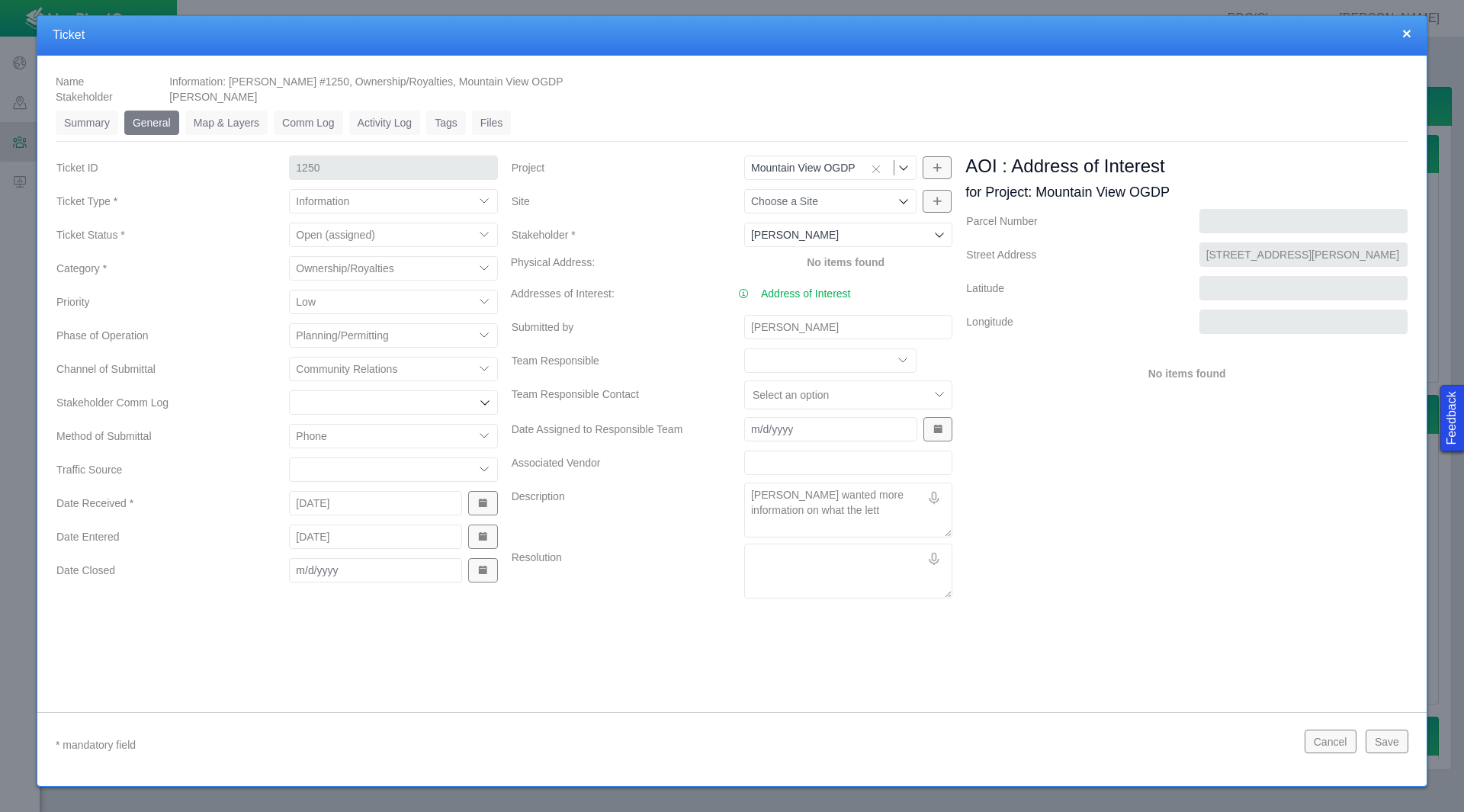
type textarea "x"
type textarea "[PERSON_NAME] wanted more information on what the lette"
type textarea "x"
type textarea "[PERSON_NAME] wanted more information on what the letter"
type textarea "x"
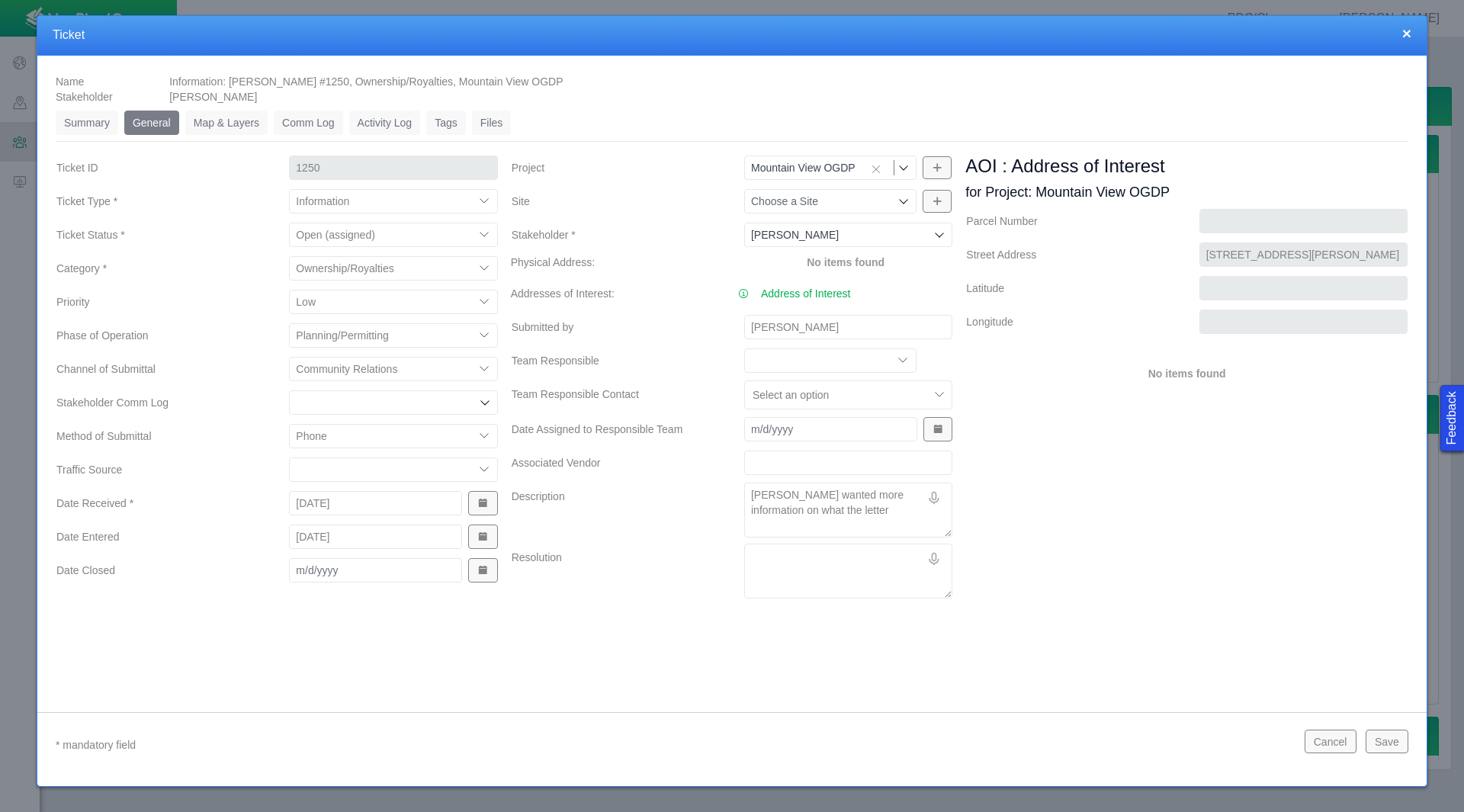
type textarea "[PERSON_NAME] wanted more information on what the letter"
type textarea "x"
type textarea "[PERSON_NAME] wanted more information on what the letter w"
type textarea "x"
type textarea "[PERSON_NAME] wanted more information on what the letter wa"
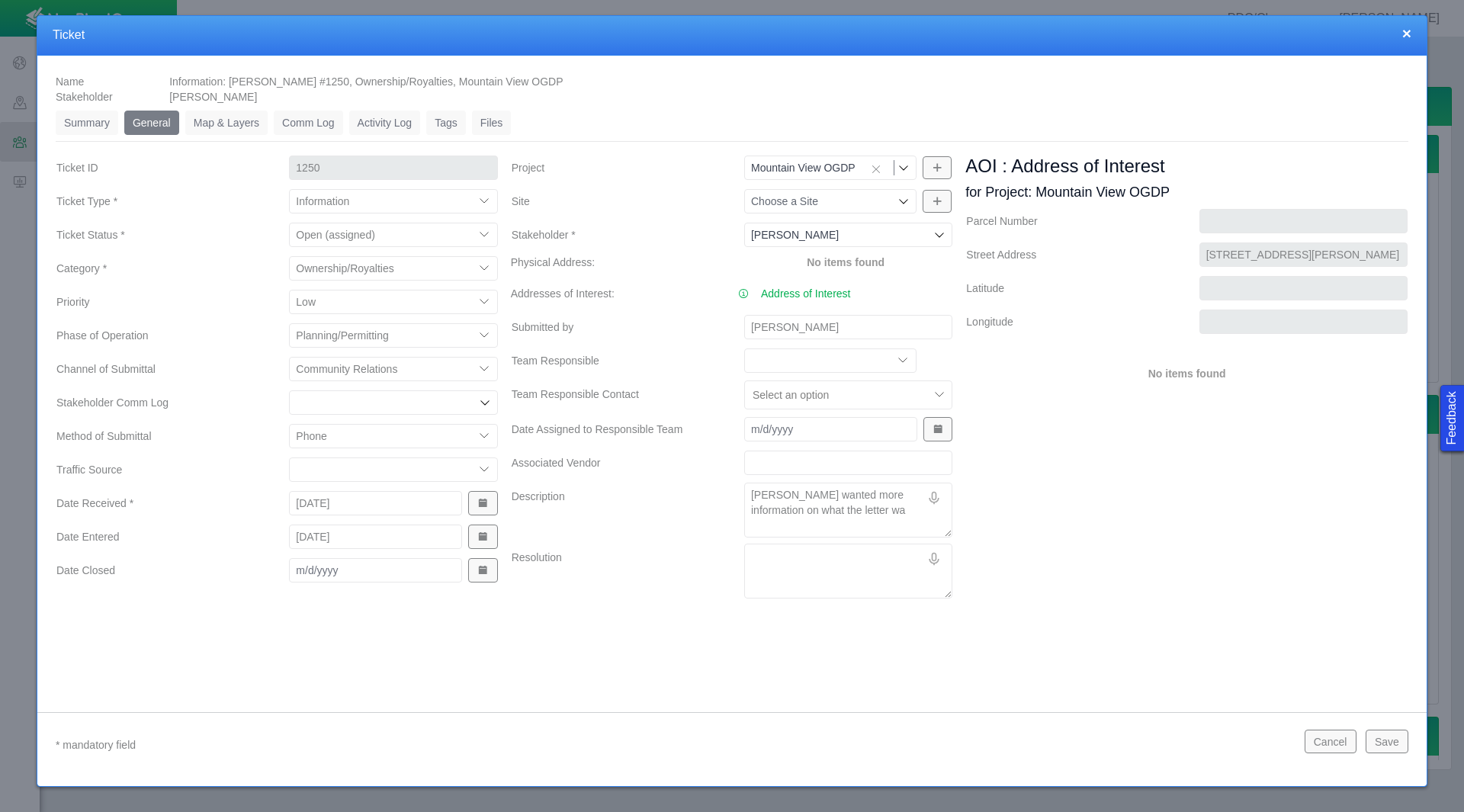
type textarea "x"
type textarea "[PERSON_NAME] wanted more information on what the letter way"
type textarea "x"
type textarea "[PERSON_NAME] wanted more information on what the letter way"
type textarea "x"
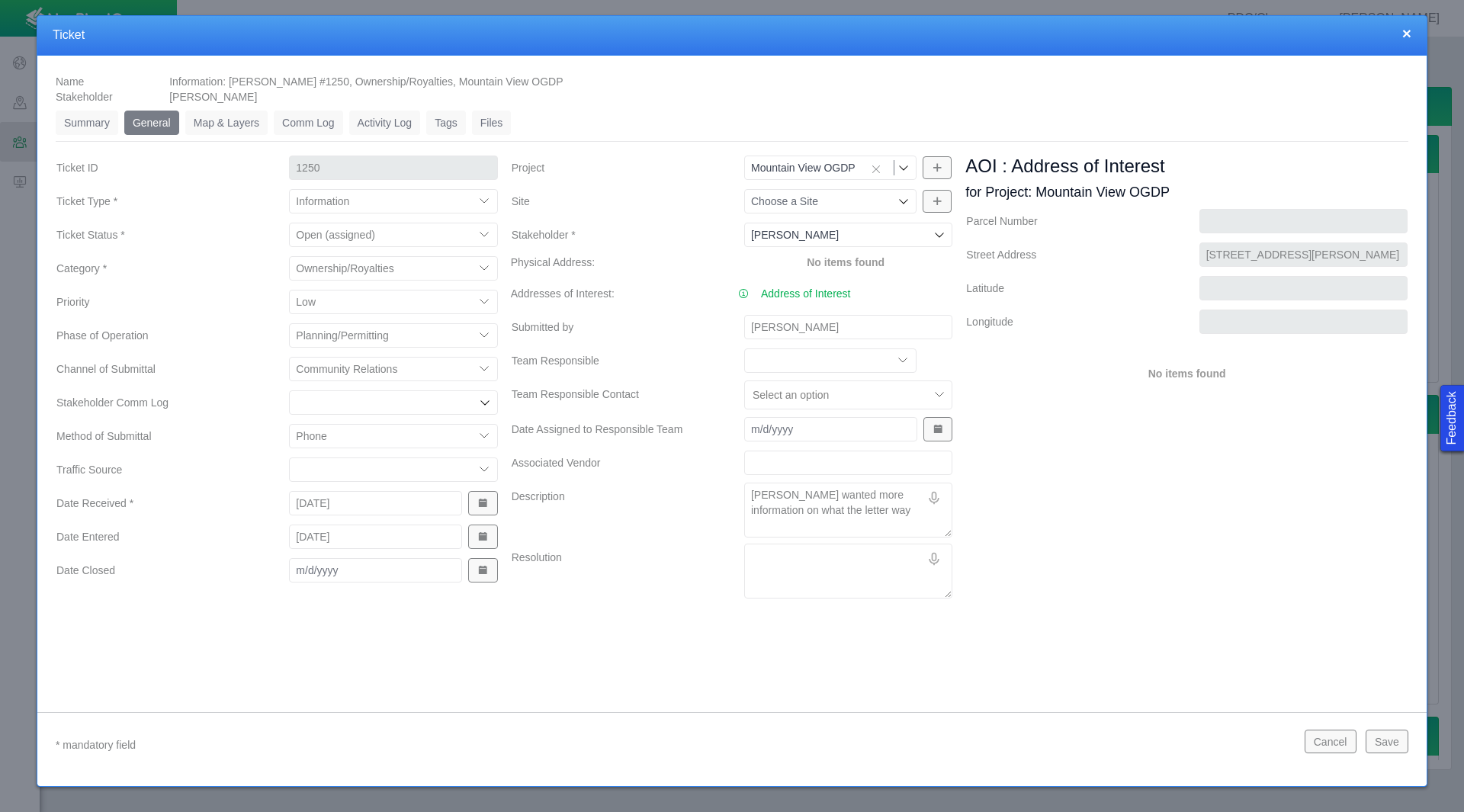
type textarea "[PERSON_NAME] wanted more information on what the letter way"
type textarea "x"
type textarea "[PERSON_NAME] wanted more information on what the letter wa"
type textarea "x"
type textarea "[PERSON_NAME] wanted more information on what the letter was"
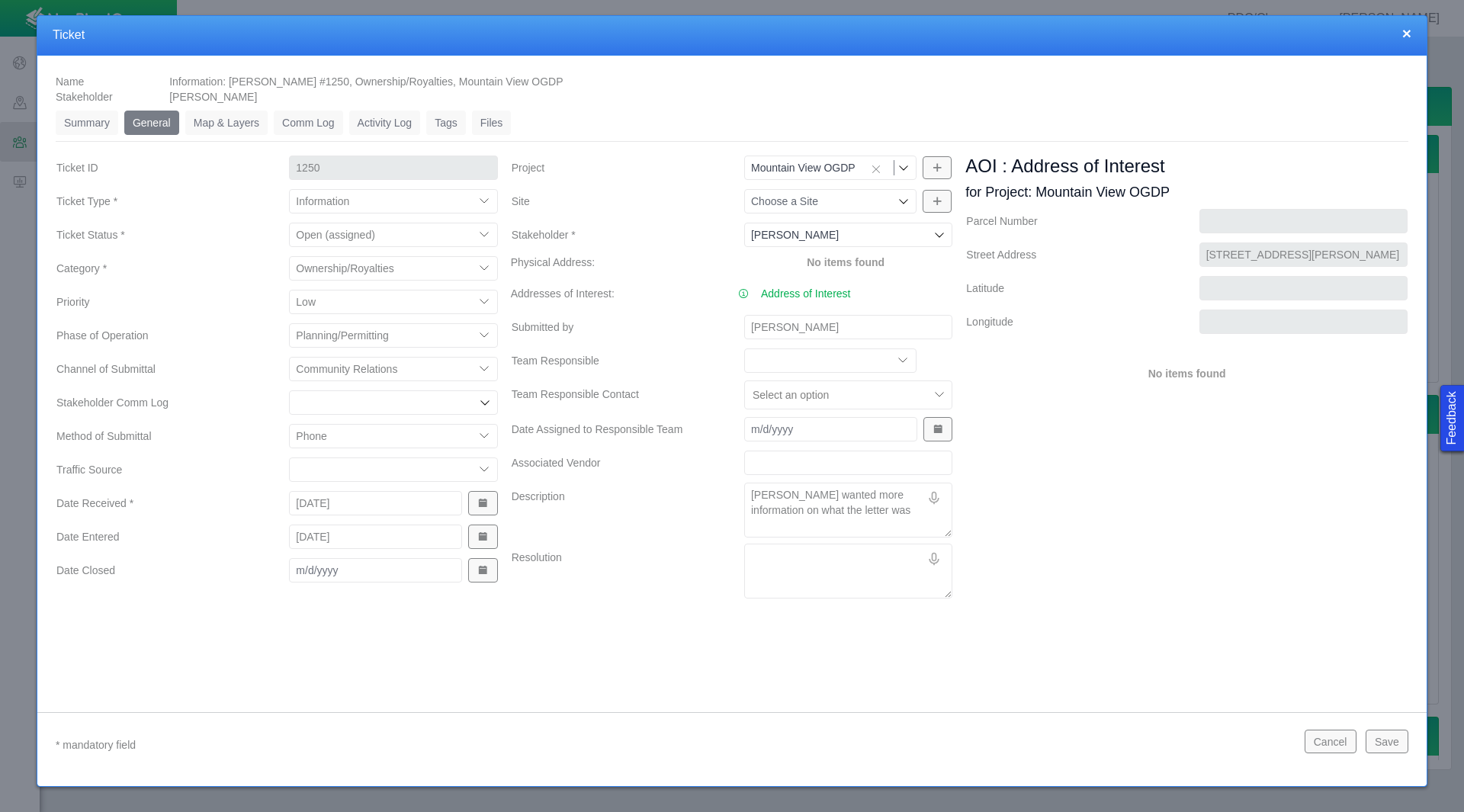
type textarea "x"
type textarea "[PERSON_NAME] wanted more information on what the letter was"
type textarea "x"
type textarea "[PERSON_NAME] wanted more information on what the letter was t"
type textarea "x"
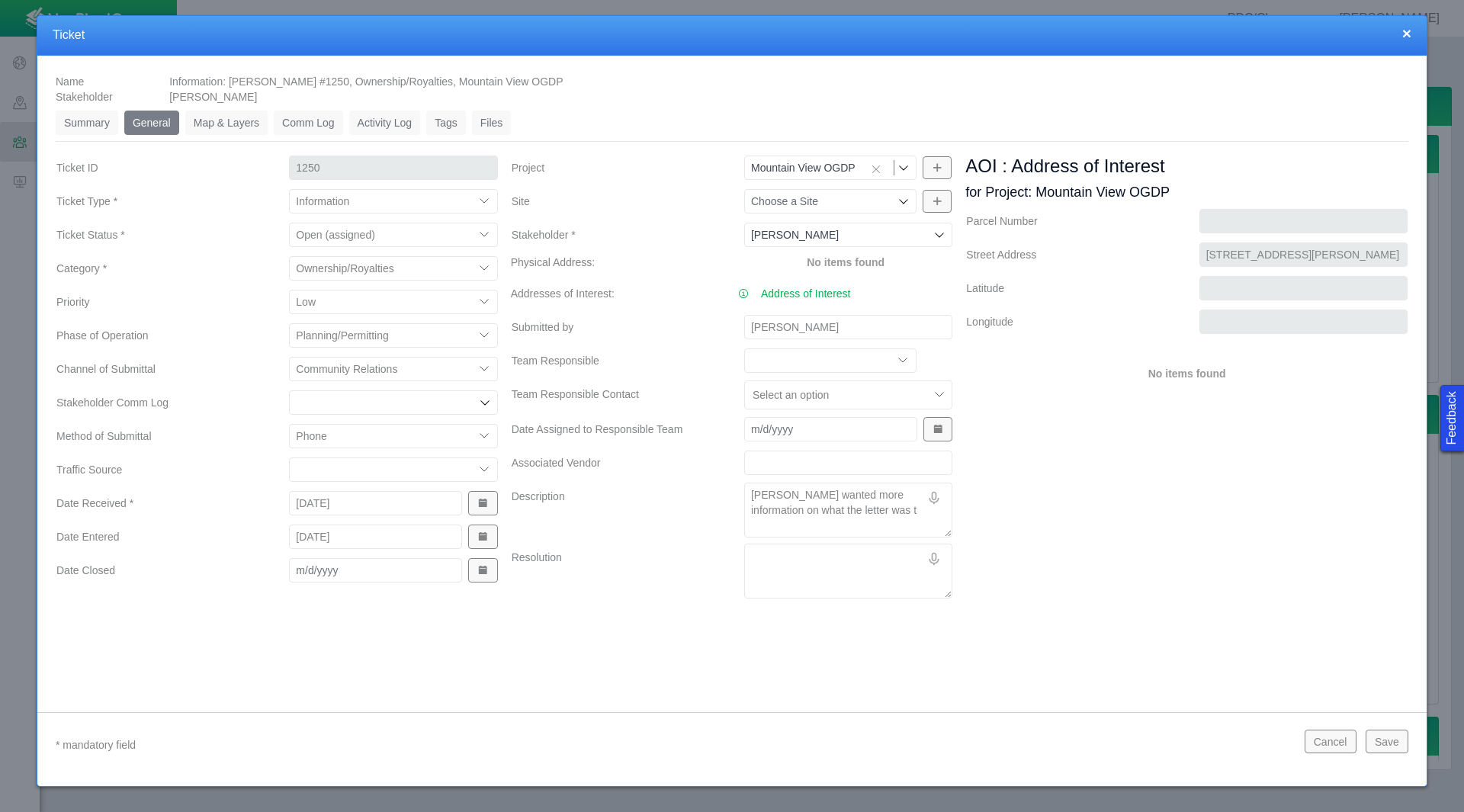
type textarea "[PERSON_NAME] wanted more information on what the letter was th"
type textarea "x"
type textarea "[PERSON_NAME] wanted more information on what the letter was tha"
type textarea "x"
type textarea "[PERSON_NAME] wanted more information on what the letter was that"
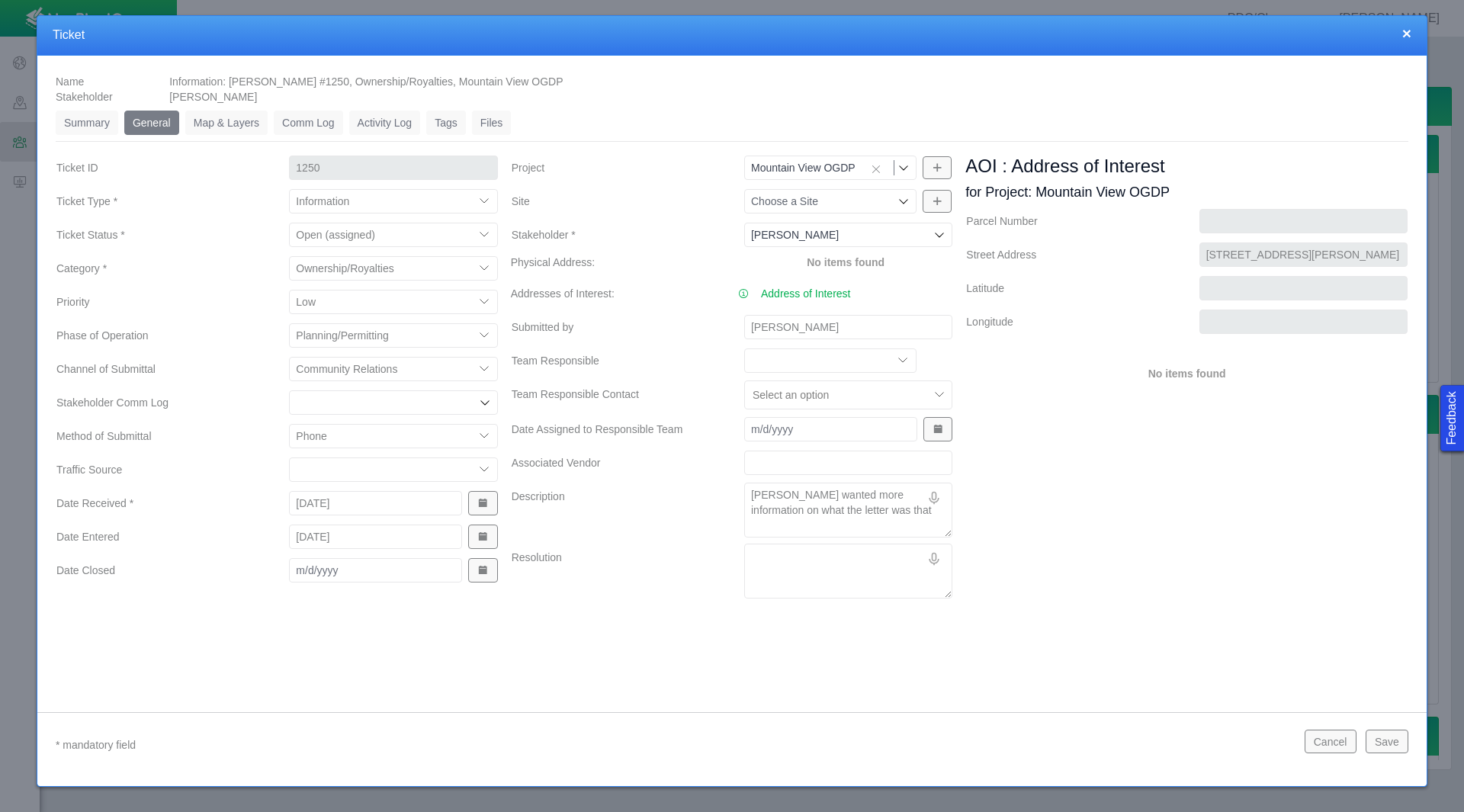
type textarea "x"
type textarea "[PERSON_NAME] wanted more information on what the letter was that"
type textarea "x"
type textarea "[PERSON_NAME] wanted more information on what the letter was that h"
type textarea "x"
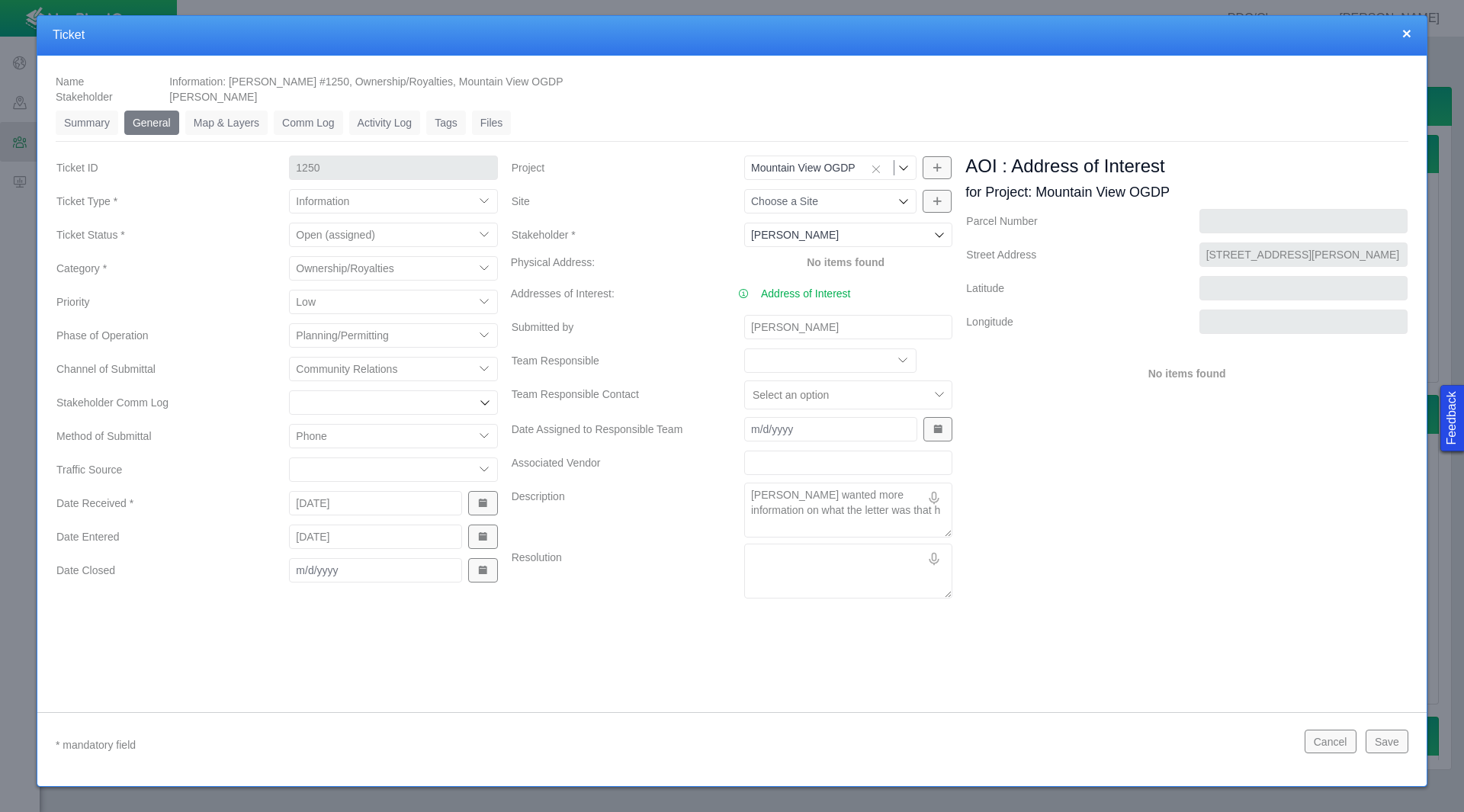
type textarea "[PERSON_NAME] wanted more information on what the letter was that"
type textarea "x"
type textarea "[PERSON_NAME] wanted more information on what the letter was that s"
type textarea "x"
type textarea "[PERSON_NAME] wanted more information on what the letter was that sh"
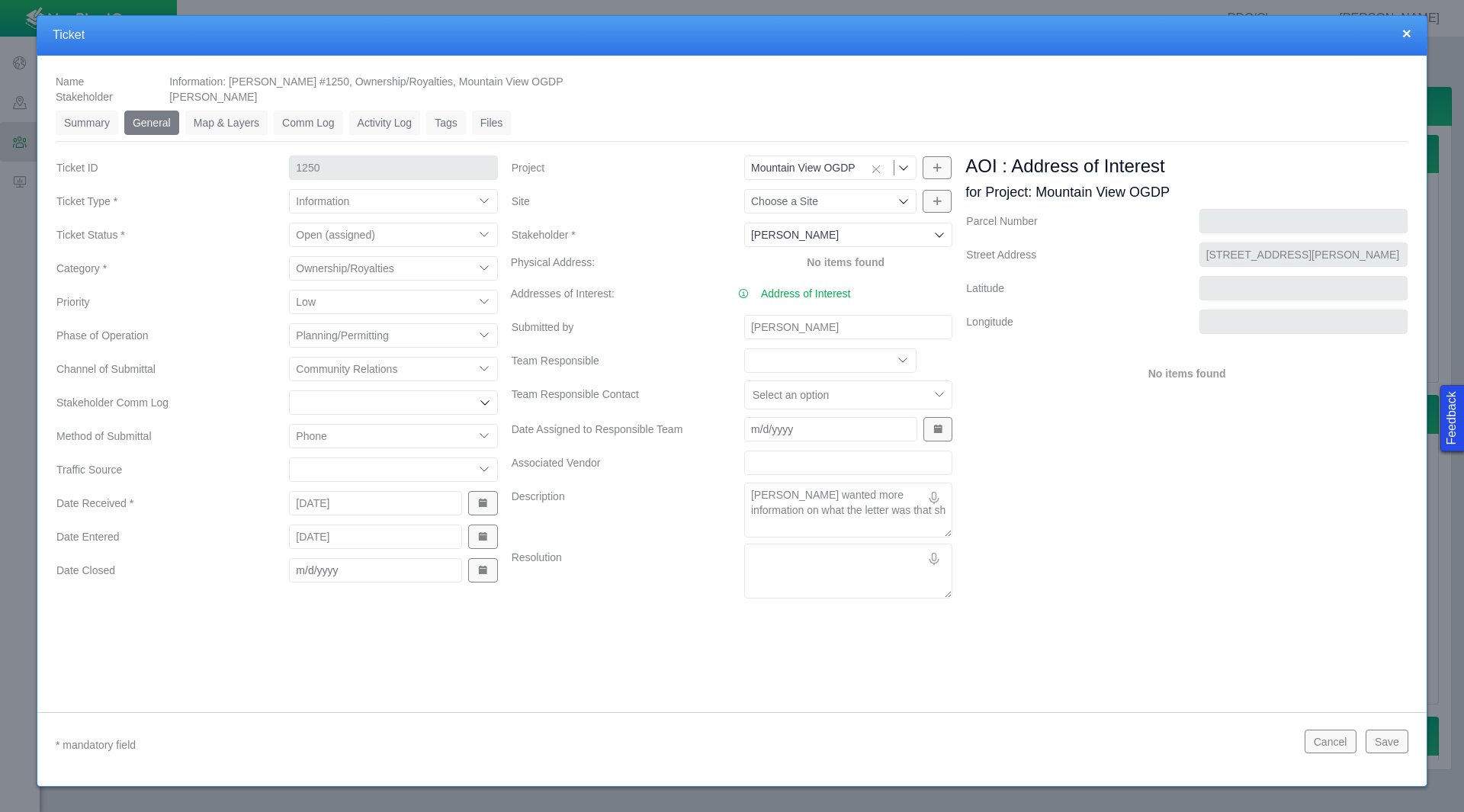
type textarea "x"
type textarea "[PERSON_NAME] wanted more information on what the letter was that she"
type textarea "x"
type textarea "[PERSON_NAME] wanted more information on what the letter was that she"
type textarea "x"
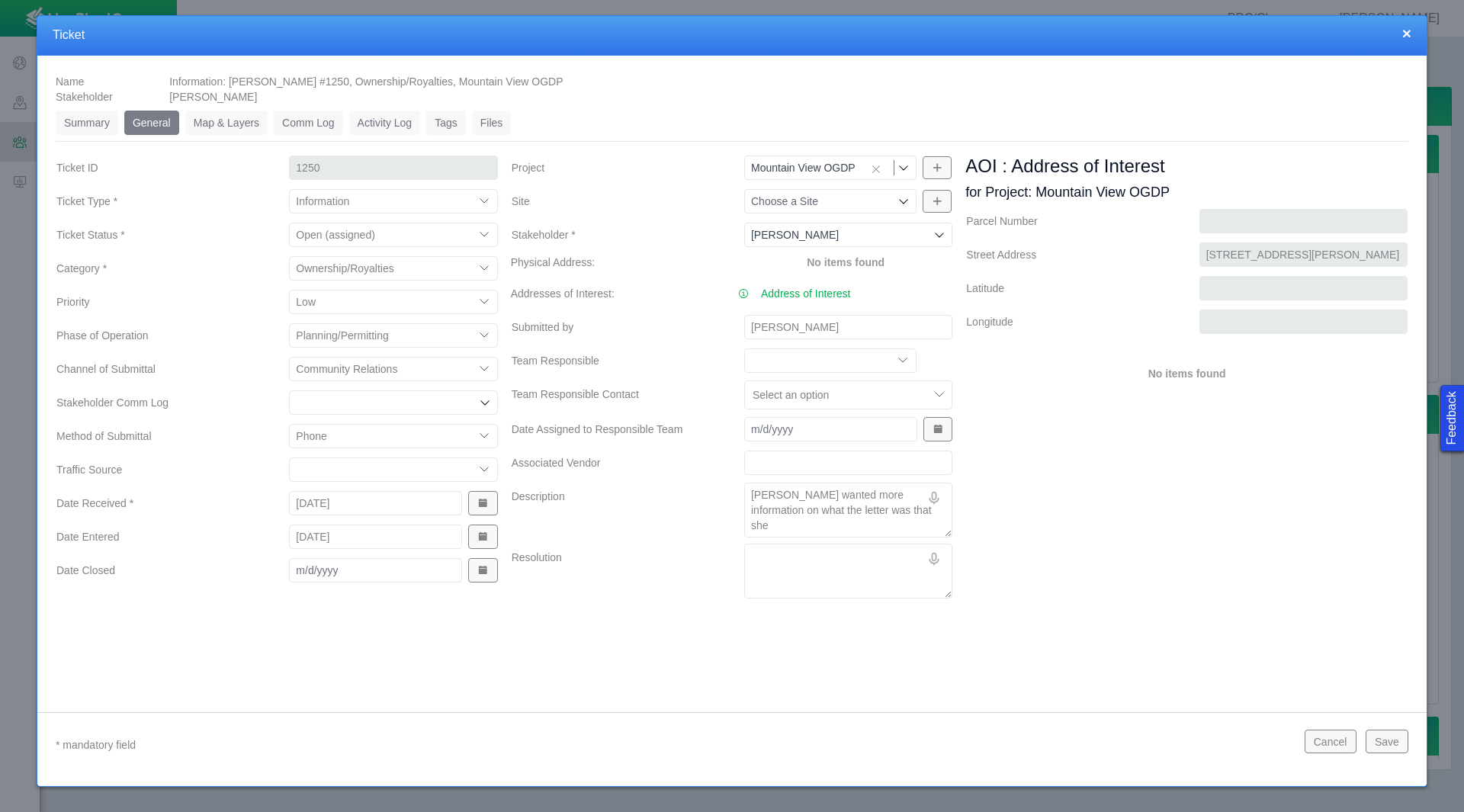
type textarea "[PERSON_NAME] wanted more information on what the letter was that she r"
type textarea "x"
type textarea "[PERSON_NAME] wanted more information on what the letter was that she re"
type textarea "x"
type textarea "[PERSON_NAME] wanted more information on what the letter was that she rec"
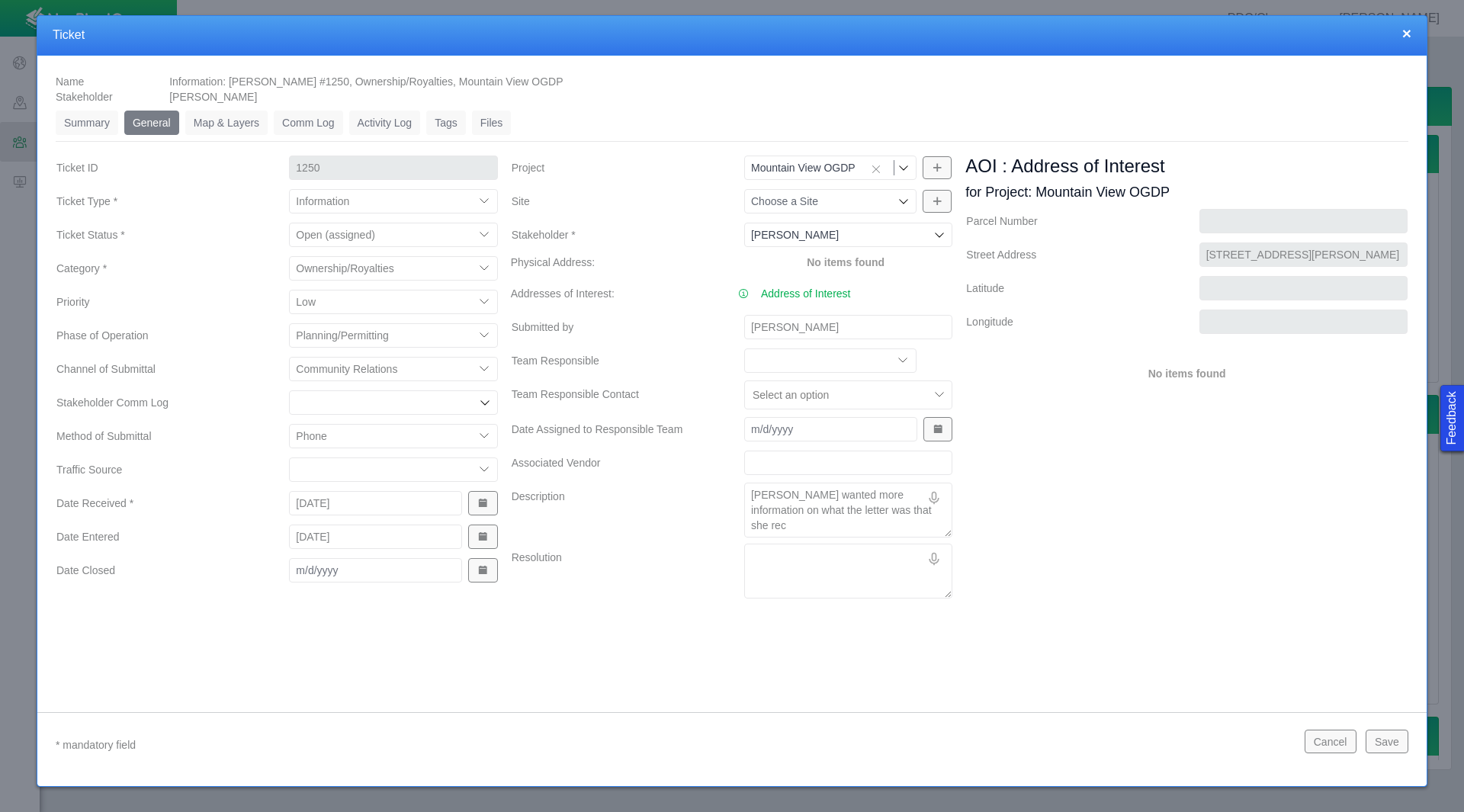
type textarea "x"
type textarea "[PERSON_NAME] wanted more information on what the letter was that she reci"
type textarea "x"
type textarea "[PERSON_NAME] wanted more information on what the letter was that she reciv"
type textarea "x"
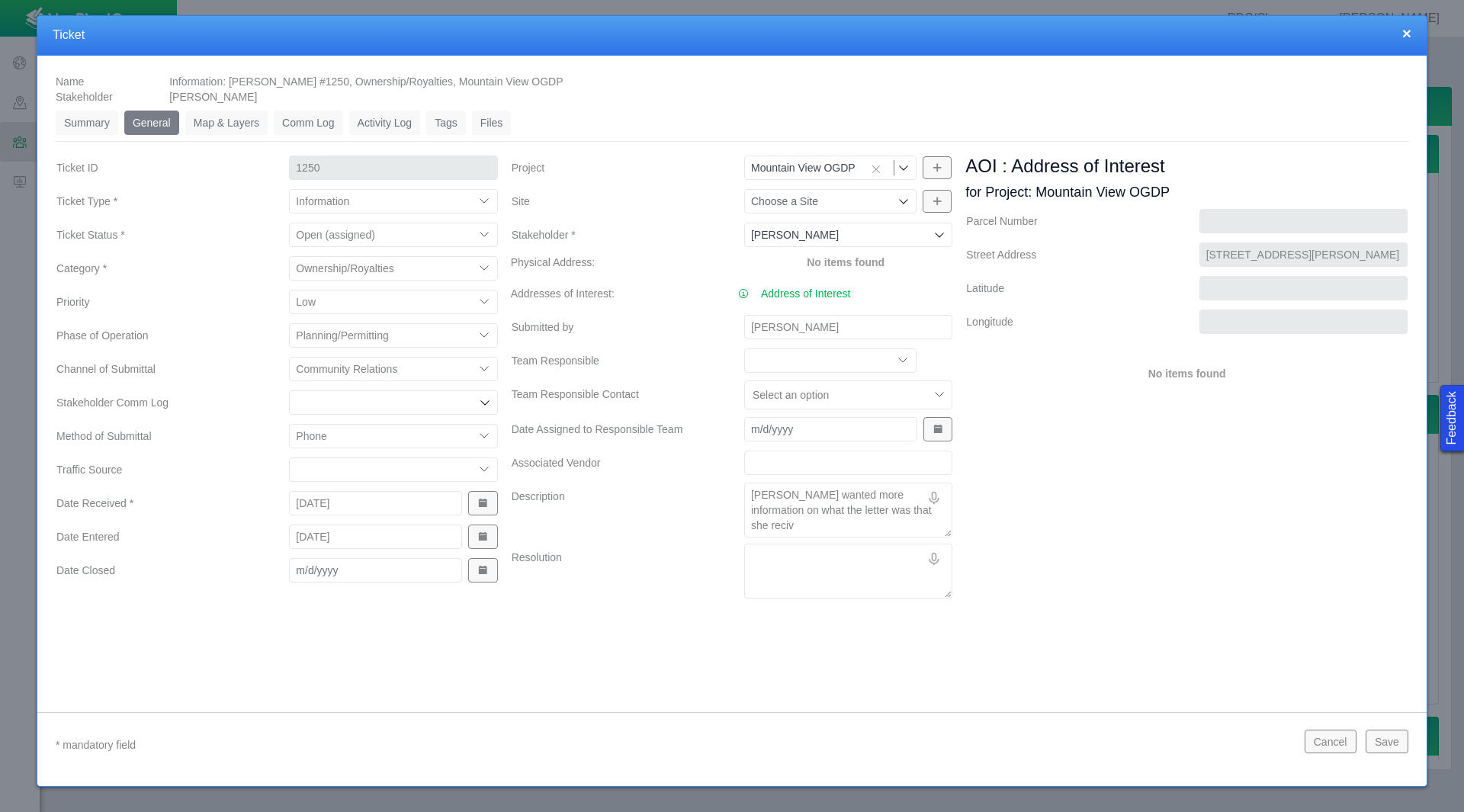
type textarea "[PERSON_NAME] wanted more information on what the letter was that she recive"
type textarea "x"
type textarea "[PERSON_NAME] wanted more information on what the letter was that she recived"
type textarea "x"
type textarea "[PERSON_NAME] wanted more information on what the letter was that she recived."
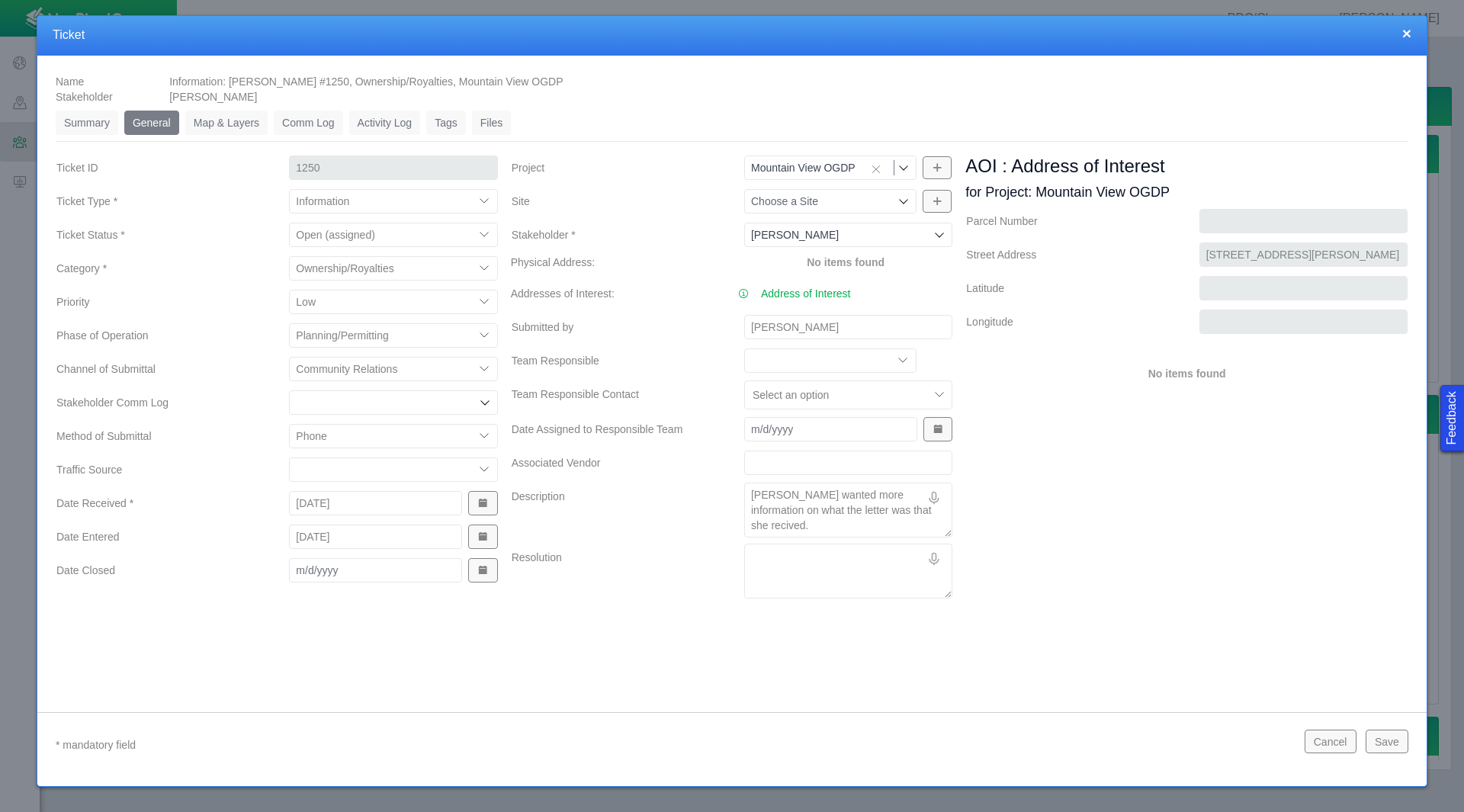
type textarea "x"
type textarea "[PERSON_NAME] wanted more information on what the letter was that she recived."
type textarea "x"
type textarea "[PERSON_NAME] wanted more information on what the letter was that she recived."
type textarea "x"
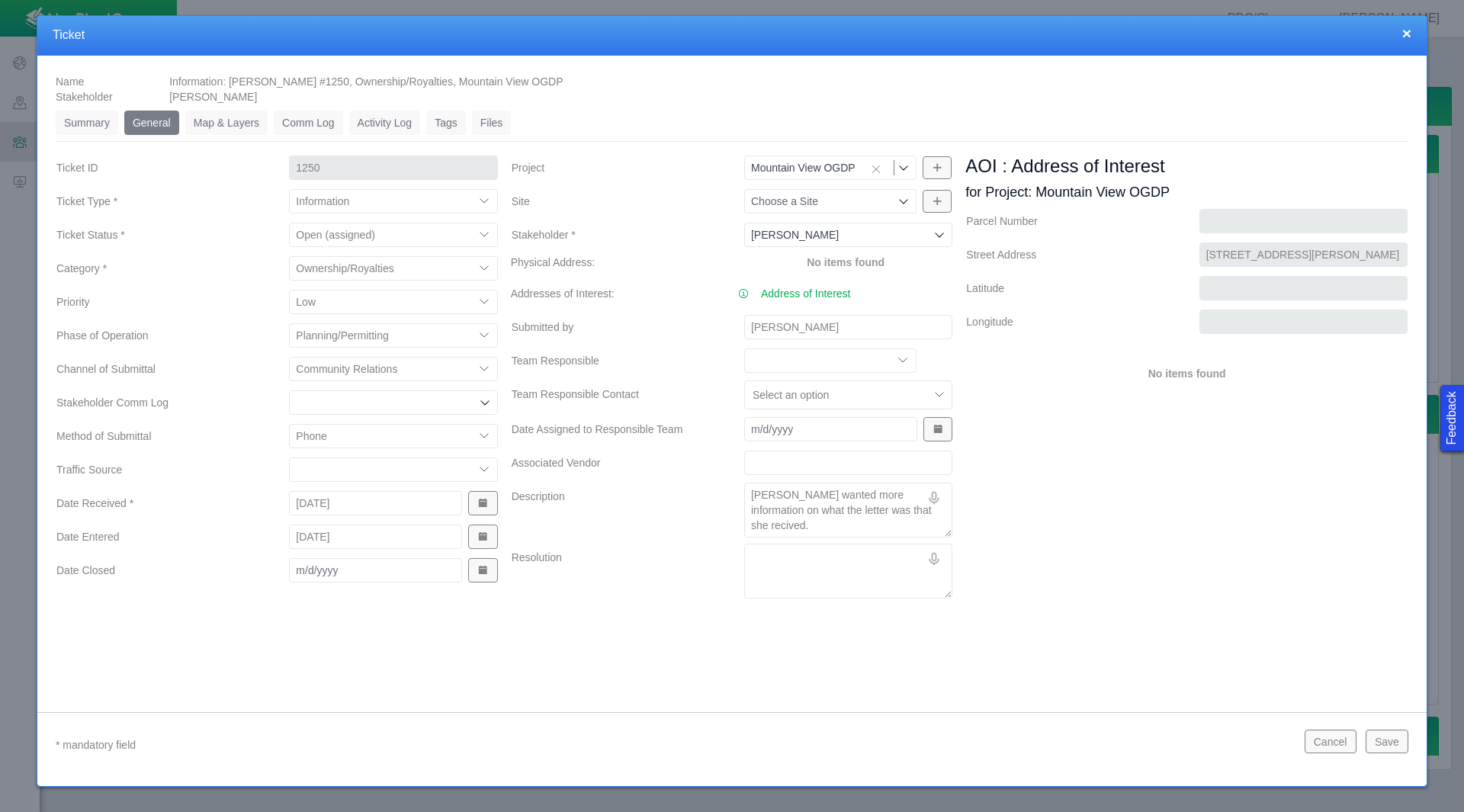
type textarea "[PERSON_NAME] wanted more information on what the letter was that she recived. A"
type textarea "x"
type textarea "[PERSON_NAME] wanted more information on what the letter was that she recived. …"
type textarea "x"
type textarea "[PERSON_NAME] wanted more information on what the letter was that she recived. …"
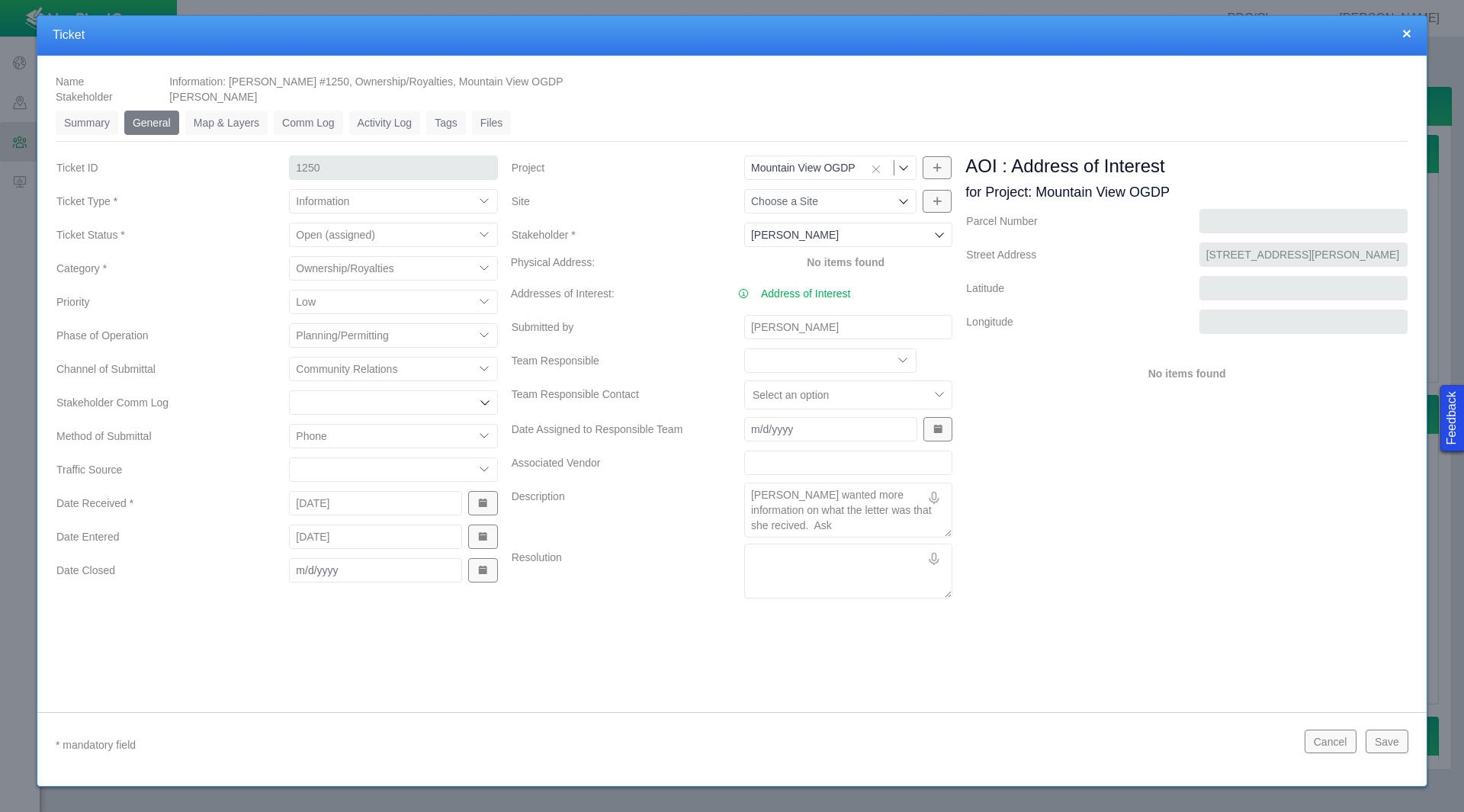
type textarea "x"
type textarea "[PERSON_NAME] wanted more information on what the letter was that she recived. …"
type textarea "x"
type textarea "[PERSON_NAME] wanted more information on what the letter was that she recived. …"
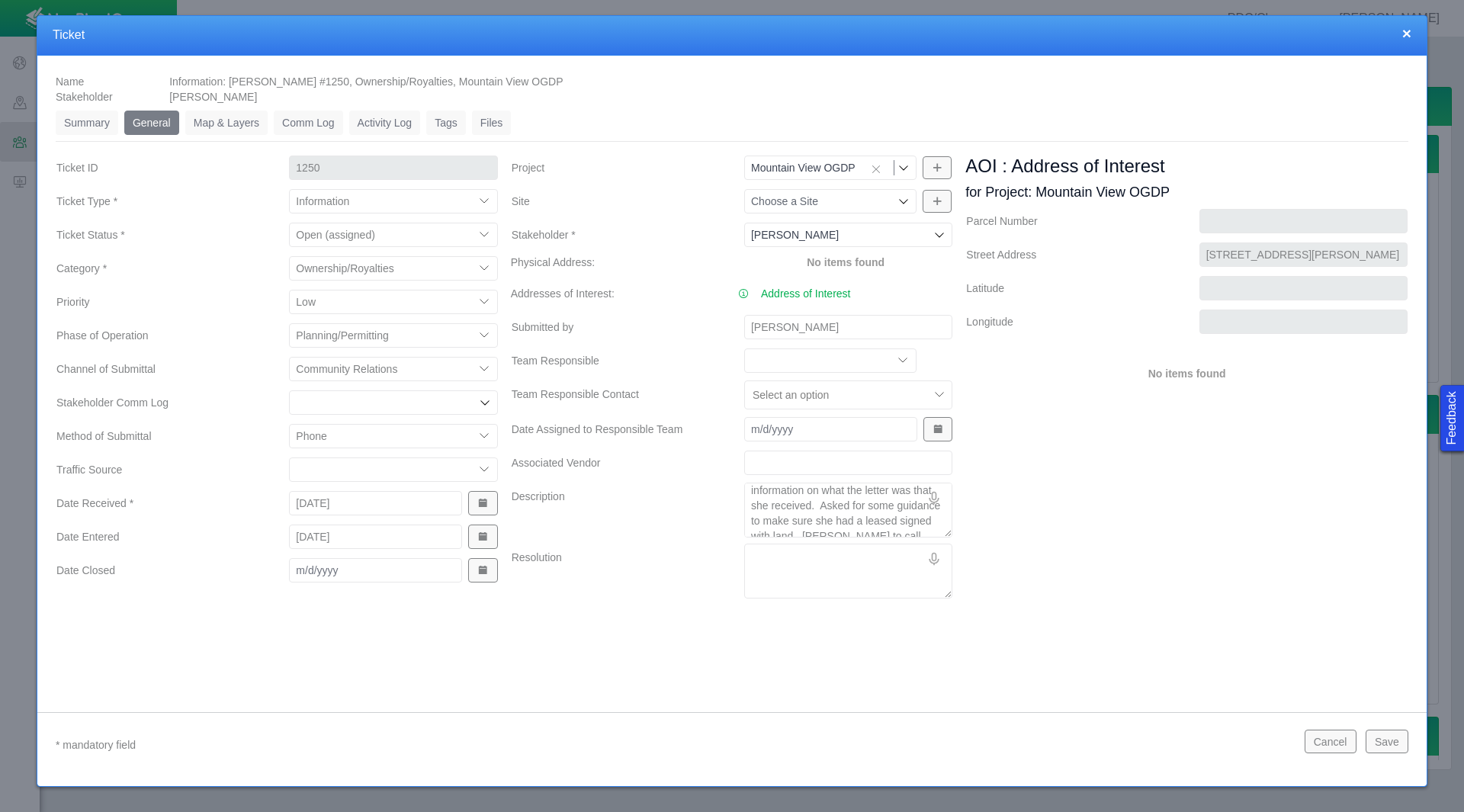
click at [1379, 742] on button "Save" at bounding box center [1387, 741] width 43 height 23
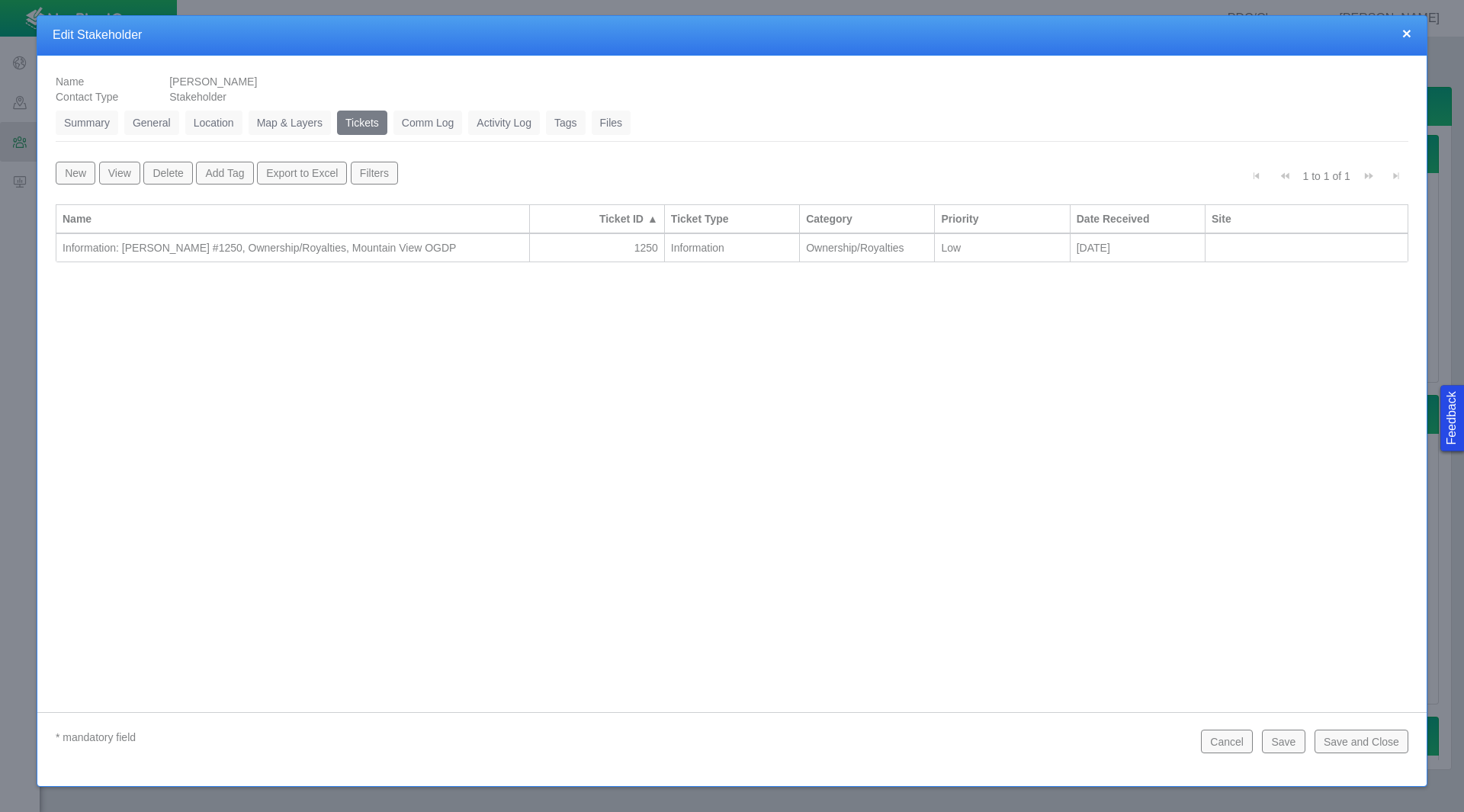
click at [1355, 744] on button "Save and Close" at bounding box center [1360, 741] width 93 height 23
